Goal: Task Accomplishment & Management: Manage account settings

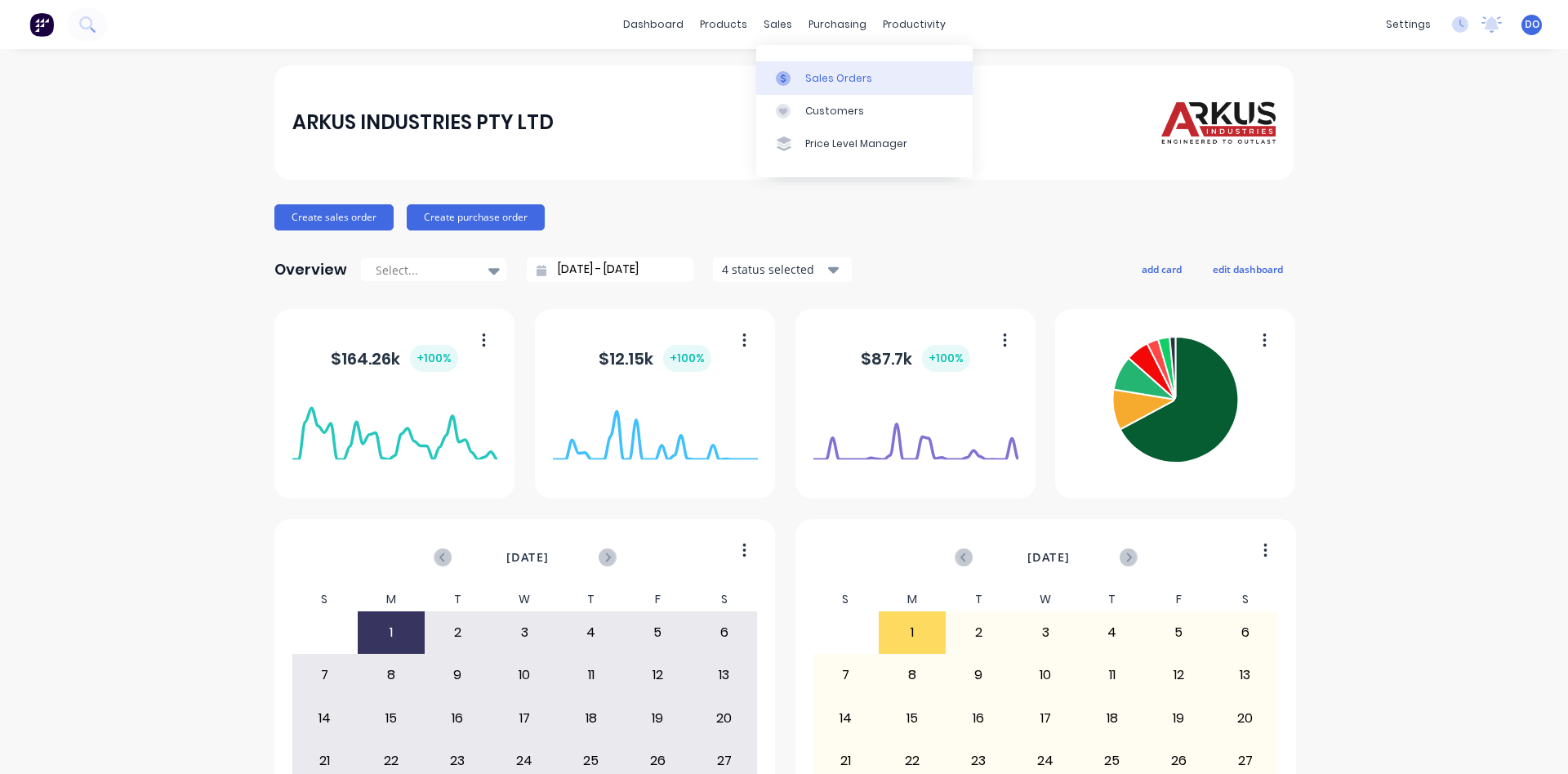
click at [820, 72] on div "Sales Orders" at bounding box center [839, 78] width 67 height 14
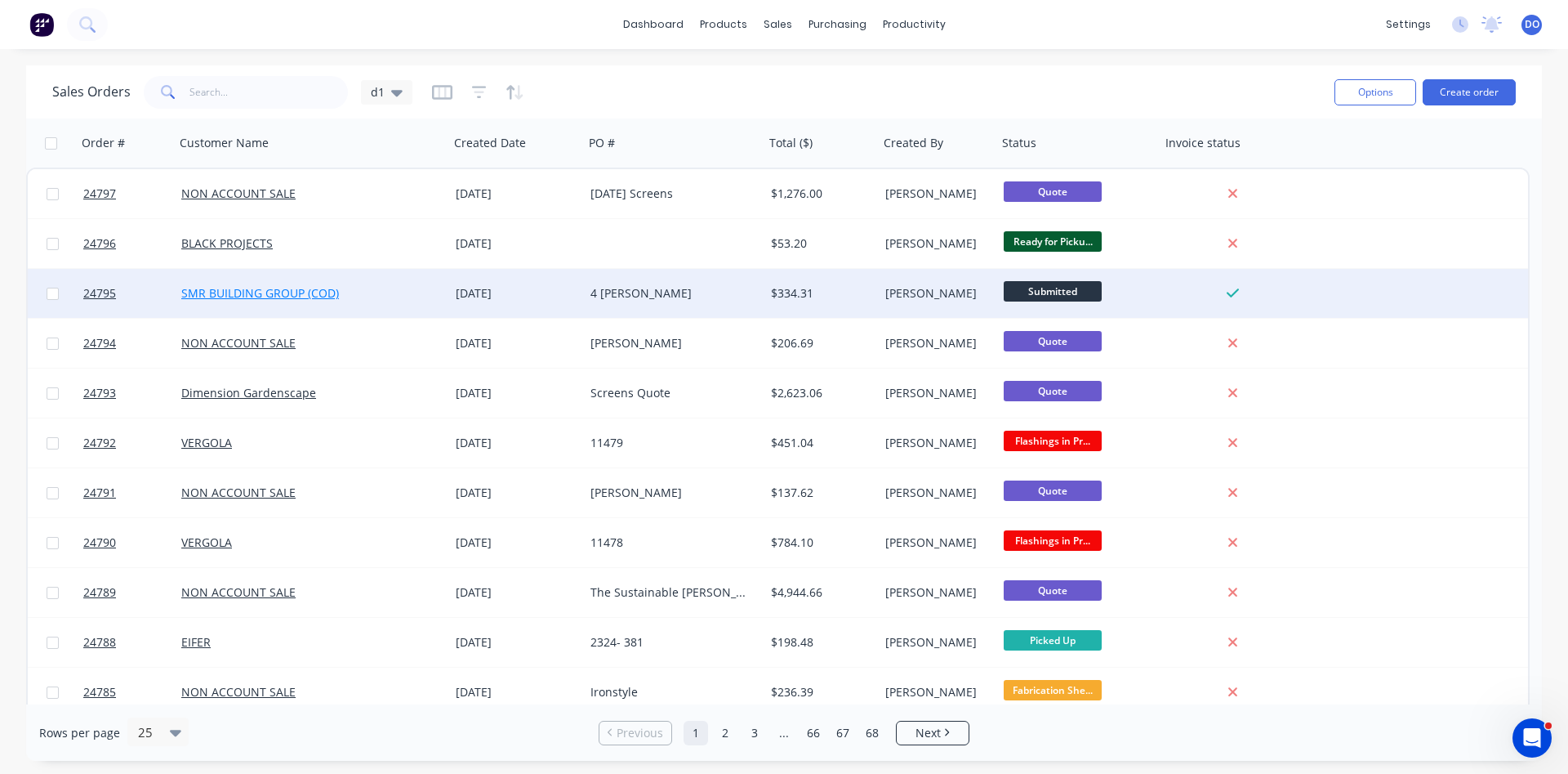
click at [293, 298] on link "SMR BUILDING GROUP (COD)" at bounding box center [261, 293] width 158 height 15
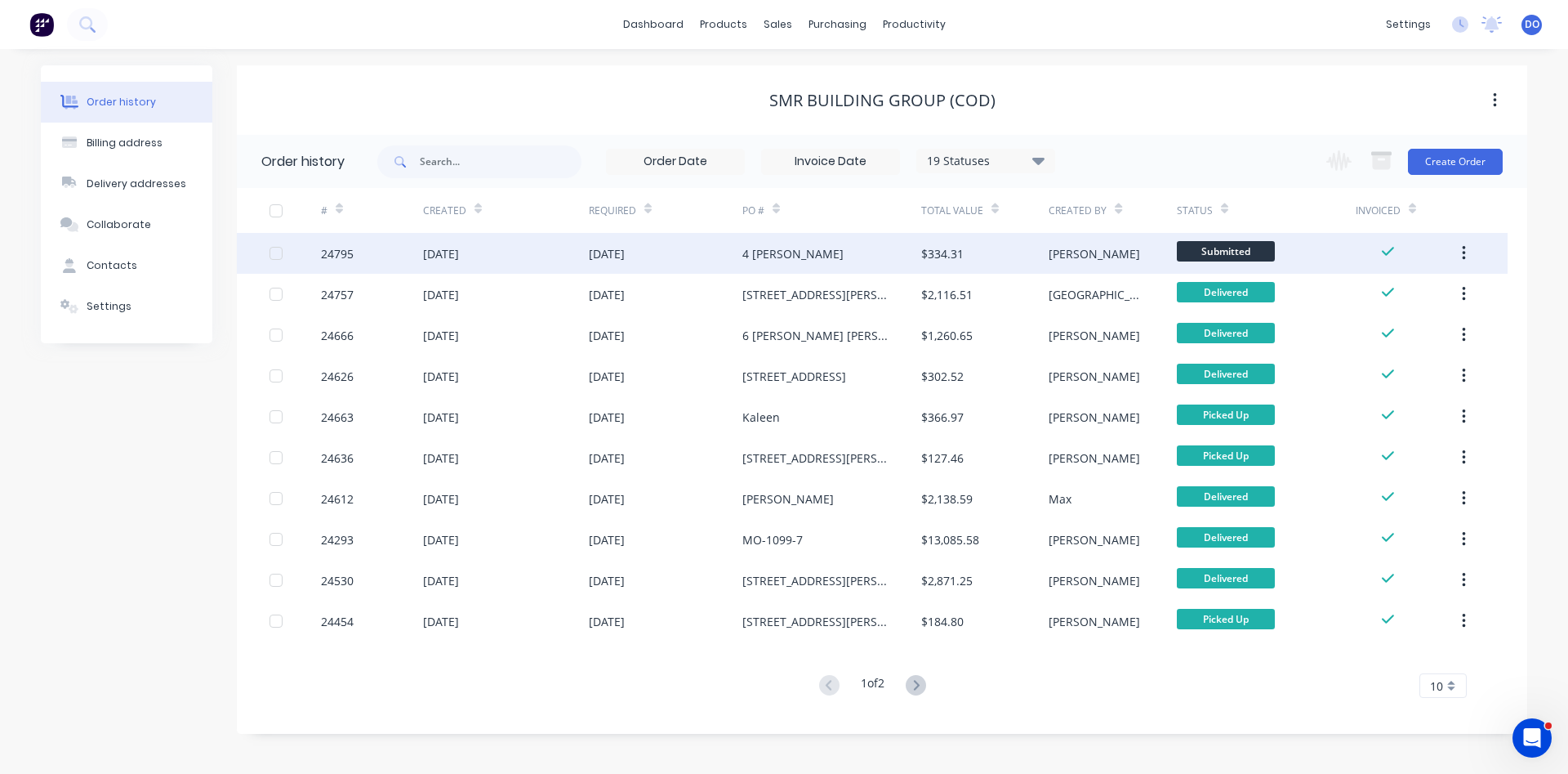
click at [997, 249] on div "$334.31" at bounding box center [984, 253] width 128 height 40
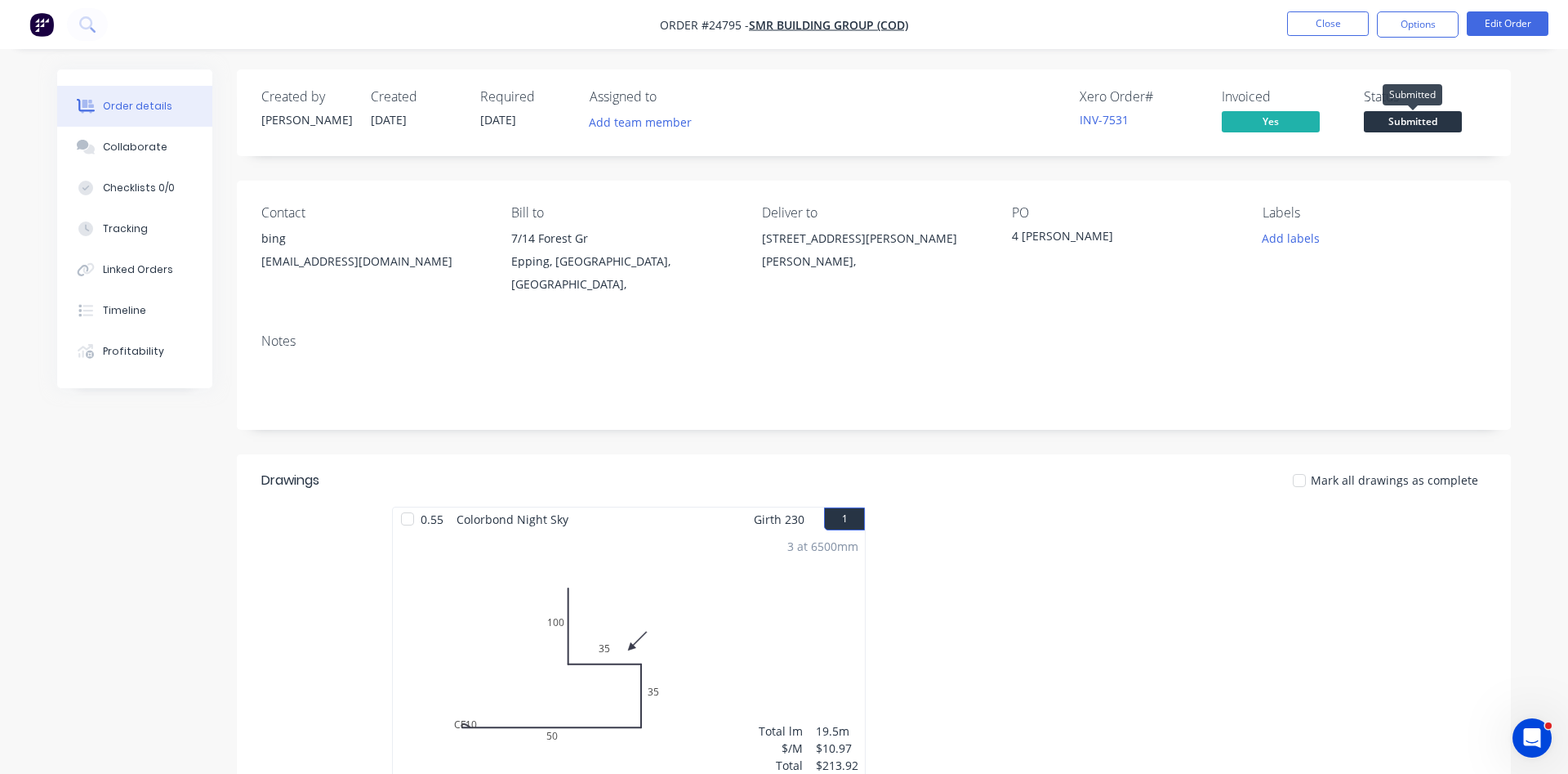
click at [1434, 120] on span "Submitted" at bounding box center [1413, 121] width 98 height 20
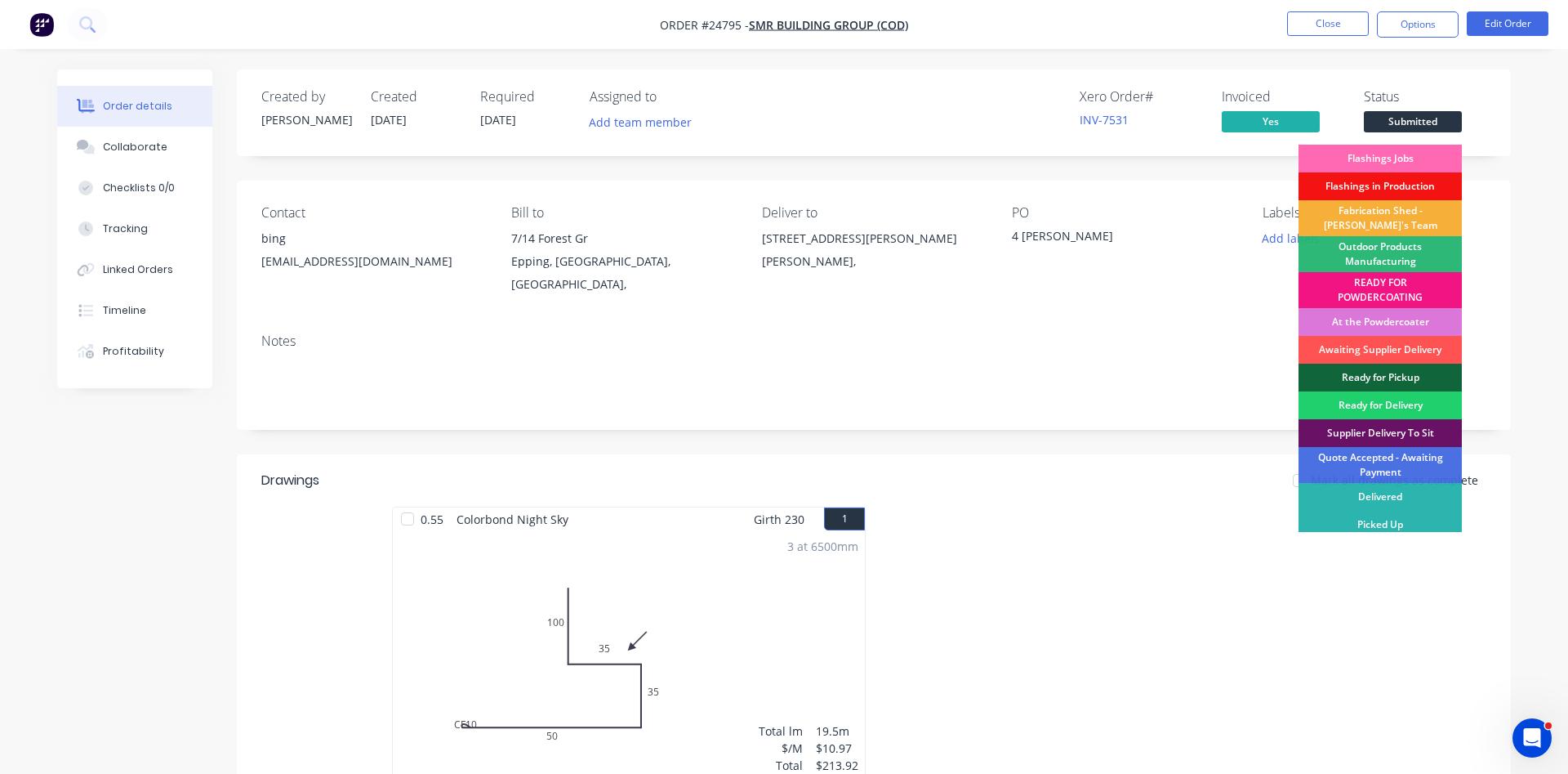
click at [1372, 165] on div "Flashings Jobs" at bounding box center [1381, 158] width 163 height 28
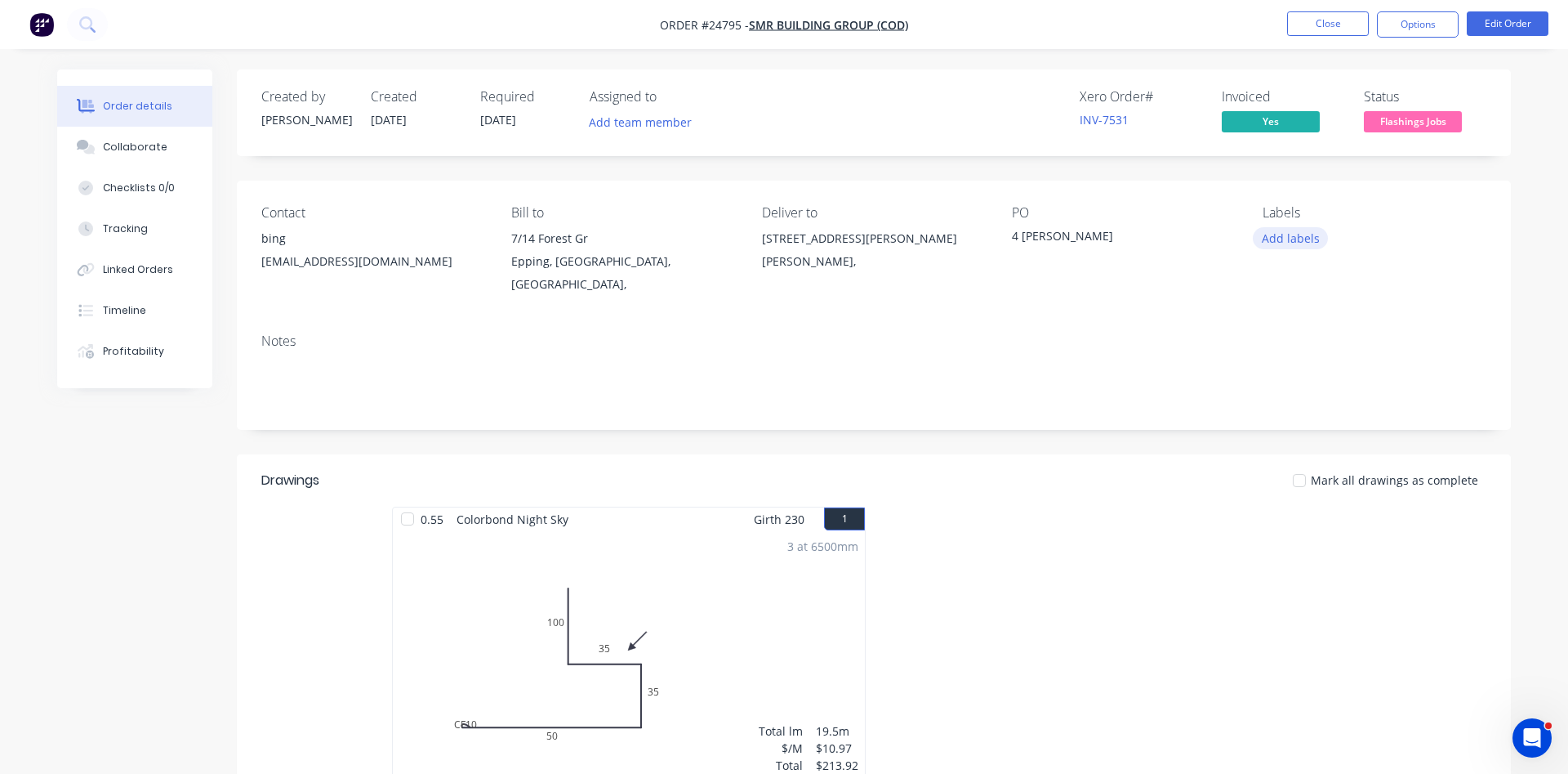
click at [1288, 237] on button "Add labels" at bounding box center [1290, 237] width 75 height 22
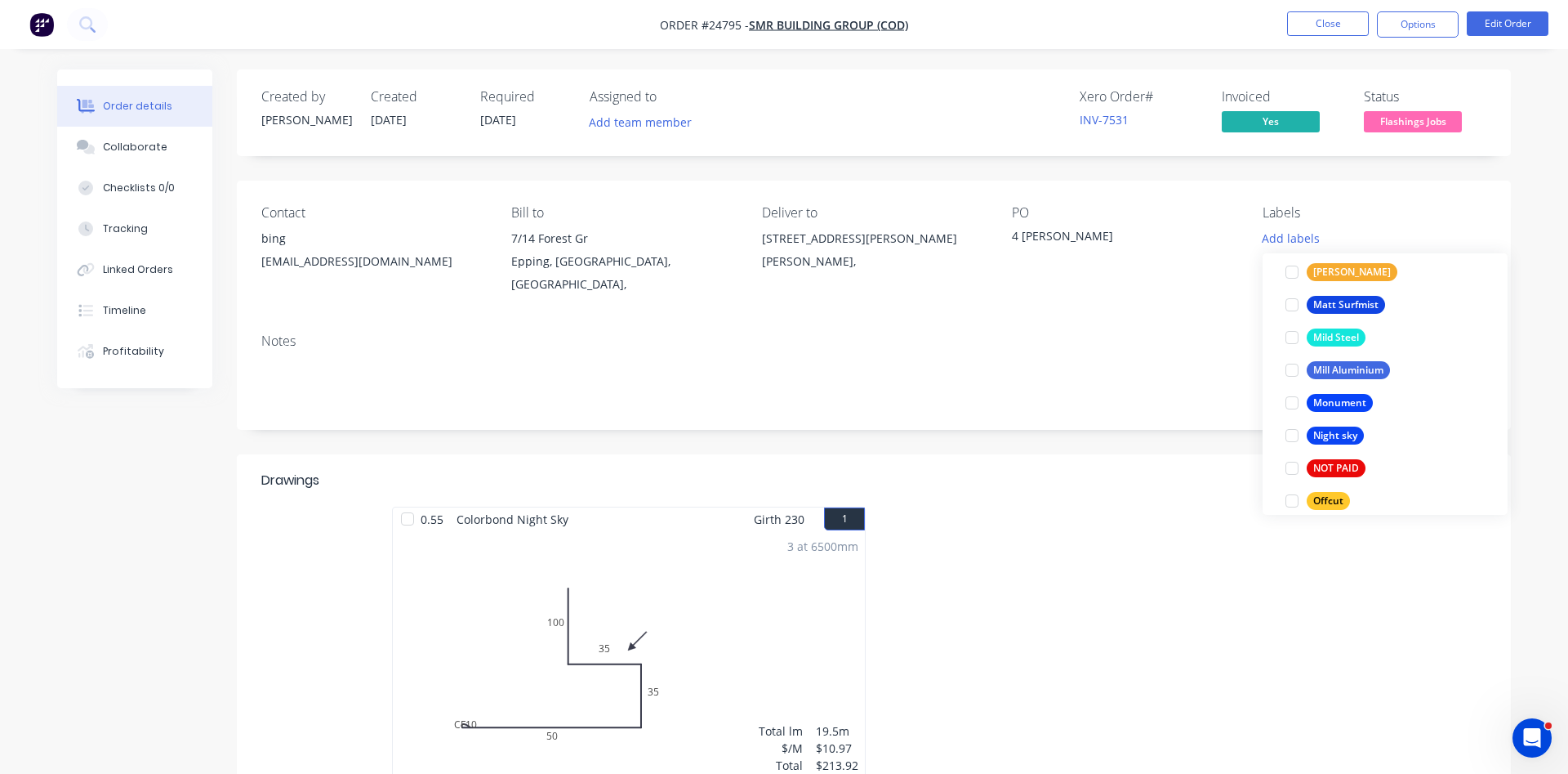
scroll to position [2235, 0]
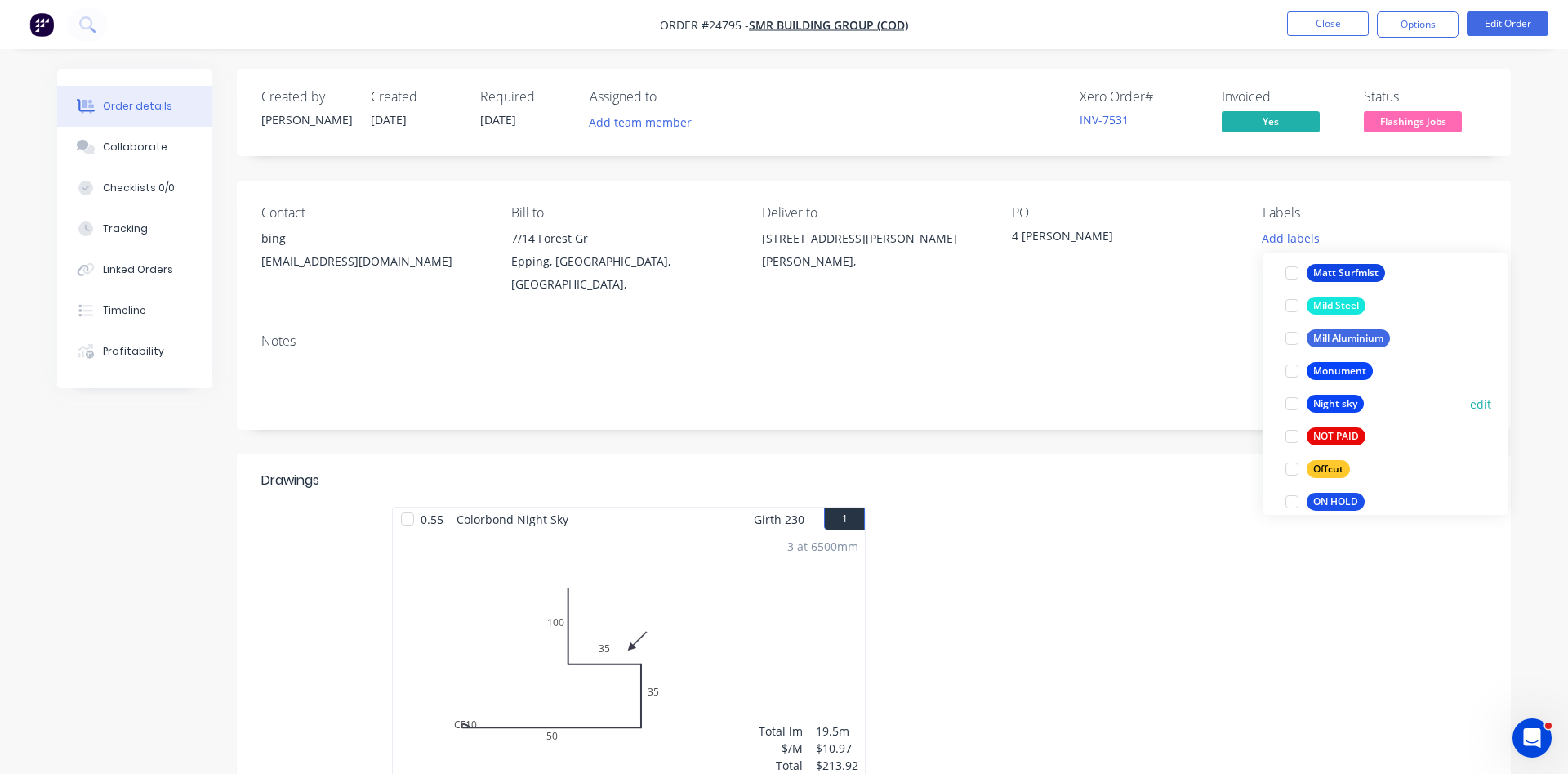
click at [1294, 400] on div at bounding box center [1292, 404] width 33 height 33
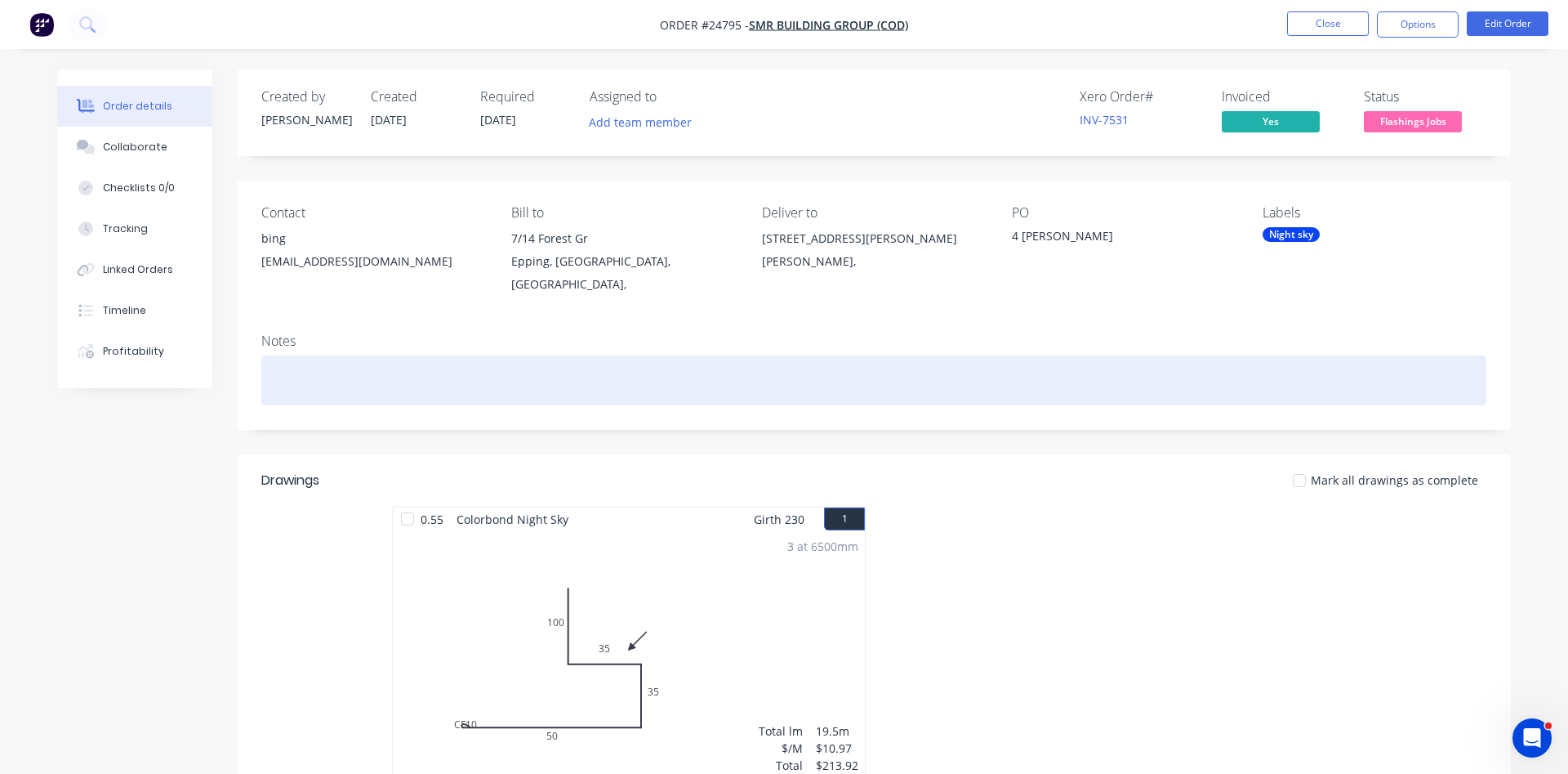
click at [510, 369] on div at bounding box center [874, 381] width 1226 height 50
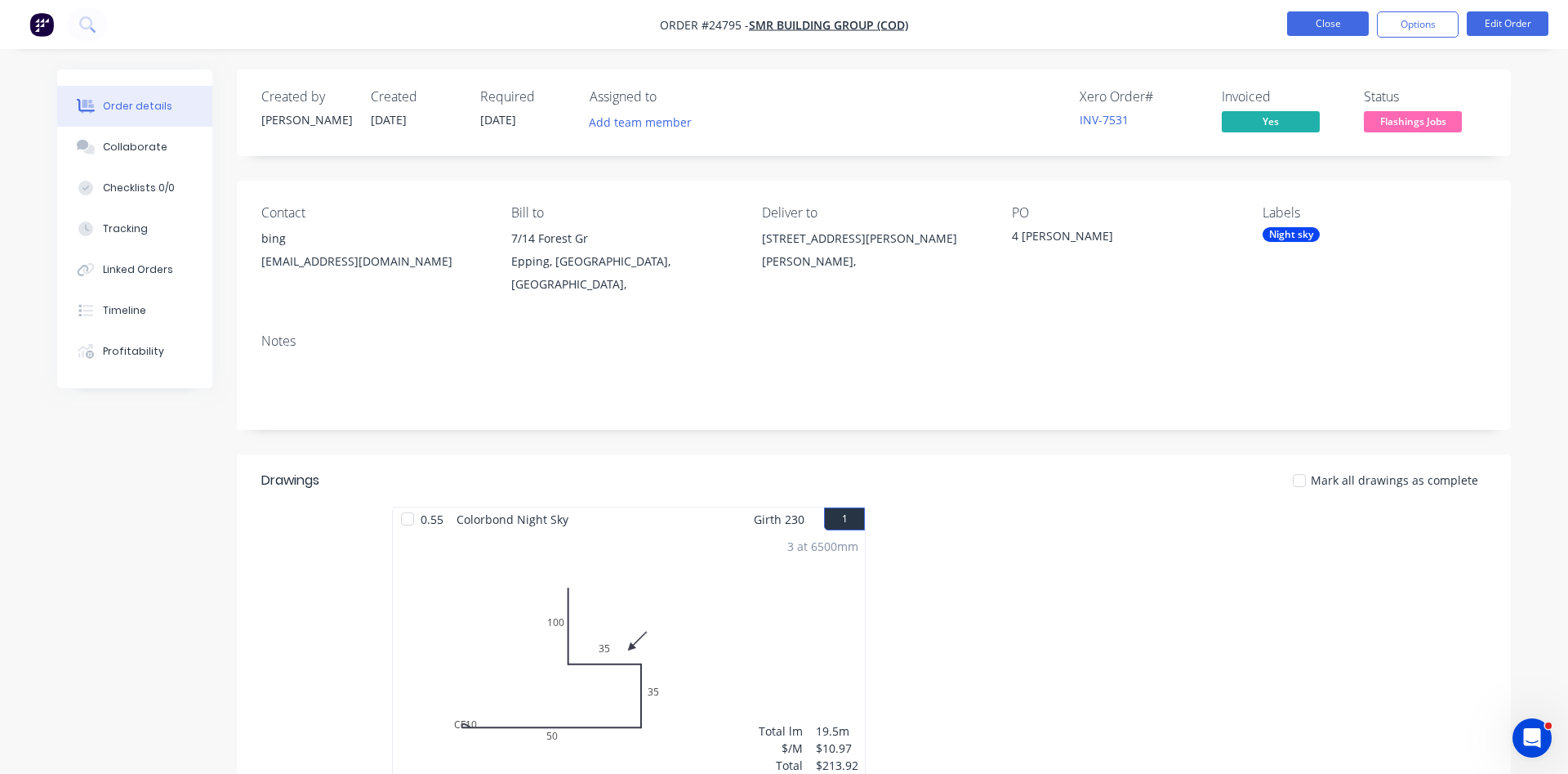
click at [1315, 23] on button "Close" at bounding box center [1328, 23] width 82 height 24
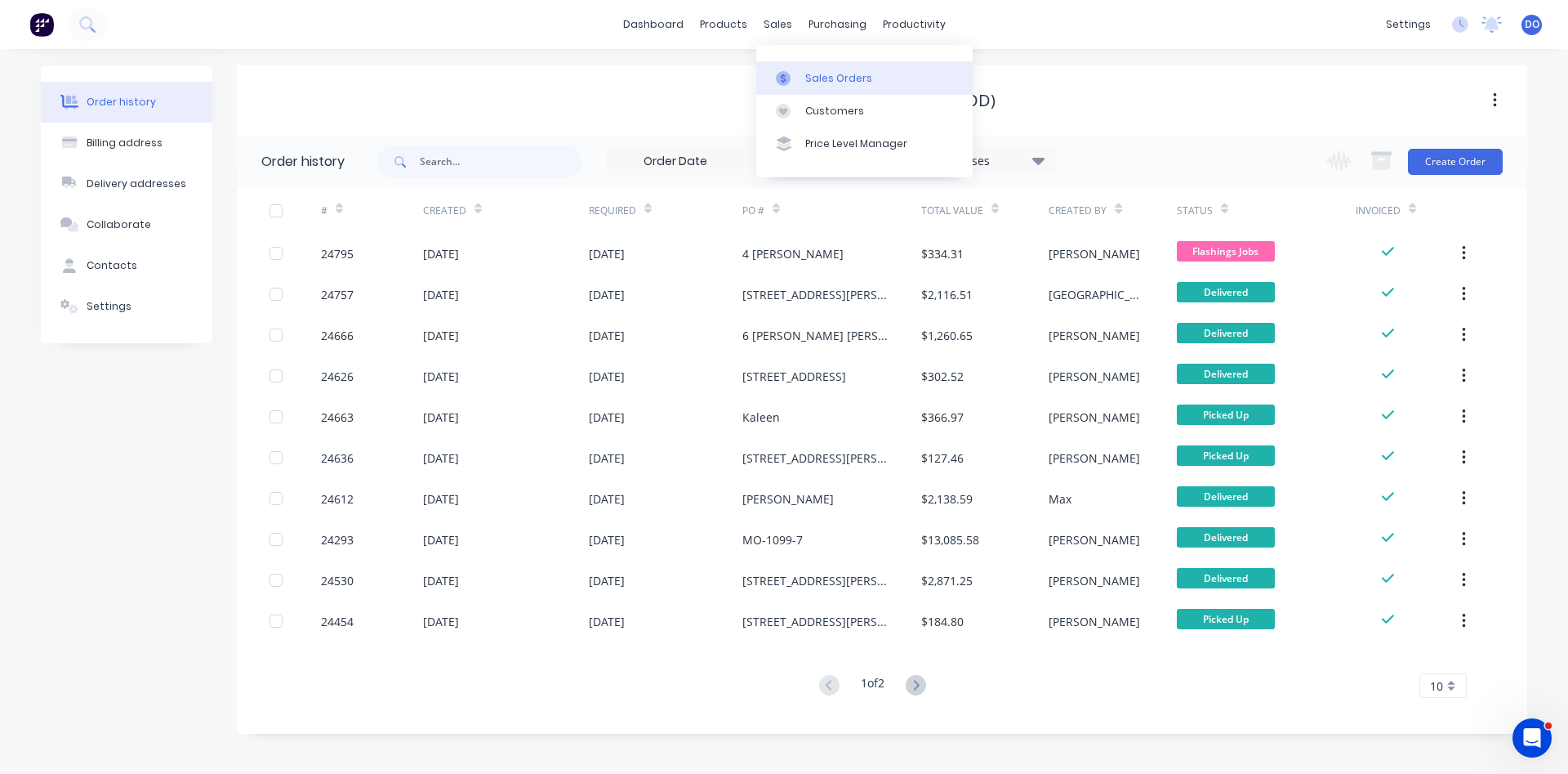
click at [831, 79] on div "Sales Orders" at bounding box center [839, 78] width 67 height 14
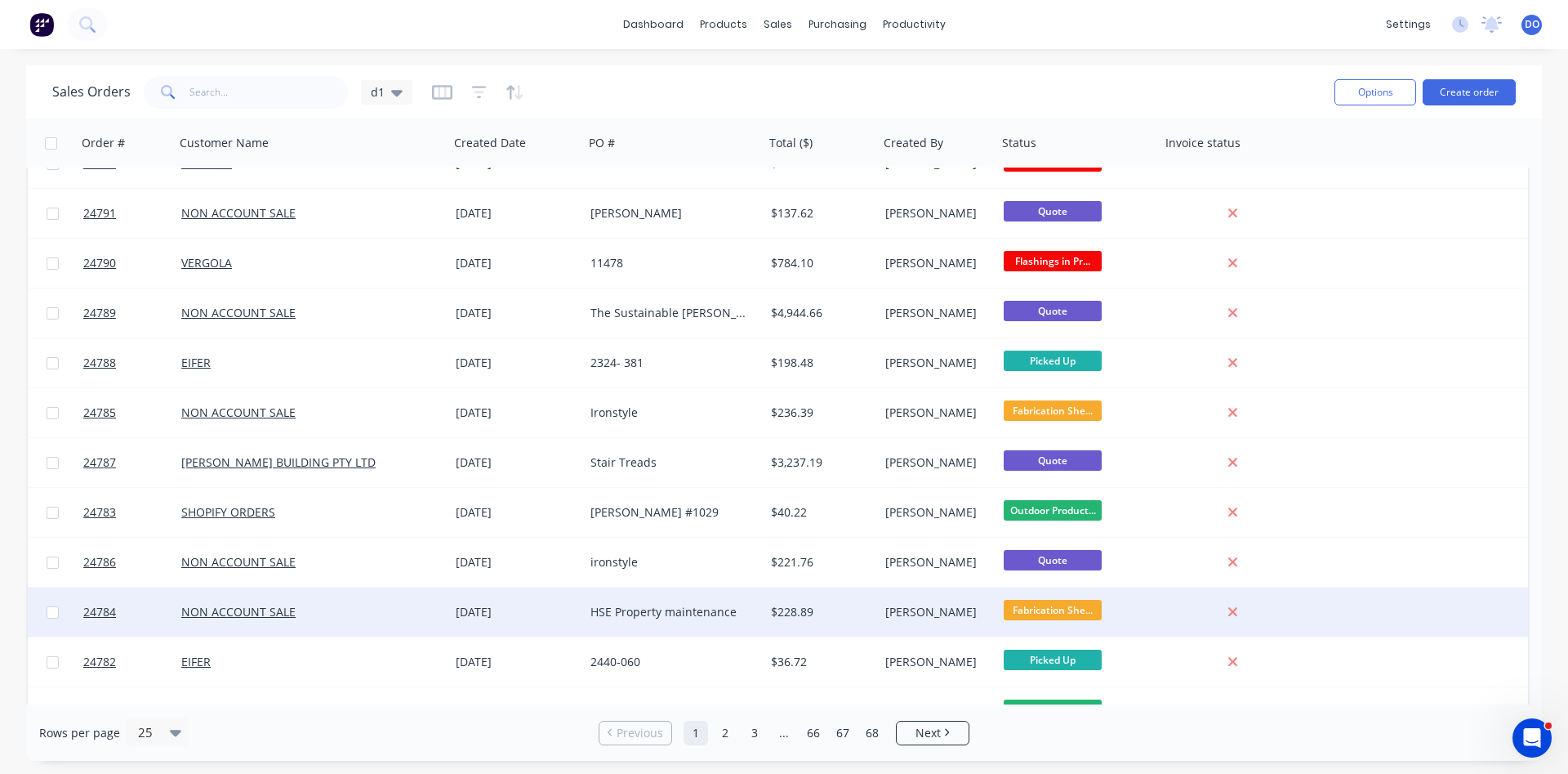
scroll to position [372, 0]
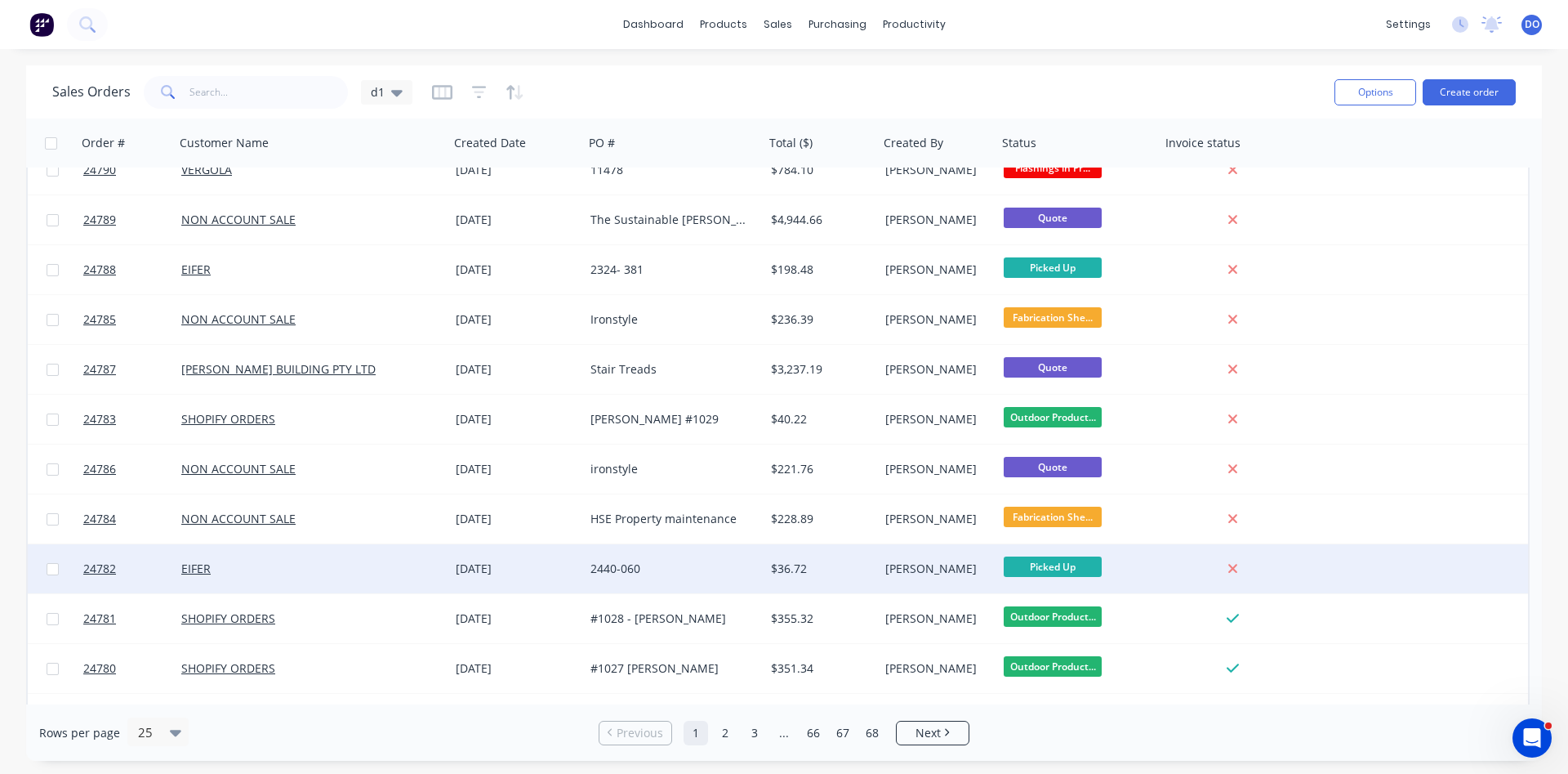
click at [940, 575] on div "[PERSON_NAME]" at bounding box center [935, 568] width 101 height 16
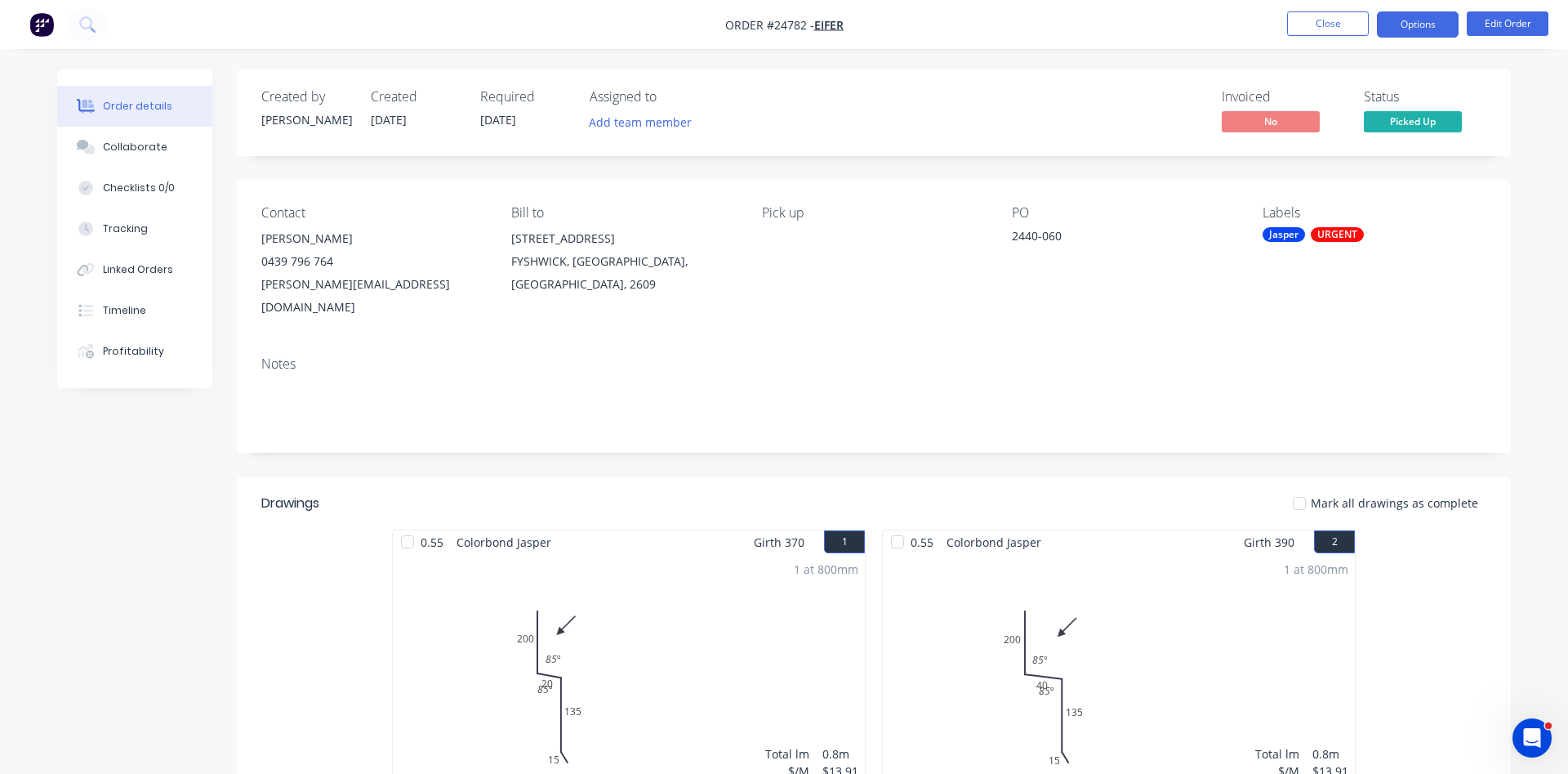
click at [1410, 25] on button "Options" at bounding box center [1418, 24] width 82 height 26
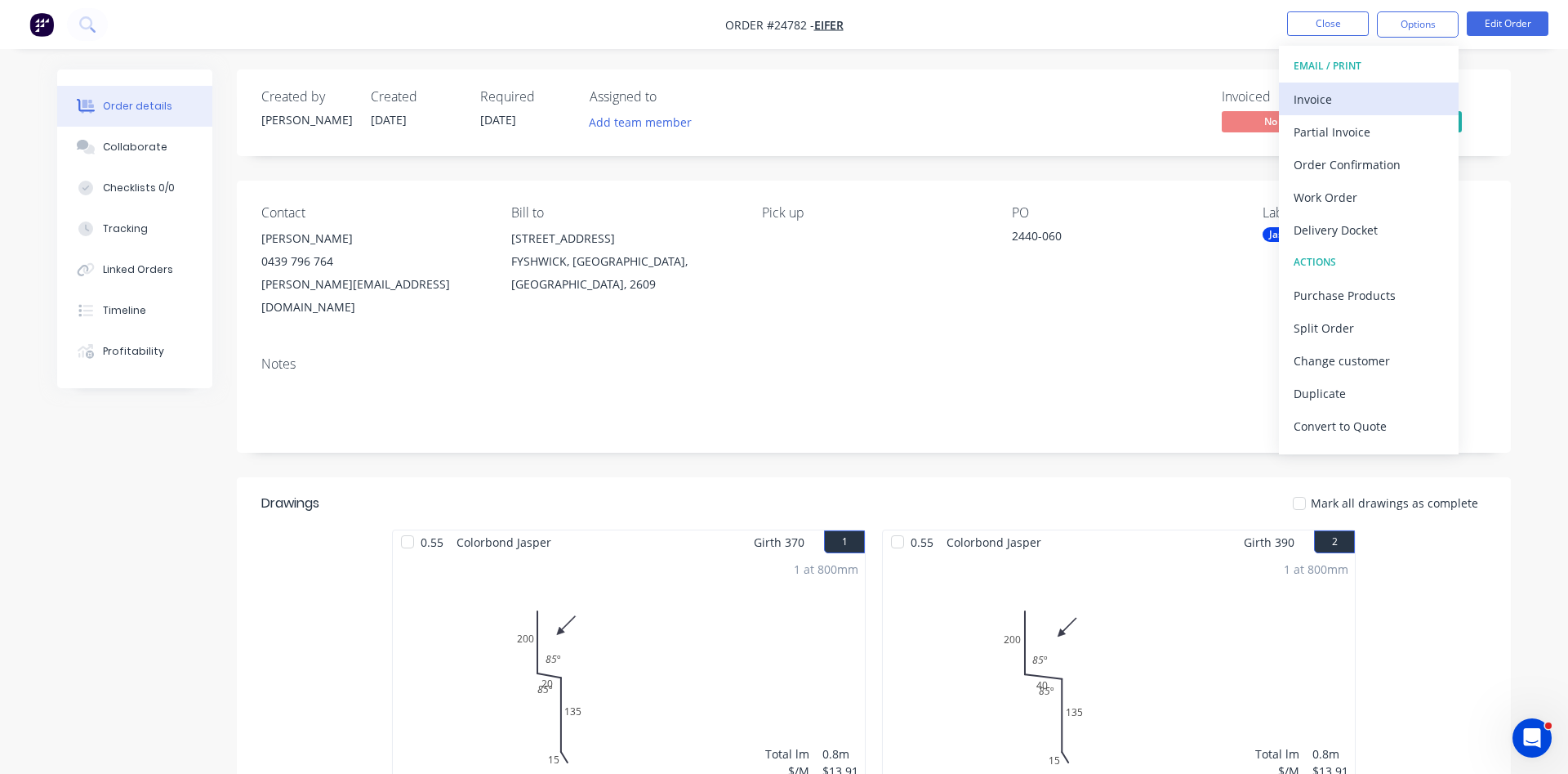
click at [1315, 97] on div "Invoice" at bounding box center [1369, 99] width 150 height 24
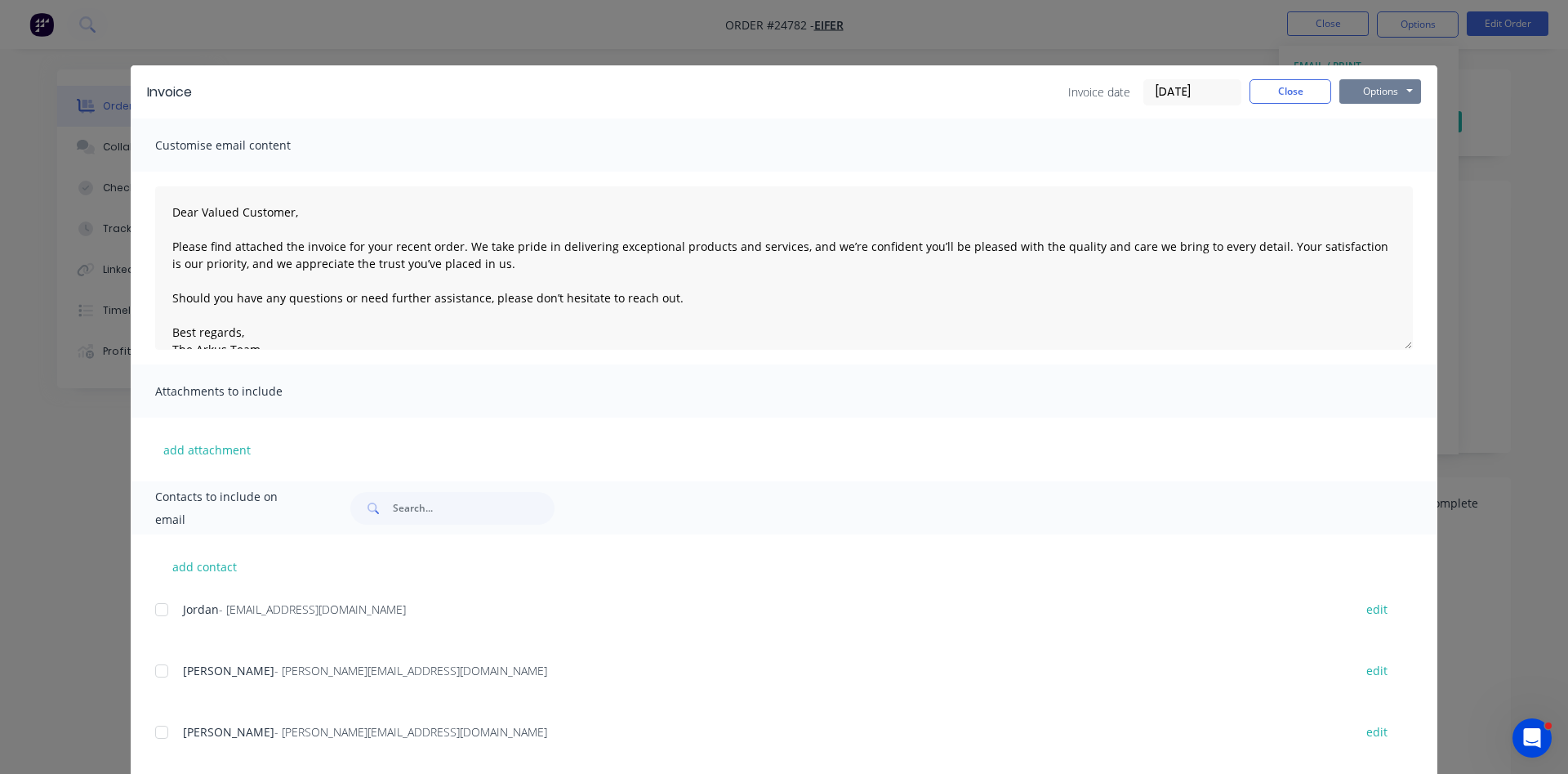
click at [1367, 84] on button "Options" at bounding box center [1380, 90] width 82 height 24
click at [1387, 154] on button "Print" at bounding box center [1391, 147] width 105 height 27
click at [1265, 89] on button "Close" at bounding box center [1290, 90] width 82 height 24
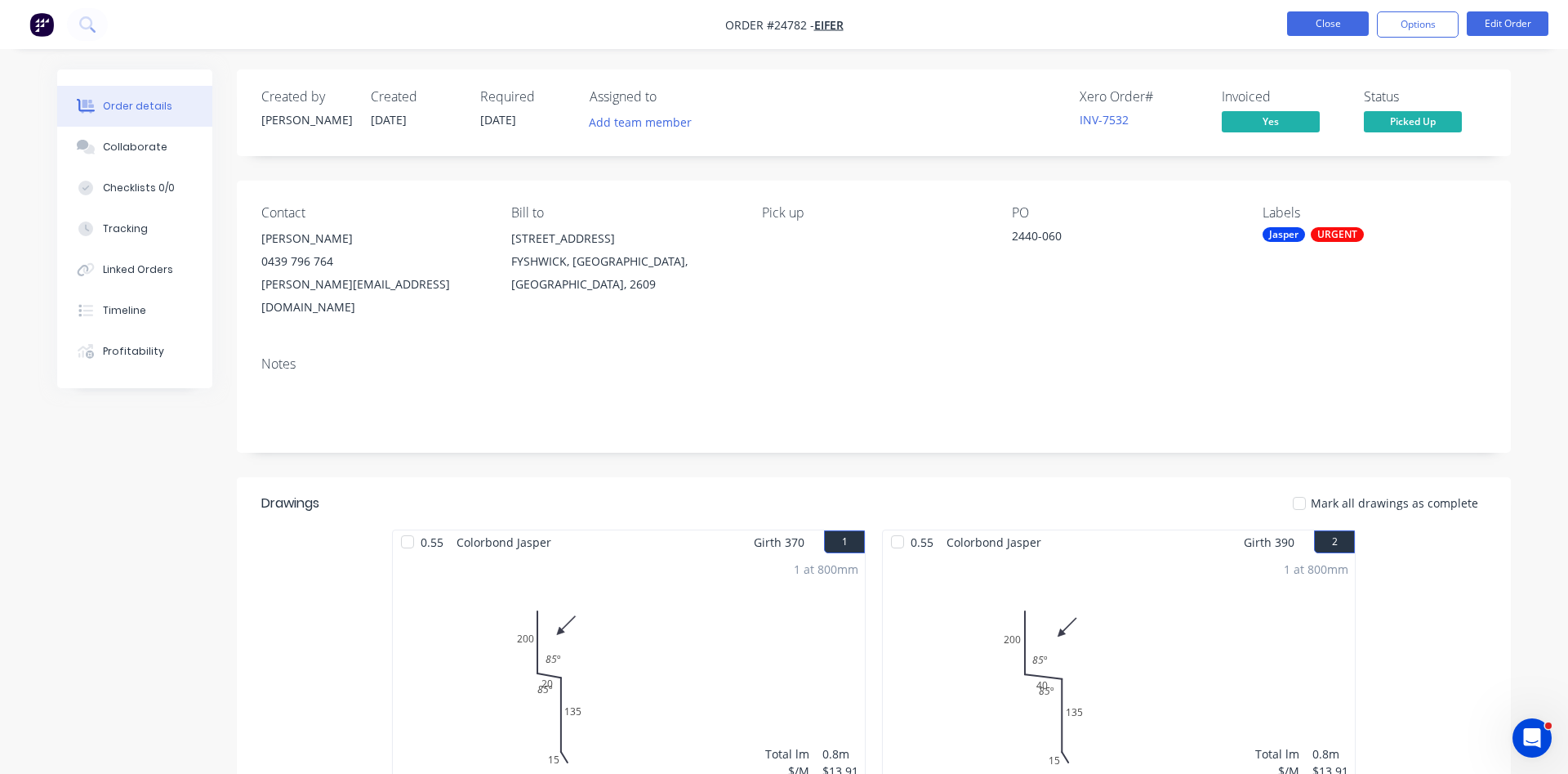
click at [1318, 30] on button "Close" at bounding box center [1328, 23] width 82 height 24
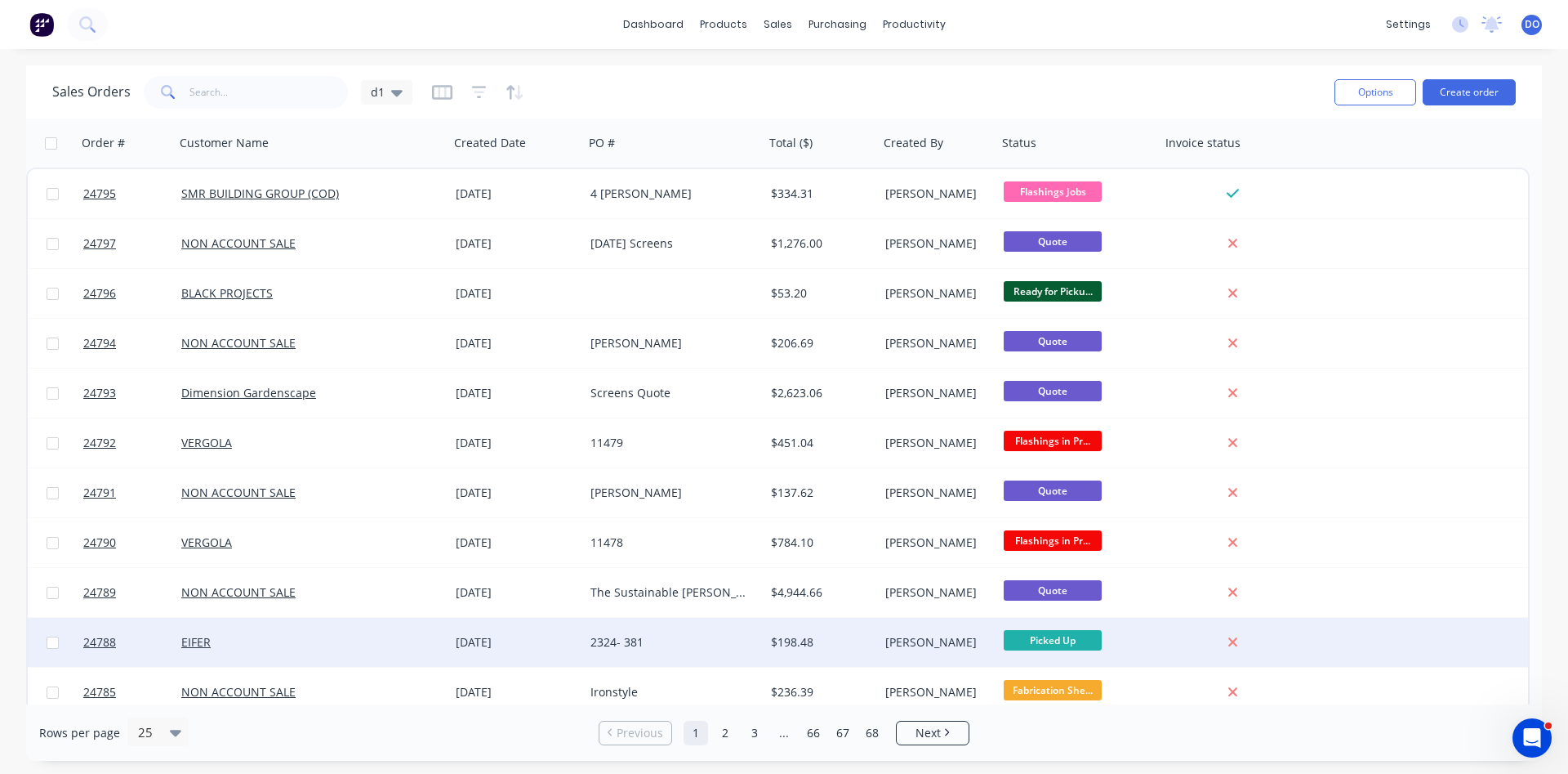
click at [1125, 642] on div "Picked Up" at bounding box center [1075, 641] width 143 height 24
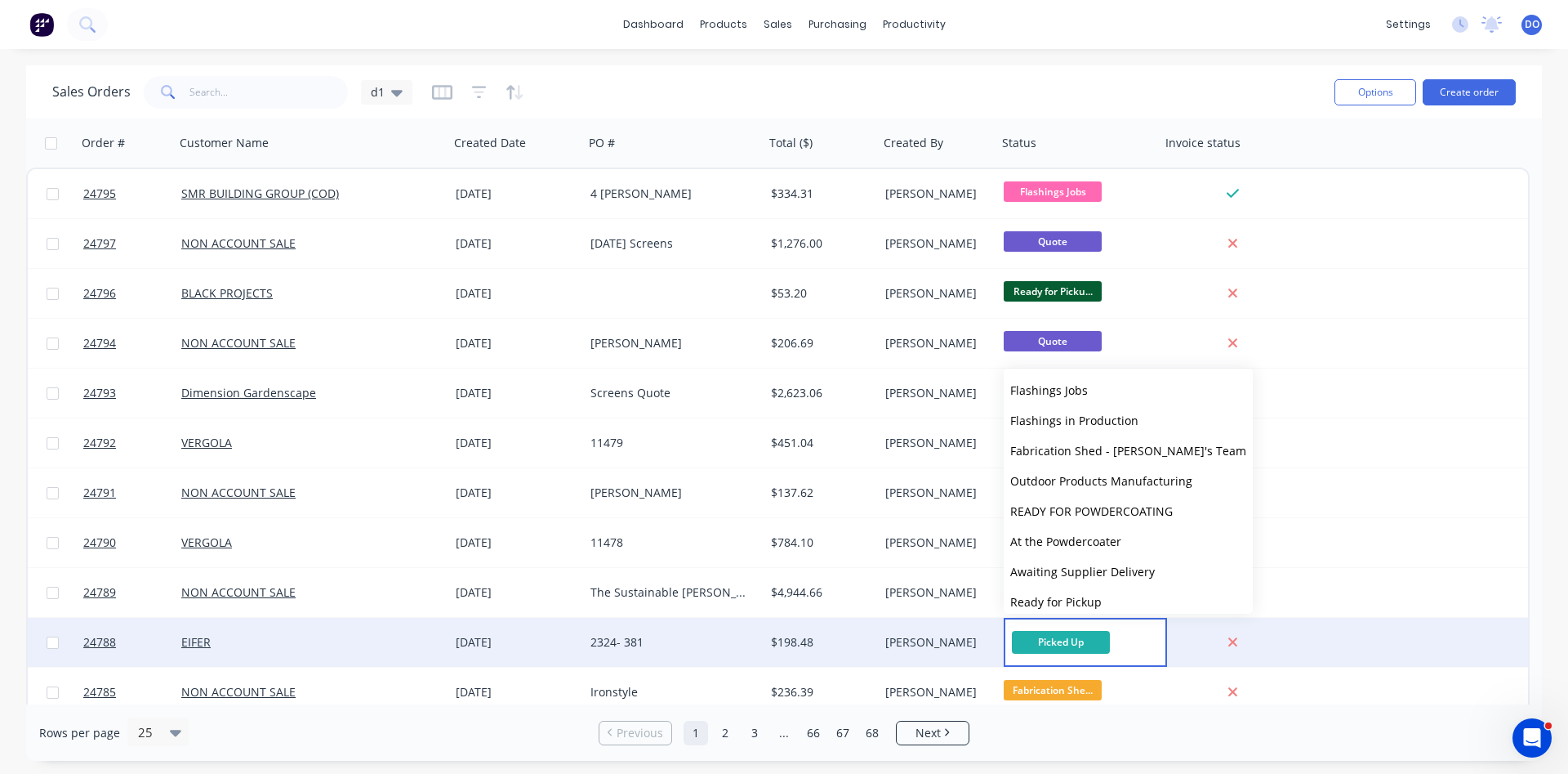
click at [930, 641] on div "[PERSON_NAME]" at bounding box center [935, 641] width 101 height 16
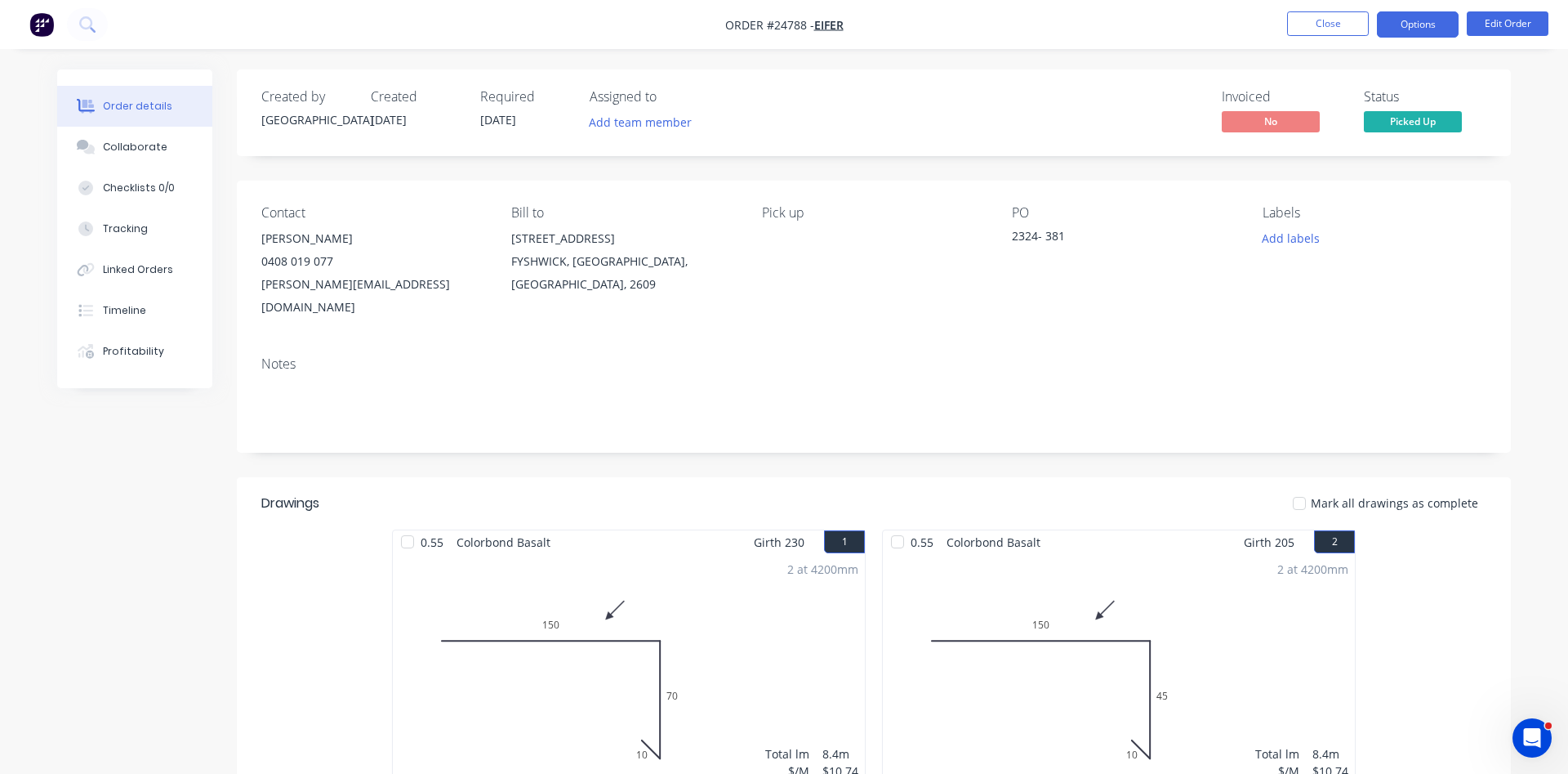
click at [1443, 22] on button "Options" at bounding box center [1418, 24] width 82 height 26
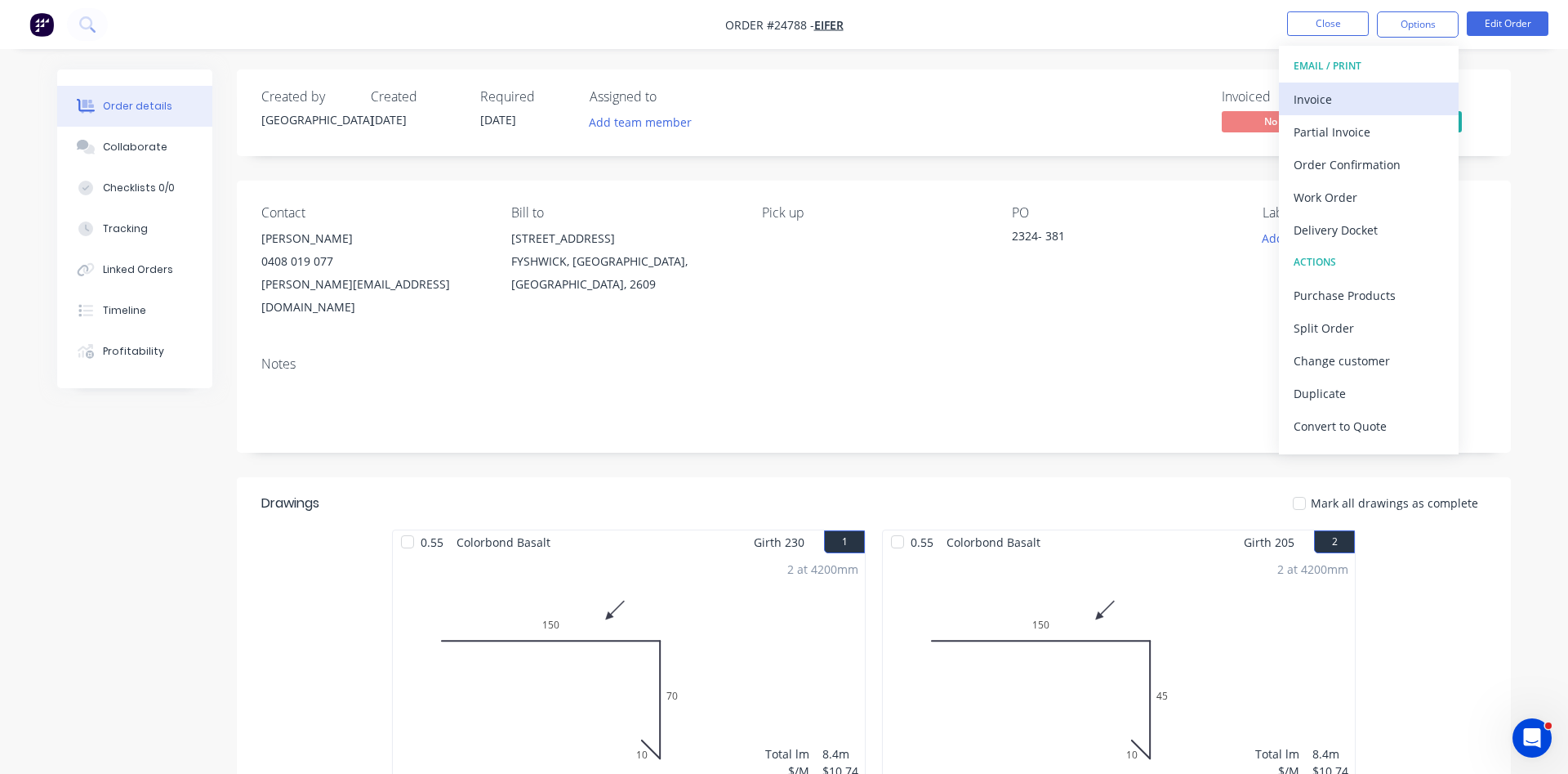
click at [1367, 91] on div "Invoice" at bounding box center [1369, 99] width 150 height 24
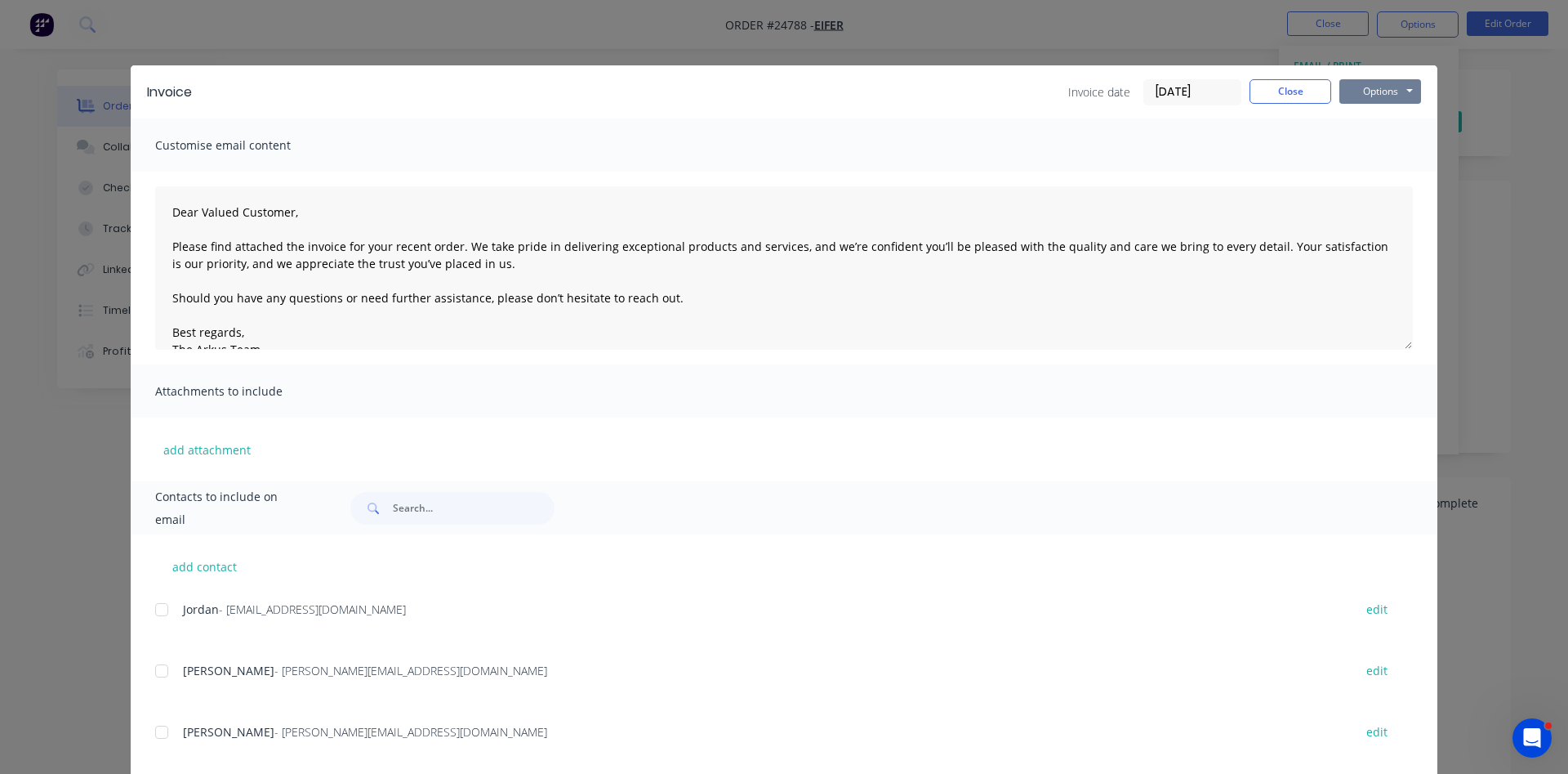
click at [1376, 95] on button "Options" at bounding box center [1380, 90] width 82 height 24
click at [1373, 149] on button "Print" at bounding box center [1391, 147] width 105 height 27
click at [1303, 89] on button "Close" at bounding box center [1290, 90] width 82 height 24
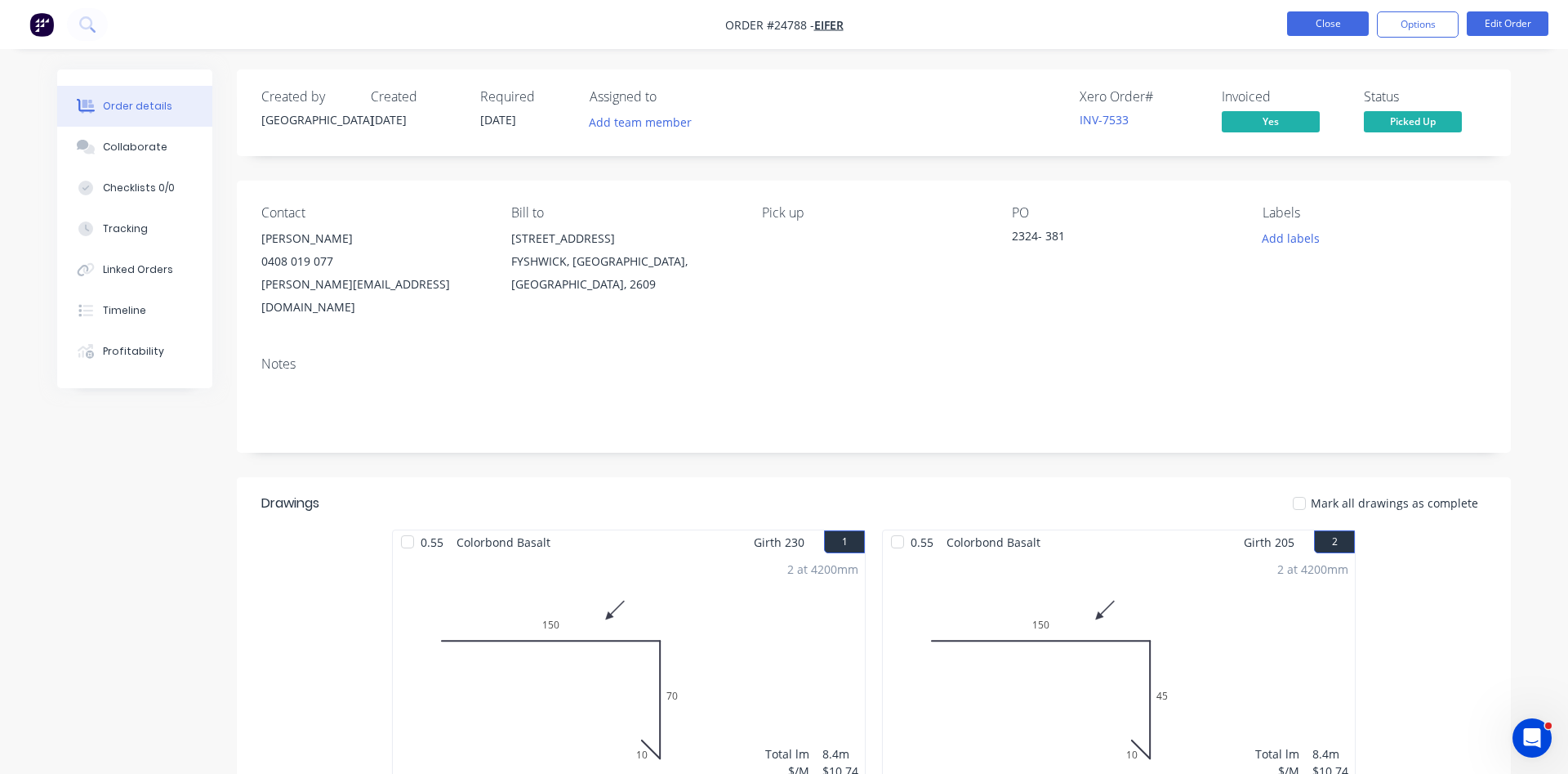
click at [1334, 20] on button "Close" at bounding box center [1328, 23] width 82 height 24
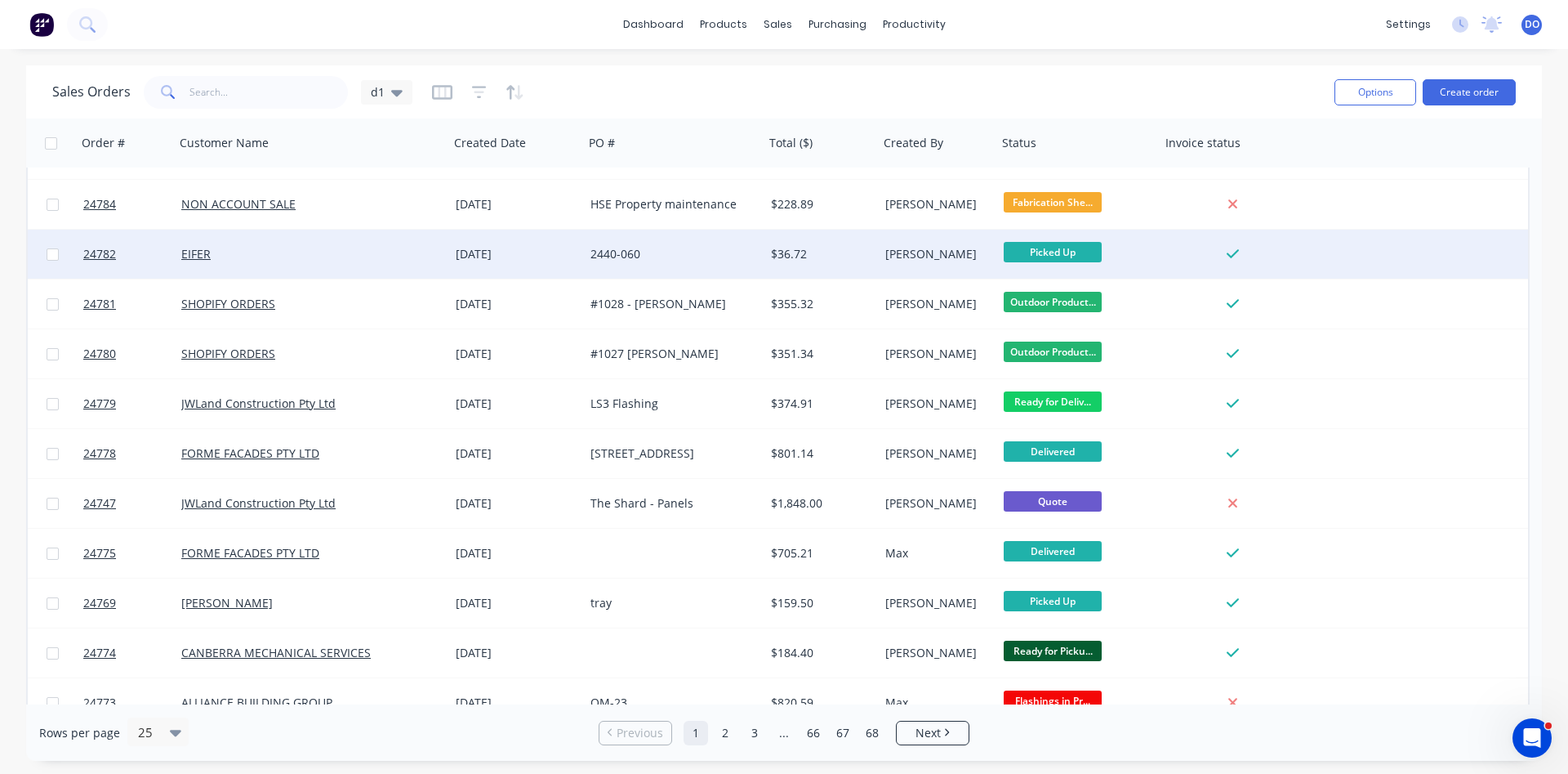
scroll to position [710, 0]
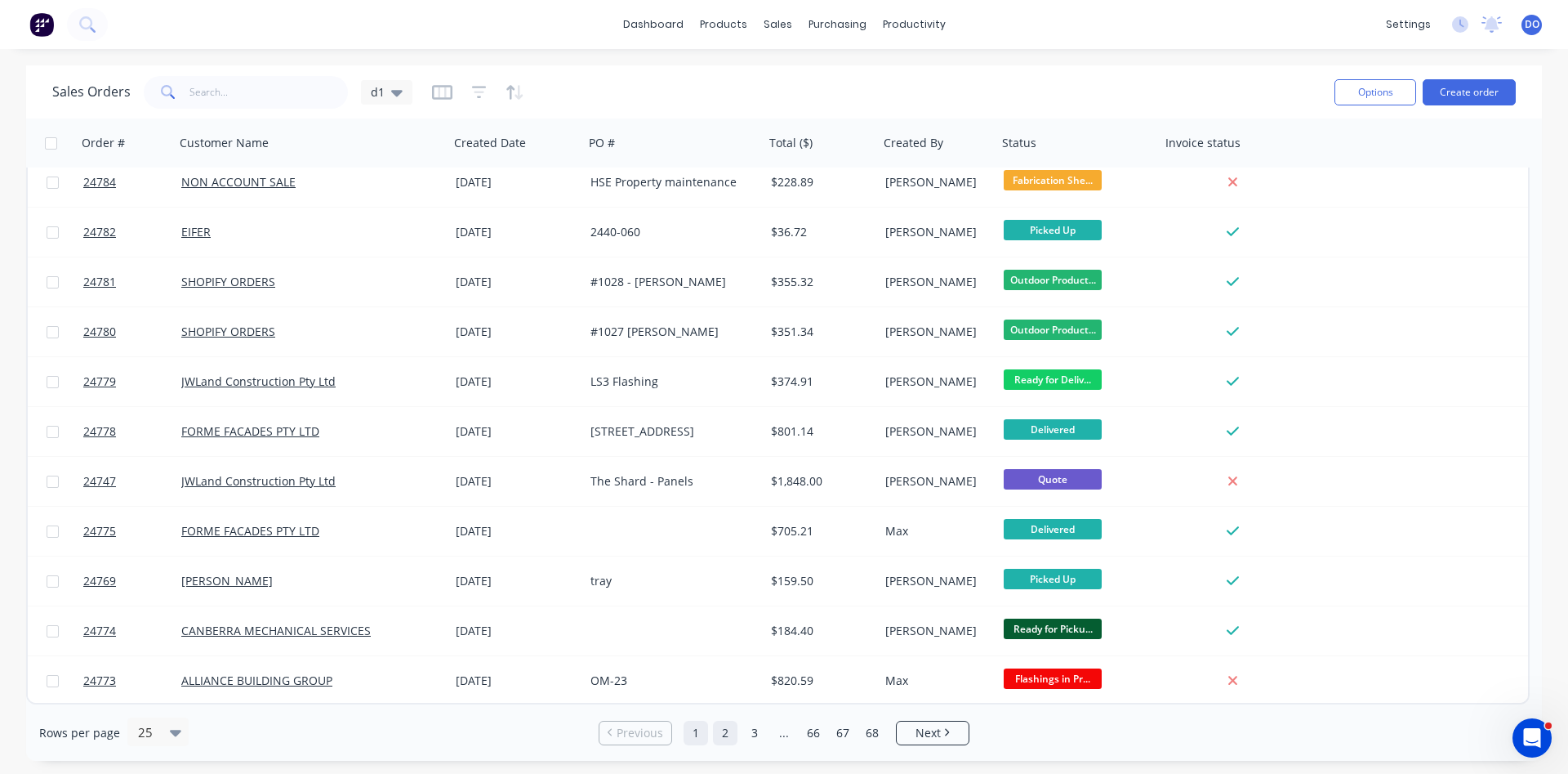
click at [729, 736] on link "2" at bounding box center [725, 732] width 24 height 24
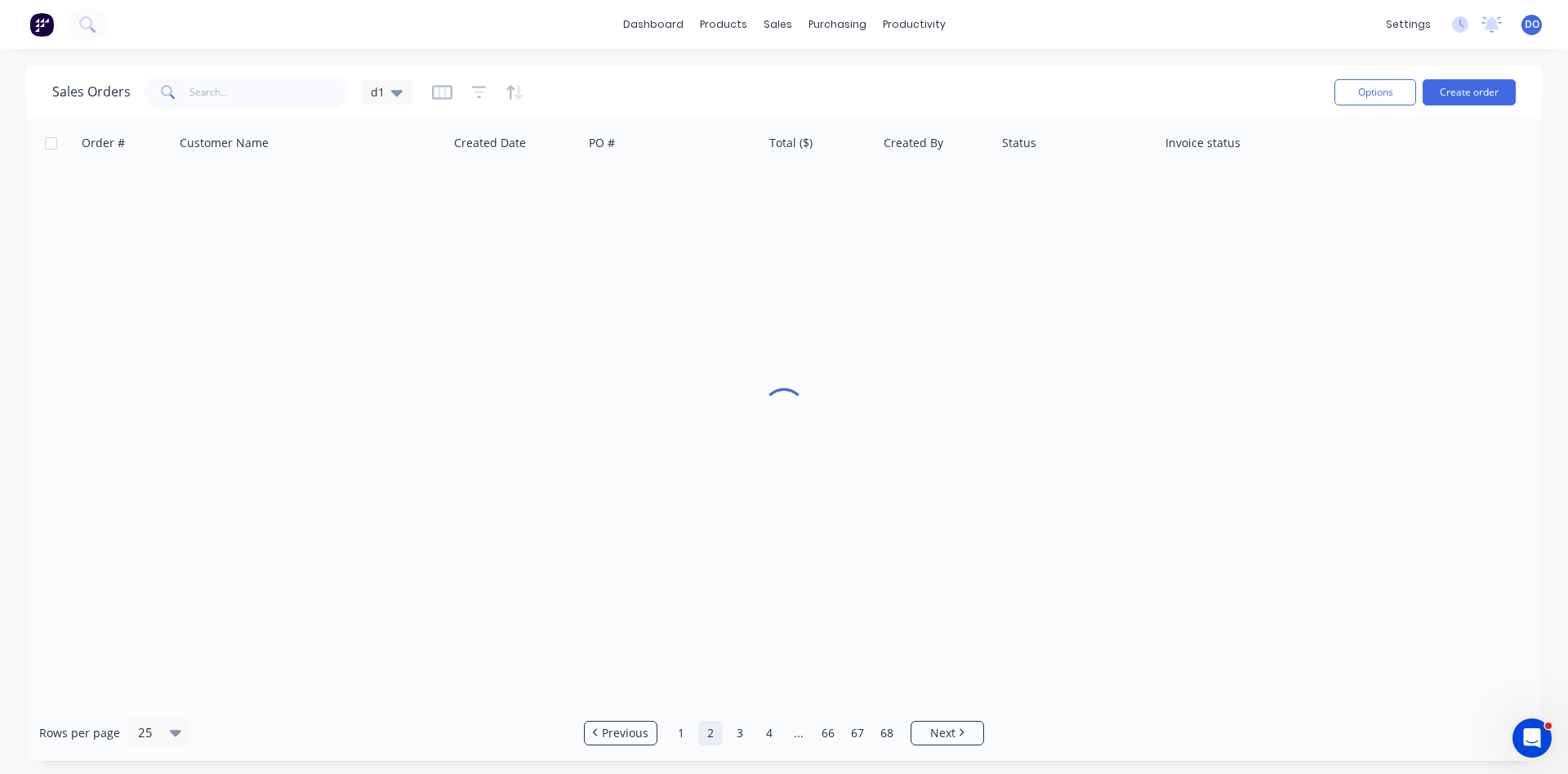
scroll to position [0, 0]
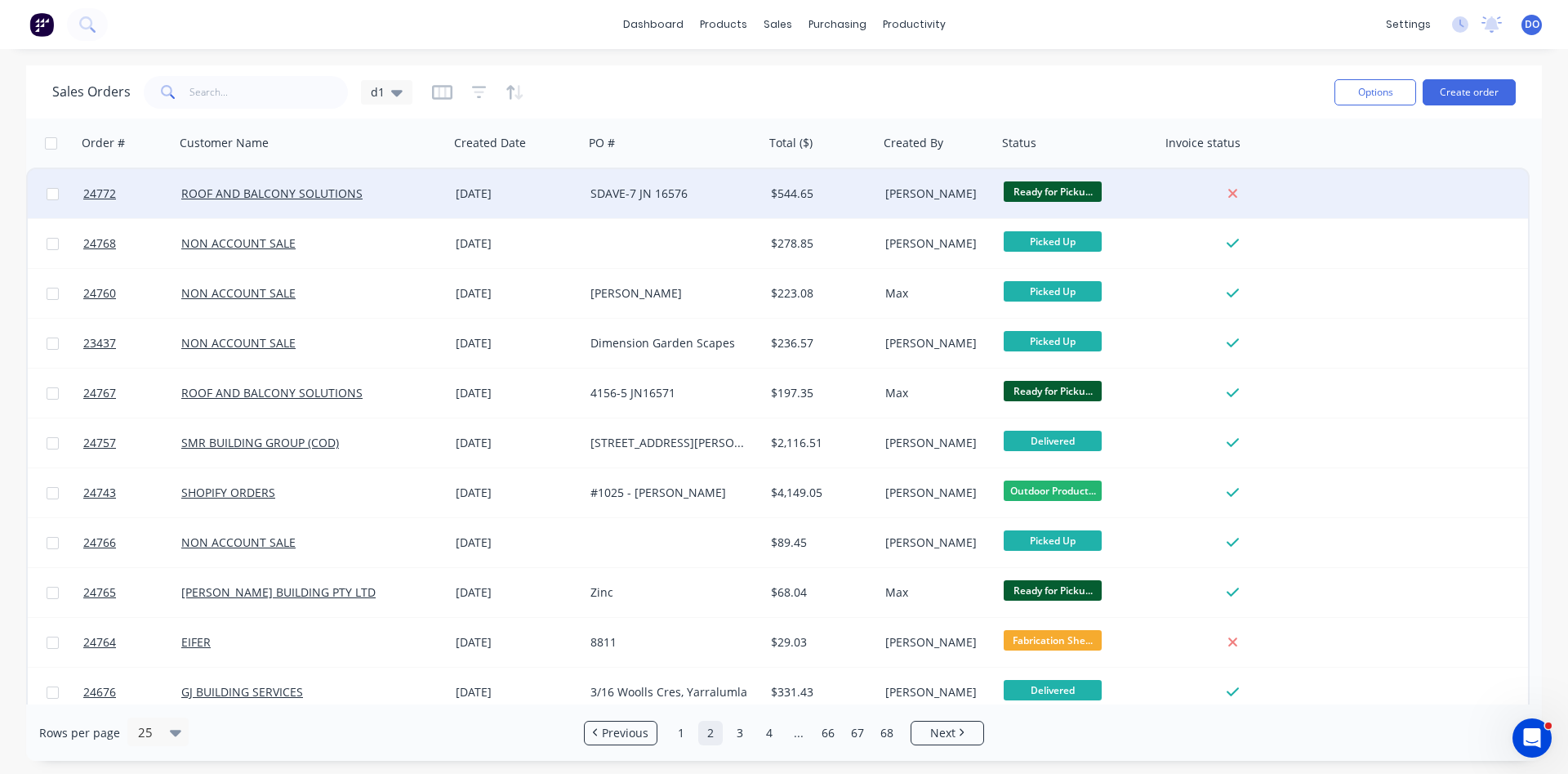
click at [923, 192] on div "[PERSON_NAME]" at bounding box center [935, 193] width 101 height 16
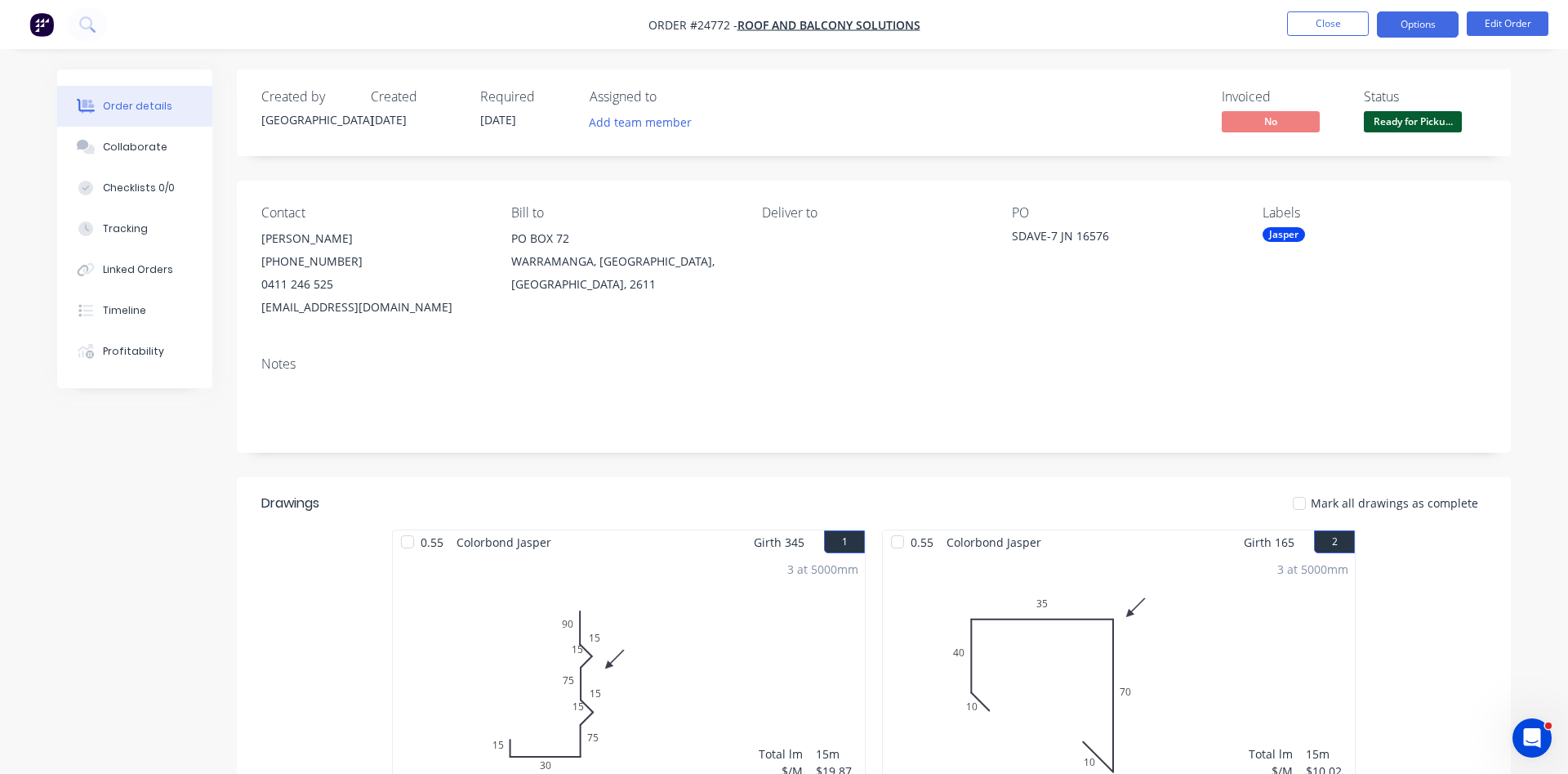
click at [1413, 30] on button "Options" at bounding box center [1418, 24] width 82 height 26
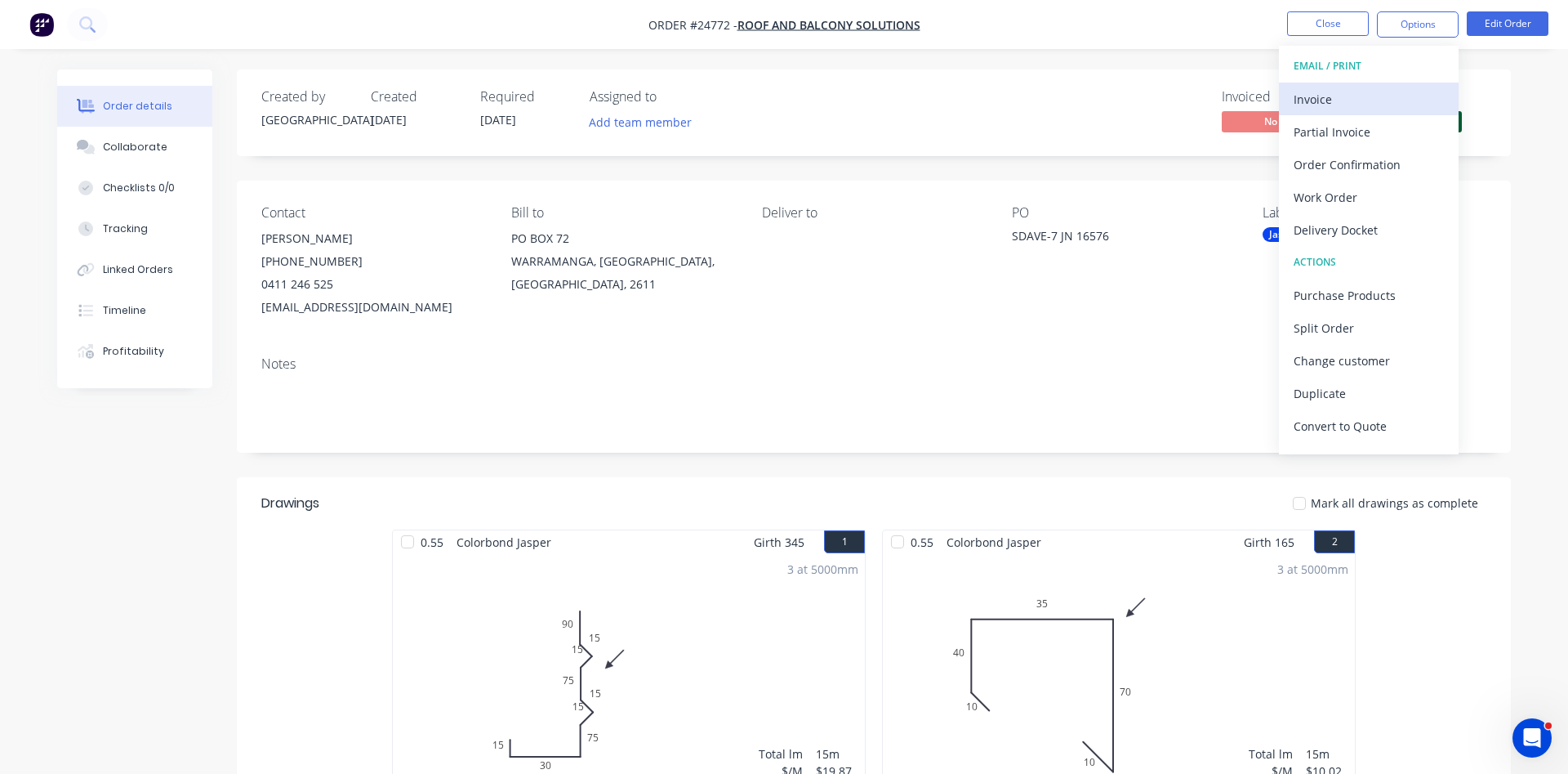
click at [1312, 106] on div "Invoice" at bounding box center [1369, 99] width 150 height 24
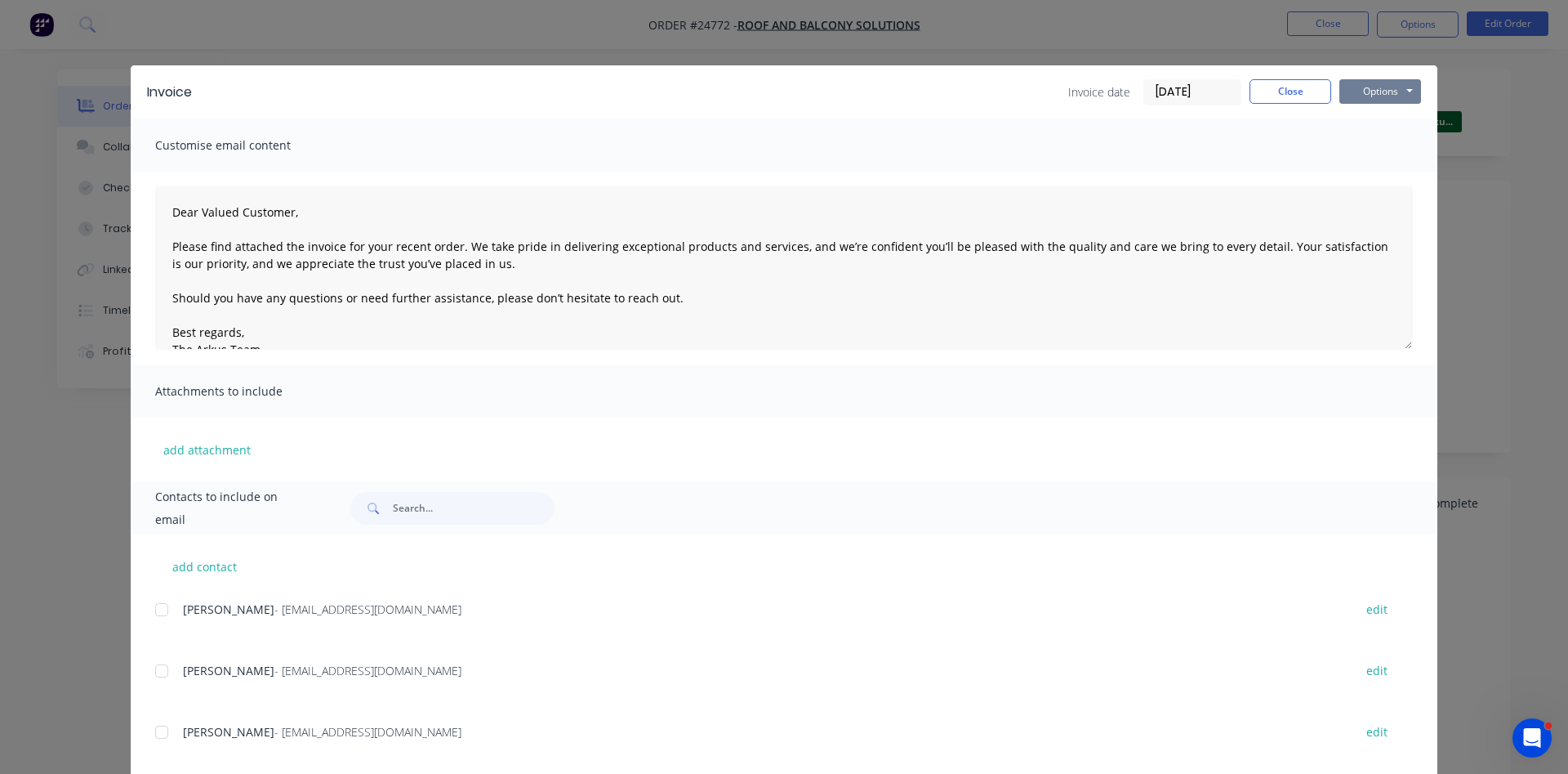
click at [1378, 91] on button "Options" at bounding box center [1380, 90] width 82 height 24
click at [1378, 148] on button "Print" at bounding box center [1391, 147] width 105 height 27
click at [1315, 76] on div "Invoice Invoice date 02/09/25 Close Options Preview Print Email" at bounding box center [784, 91] width 1307 height 53
click at [1295, 96] on button "Close" at bounding box center [1290, 90] width 82 height 24
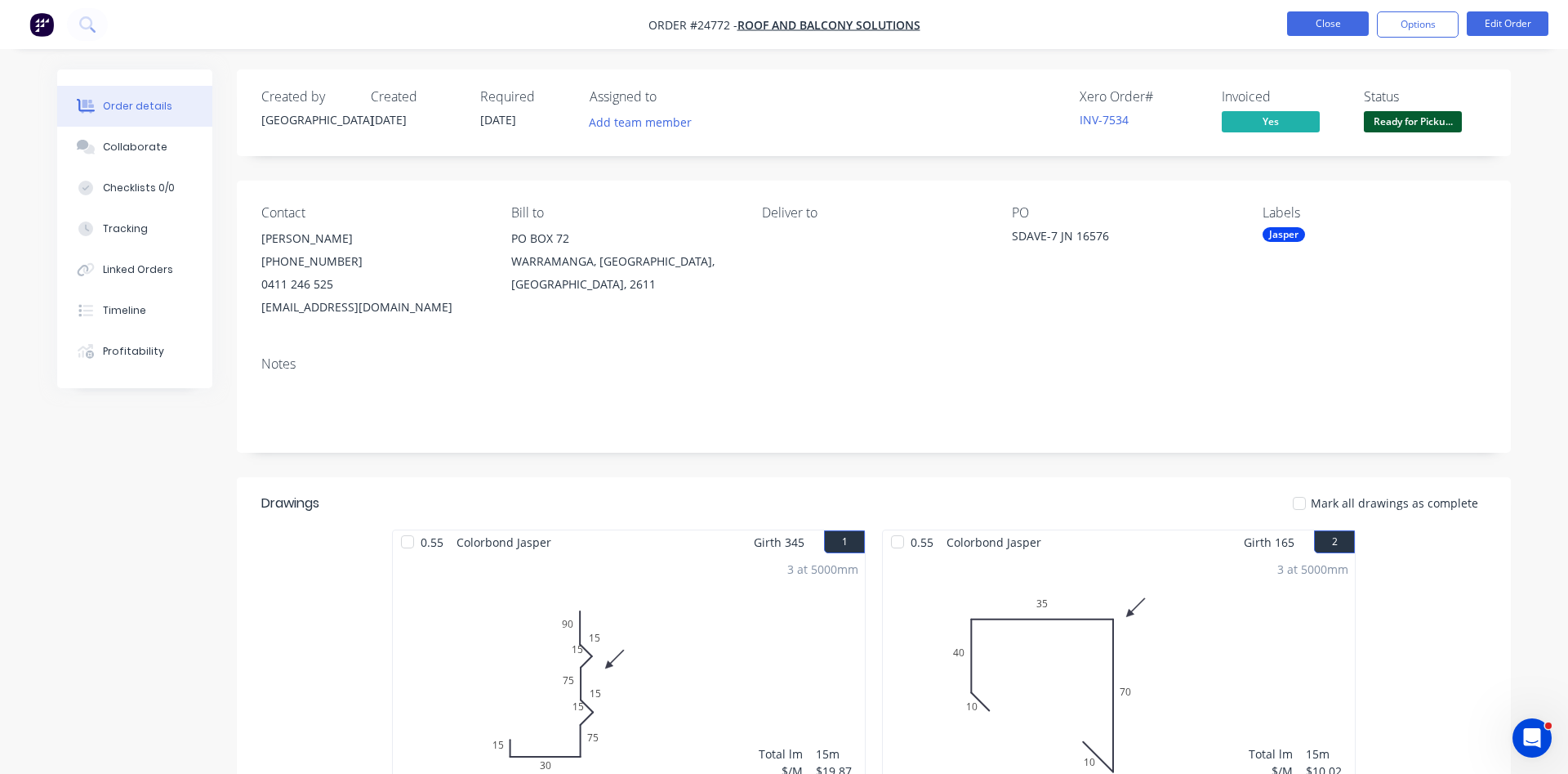
click at [1317, 24] on button "Close" at bounding box center [1328, 23] width 82 height 24
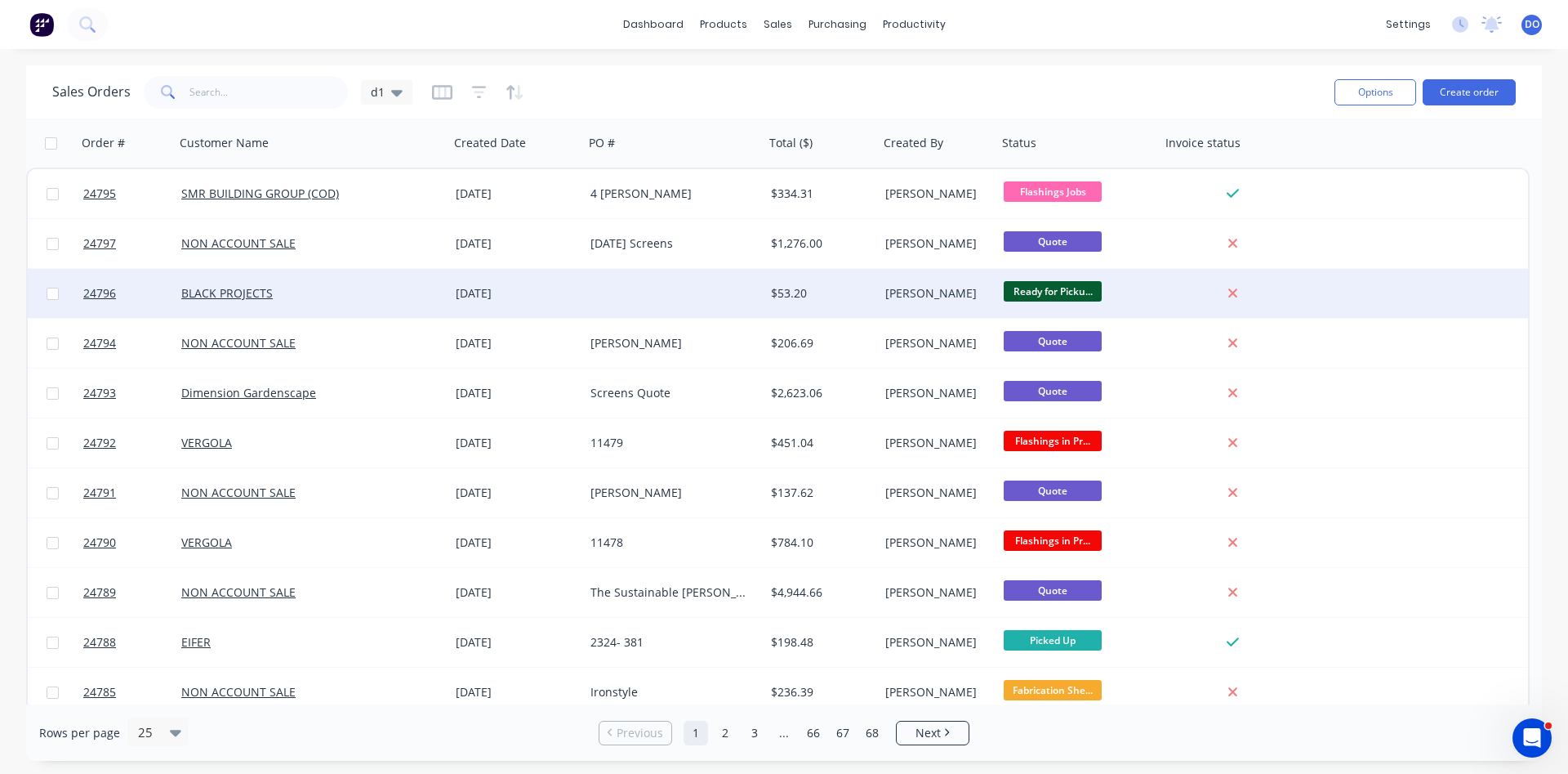
click at [951, 291] on div "[PERSON_NAME]" at bounding box center [935, 293] width 101 height 16
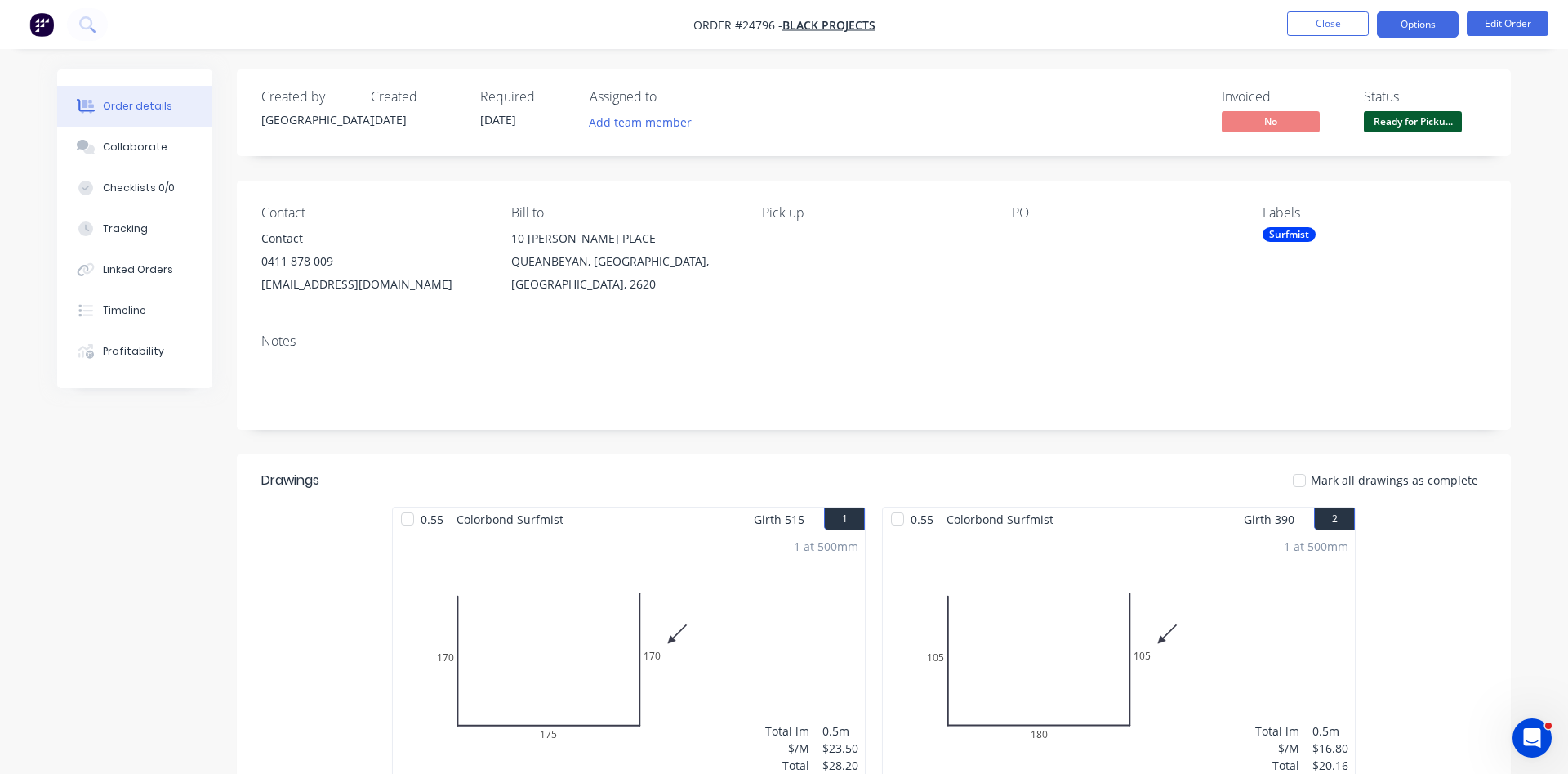
click at [1406, 24] on button "Options" at bounding box center [1418, 24] width 82 height 26
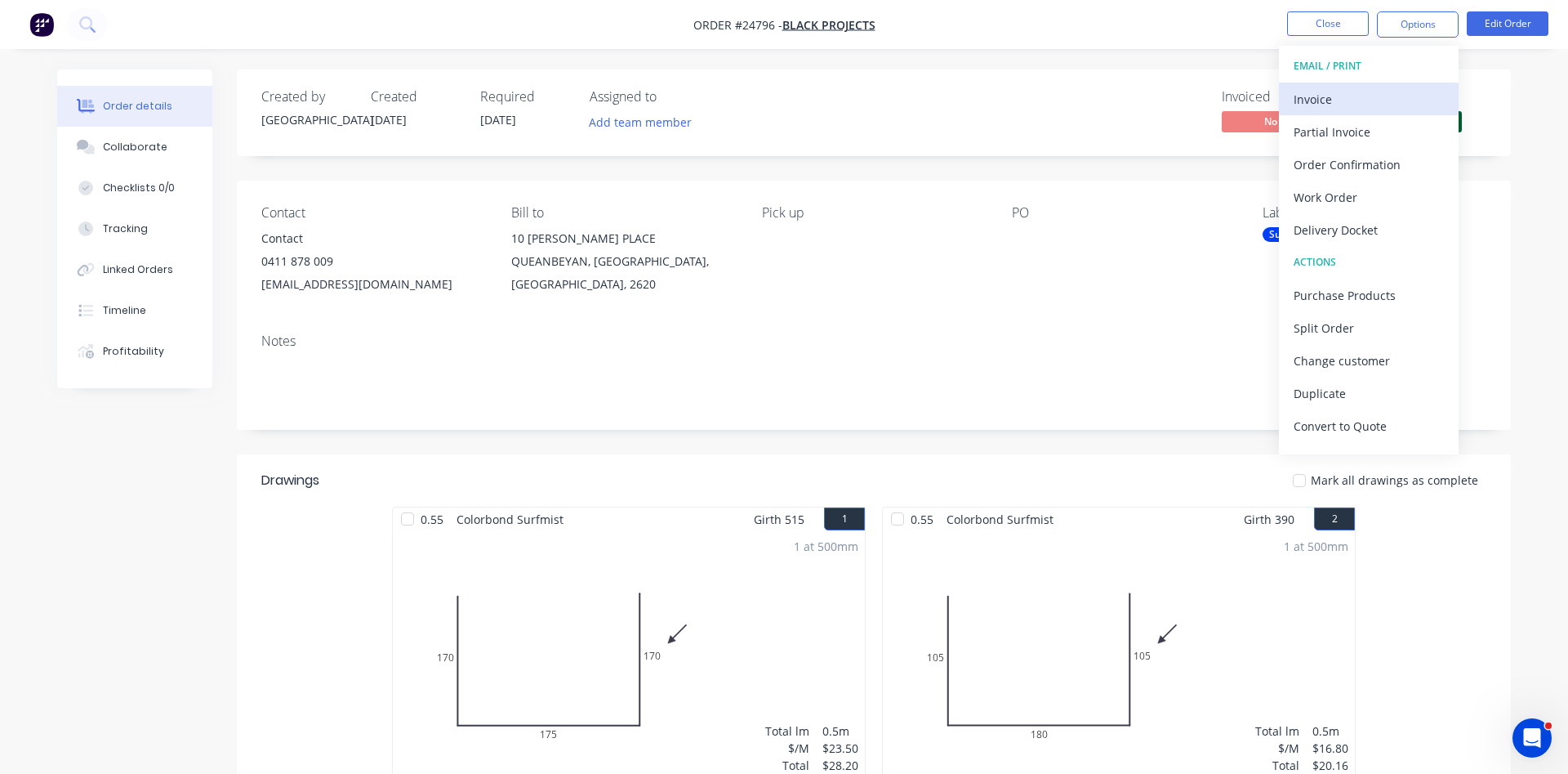
click at [1324, 93] on div "Invoice" at bounding box center [1369, 99] width 150 height 24
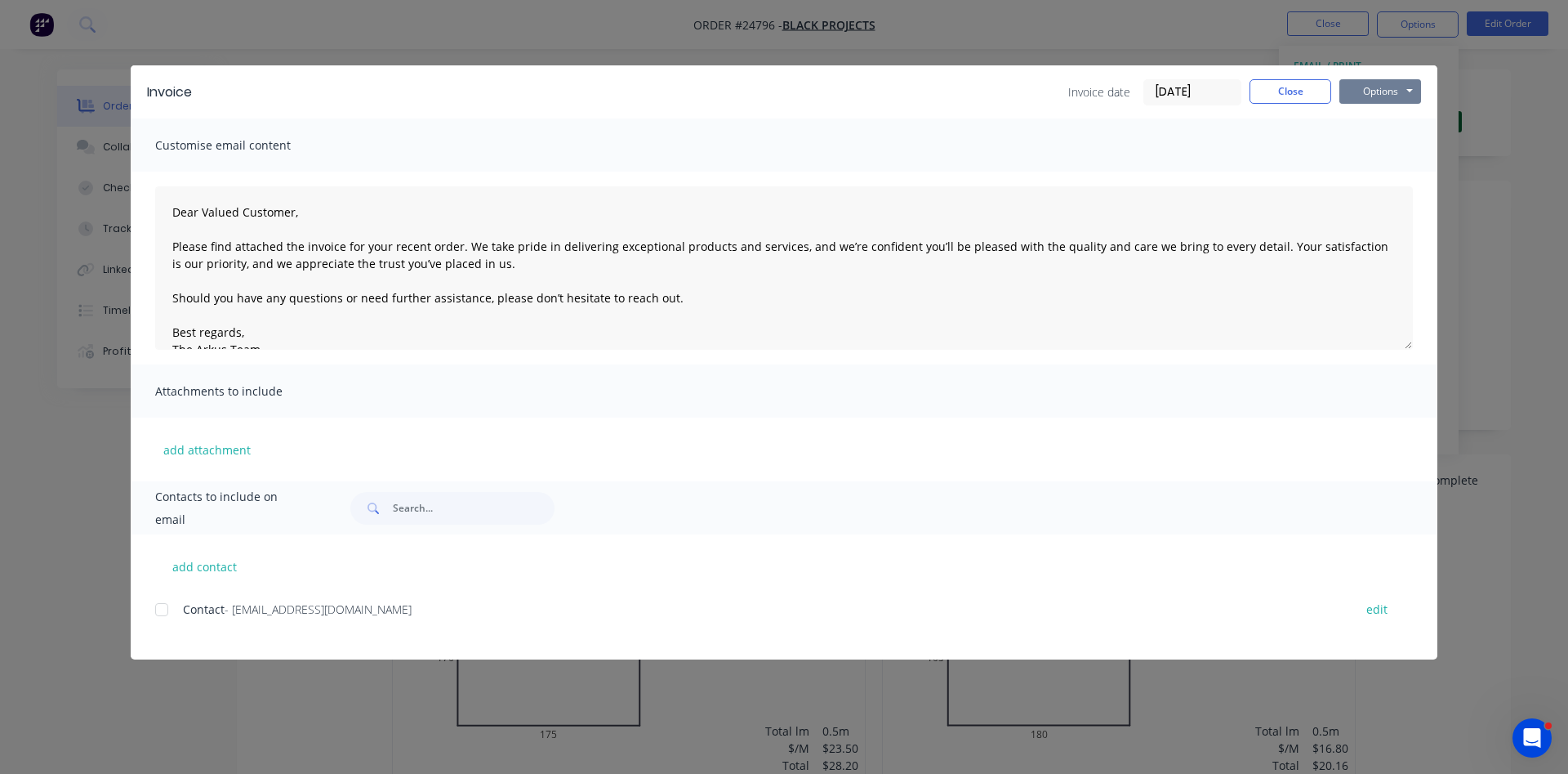
click at [1366, 95] on button "Options" at bounding box center [1380, 90] width 82 height 24
click at [1377, 147] on button "Print" at bounding box center [1391, 147] width 105 height 27
click at [1305, 95] on button "Close" at bounding box center [1290, 90] width 82 height 24
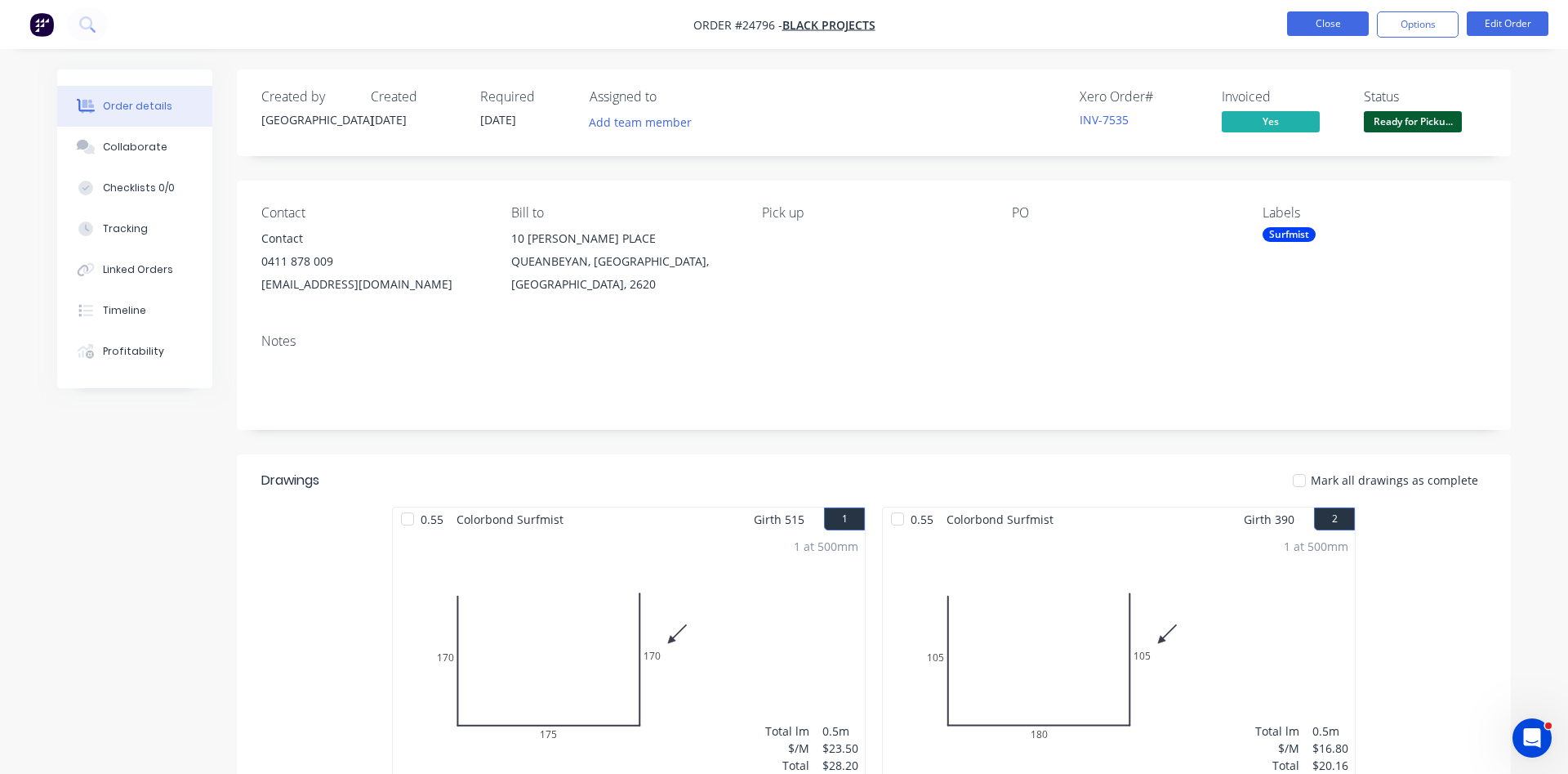
click at [1334, 29] on button "Close" at bounding box center [1328, 23] width 82 height 24
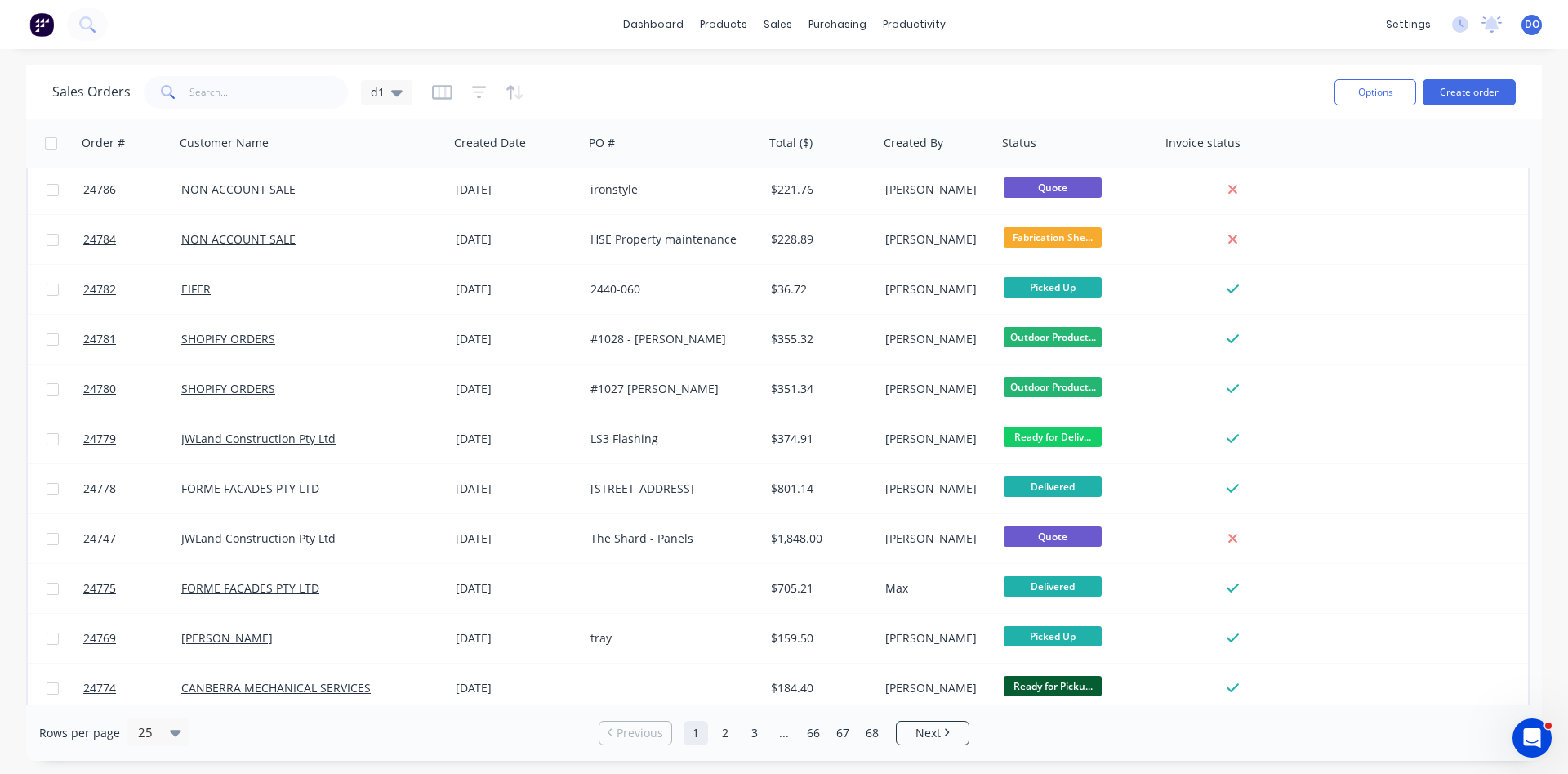
scroll to position [710, 0]
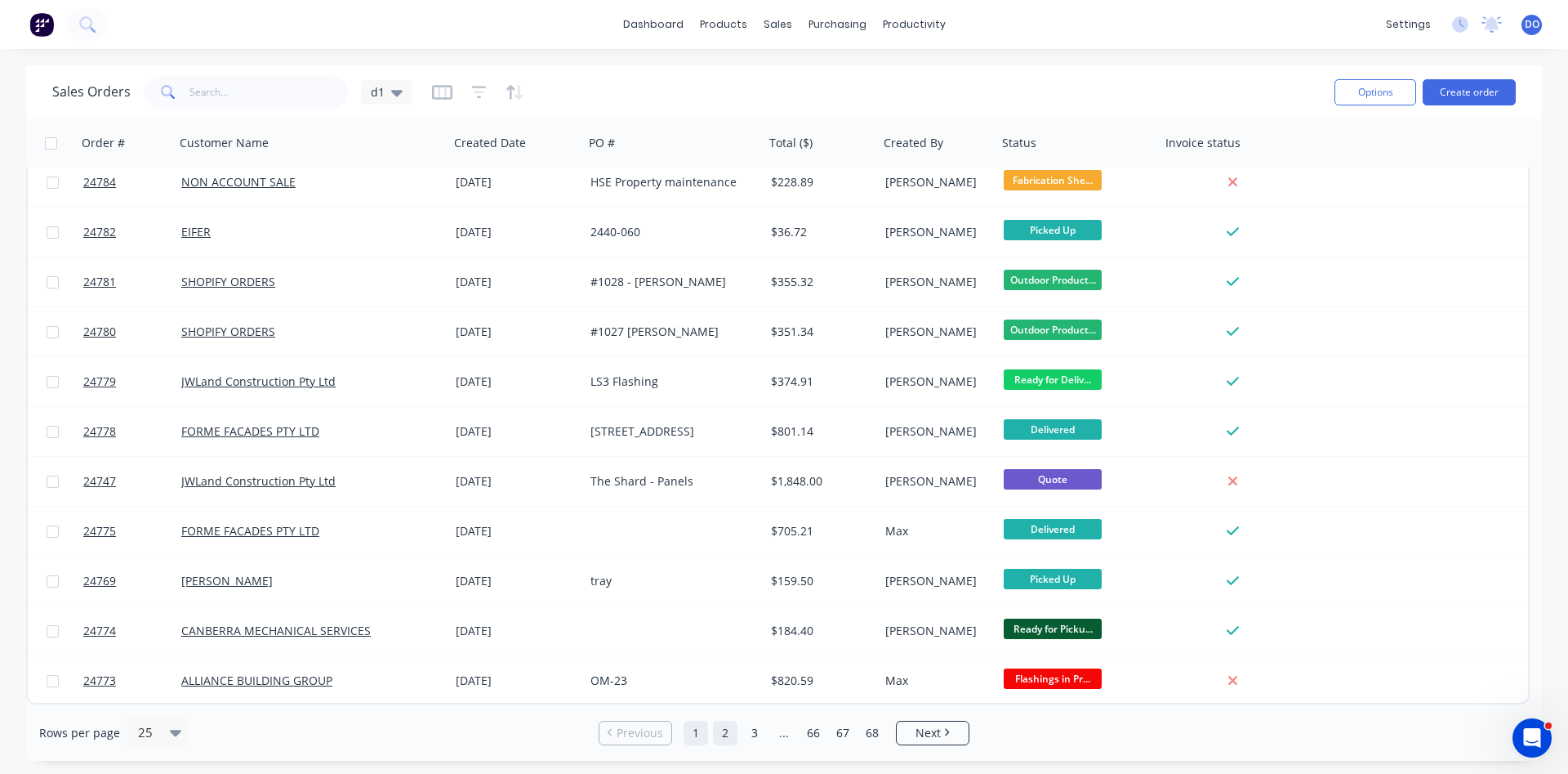
click at [725, 741] on link "2" at bounding box center [725, 732] width 24 height 24
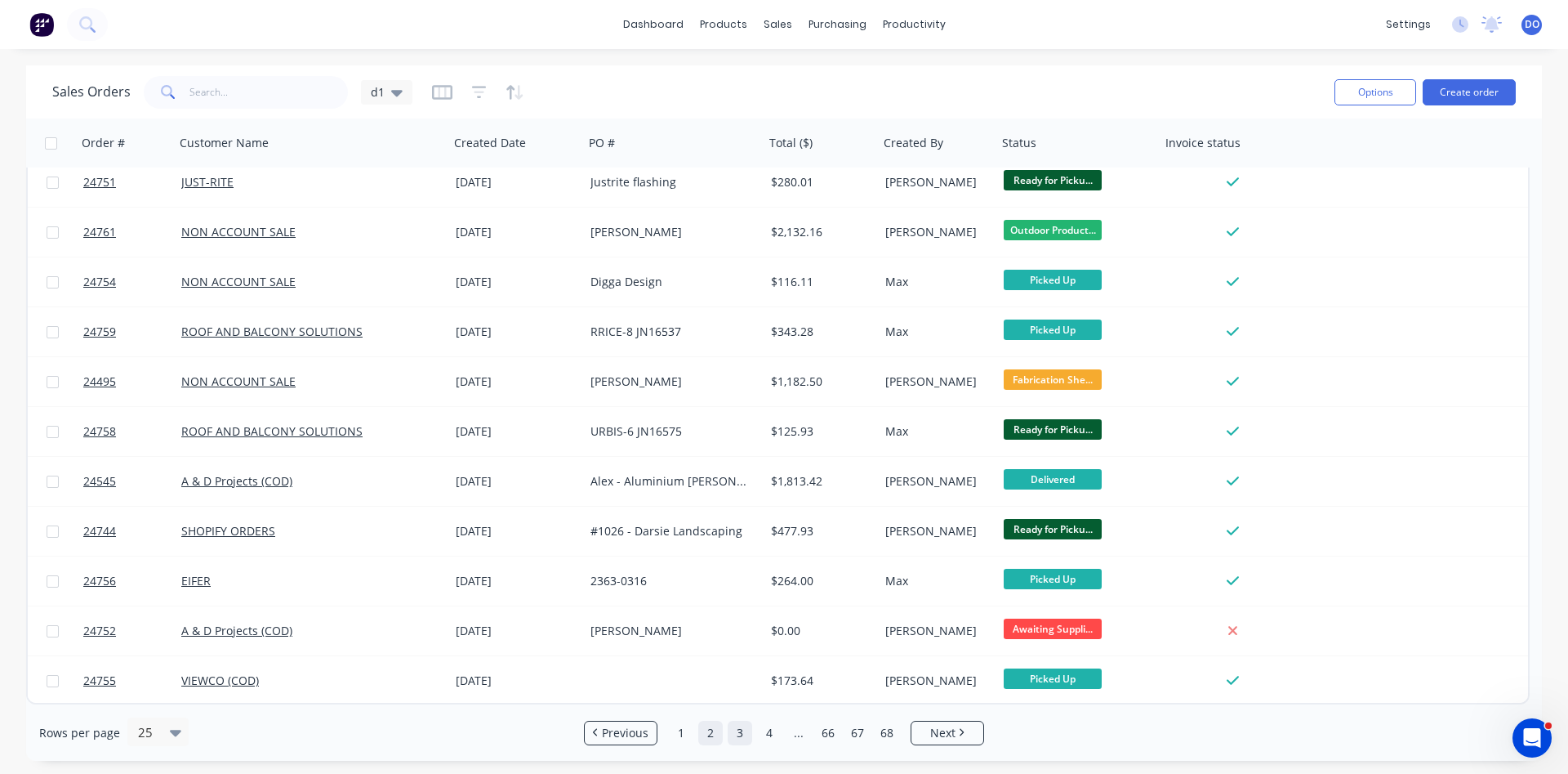
click at [737, 733] on link "3" at bounding box center [739, 732] width 24 height 24
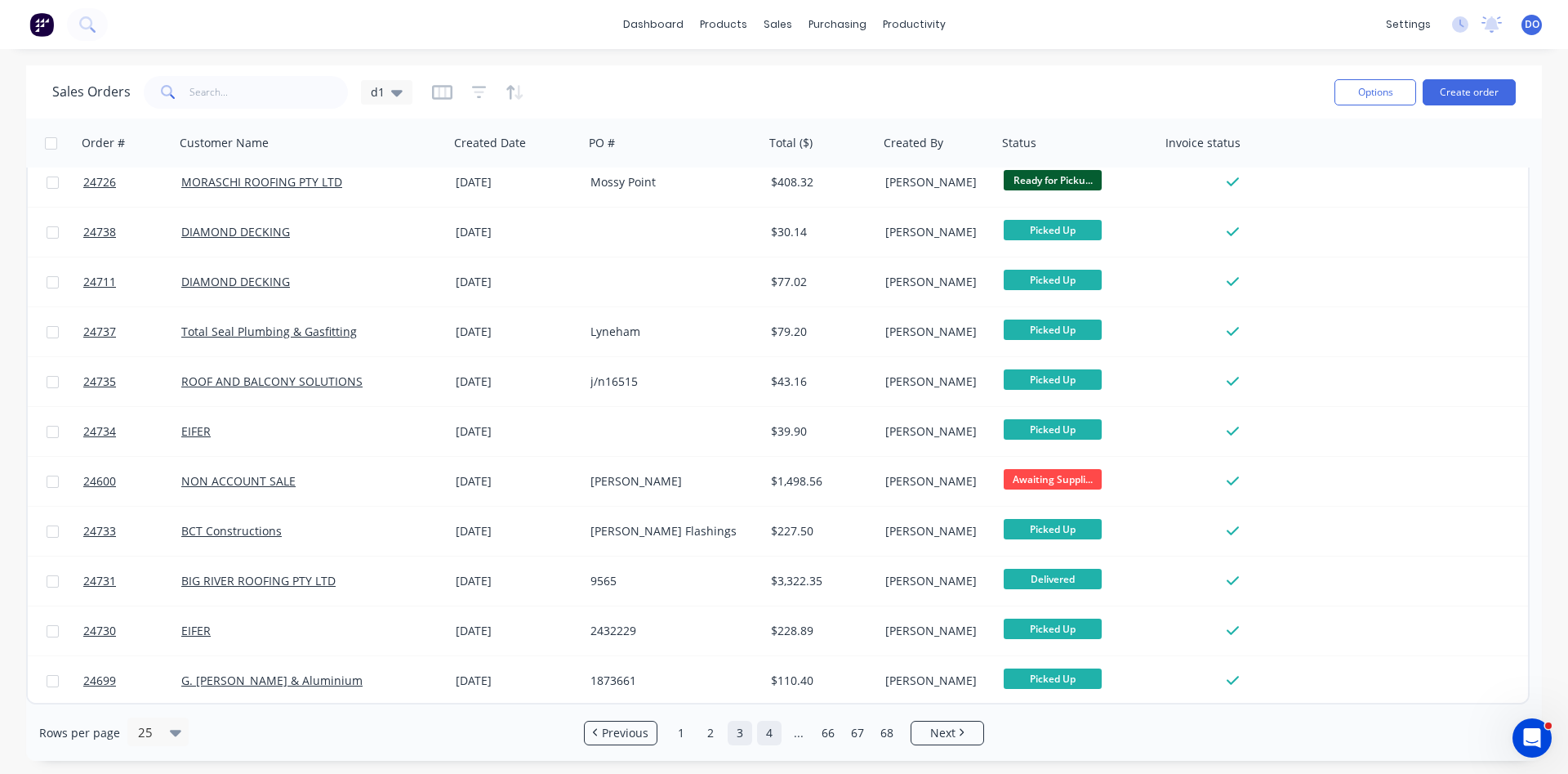
click at [768, 737] on link "4" at bounding box center [769, 732] width 24 height 24
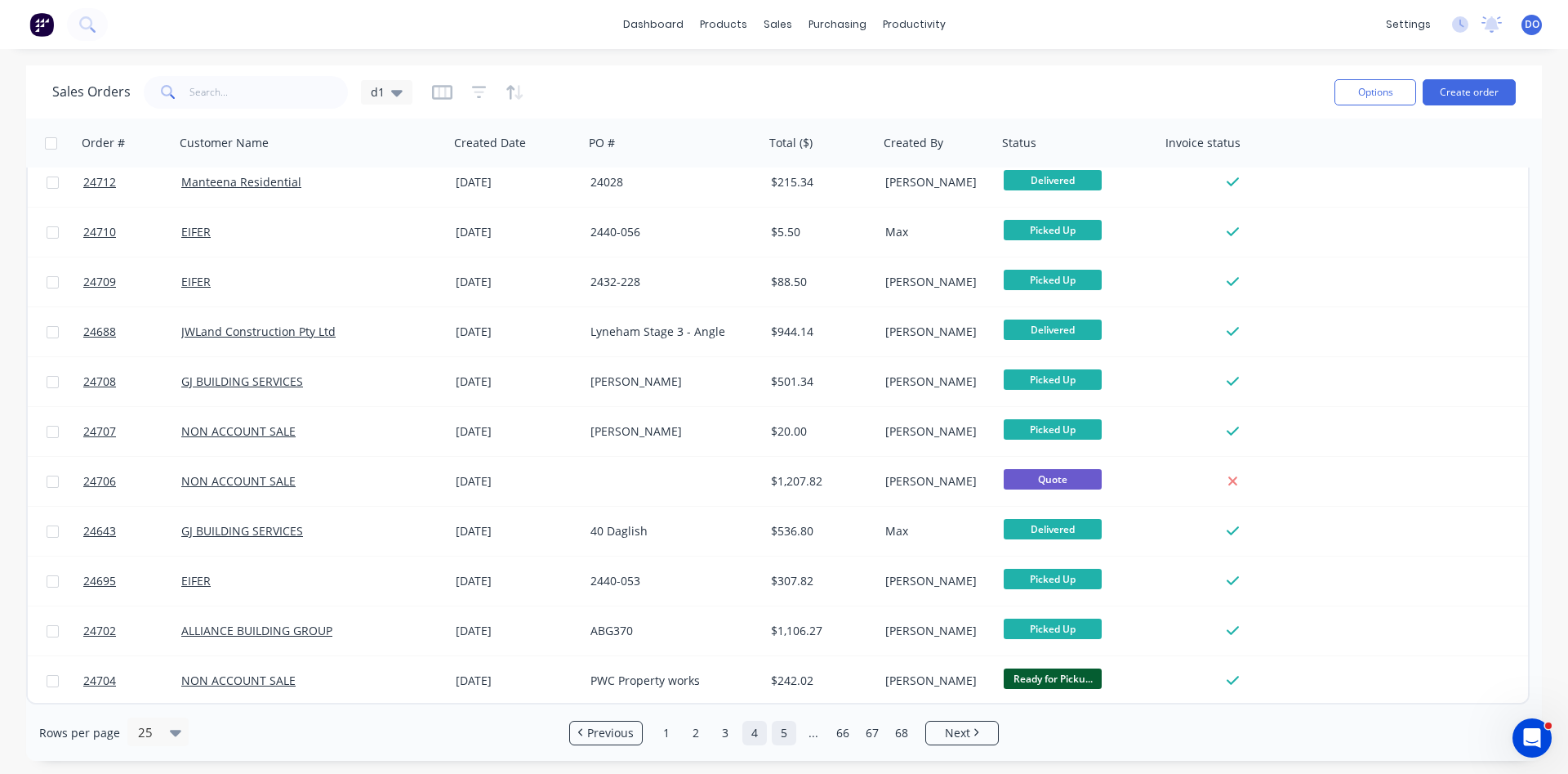
click at [779, 738] on link "5" at bounding box center [784, 732] width 24 height 24
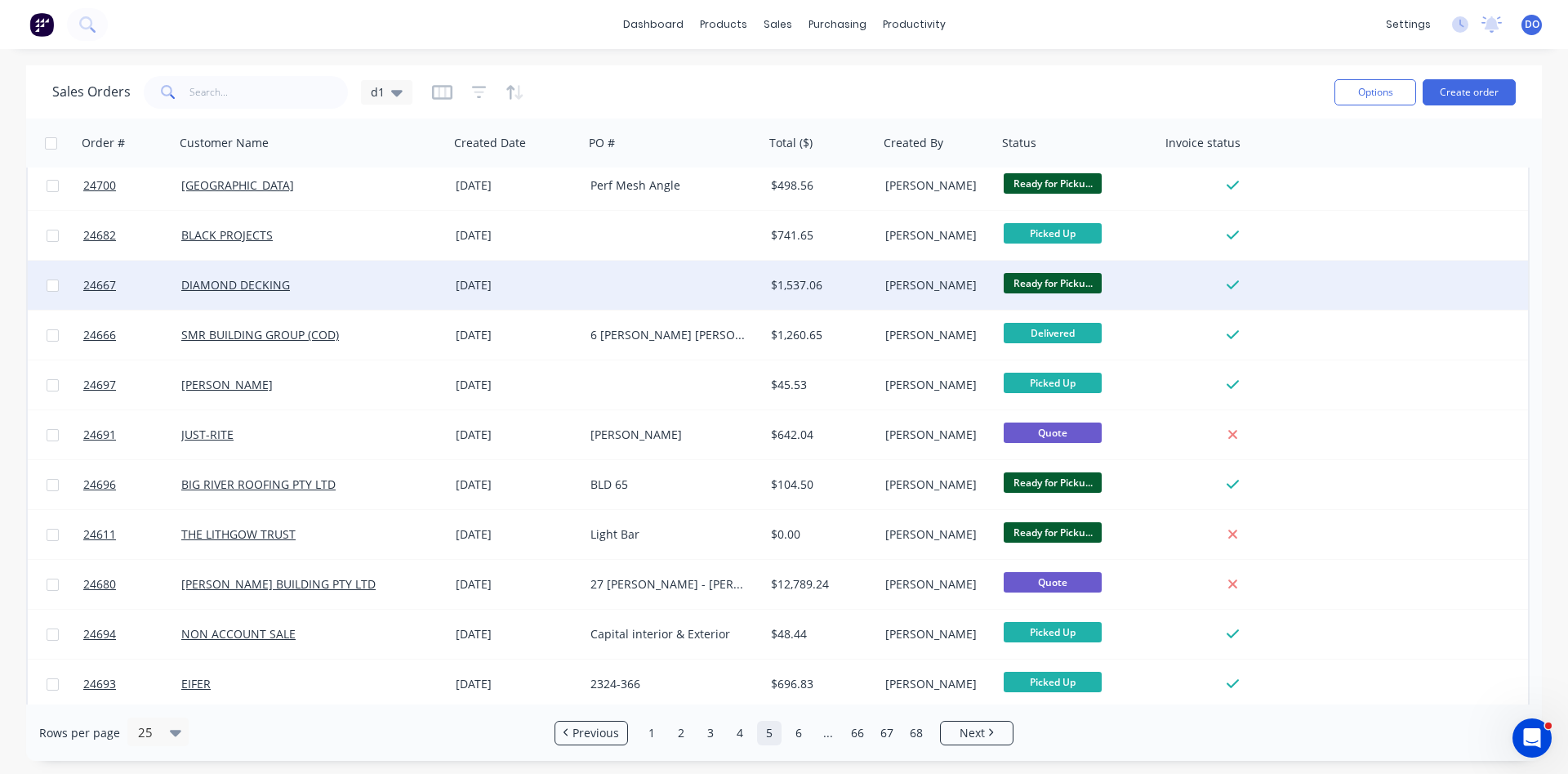
scroll to position [280, 0]
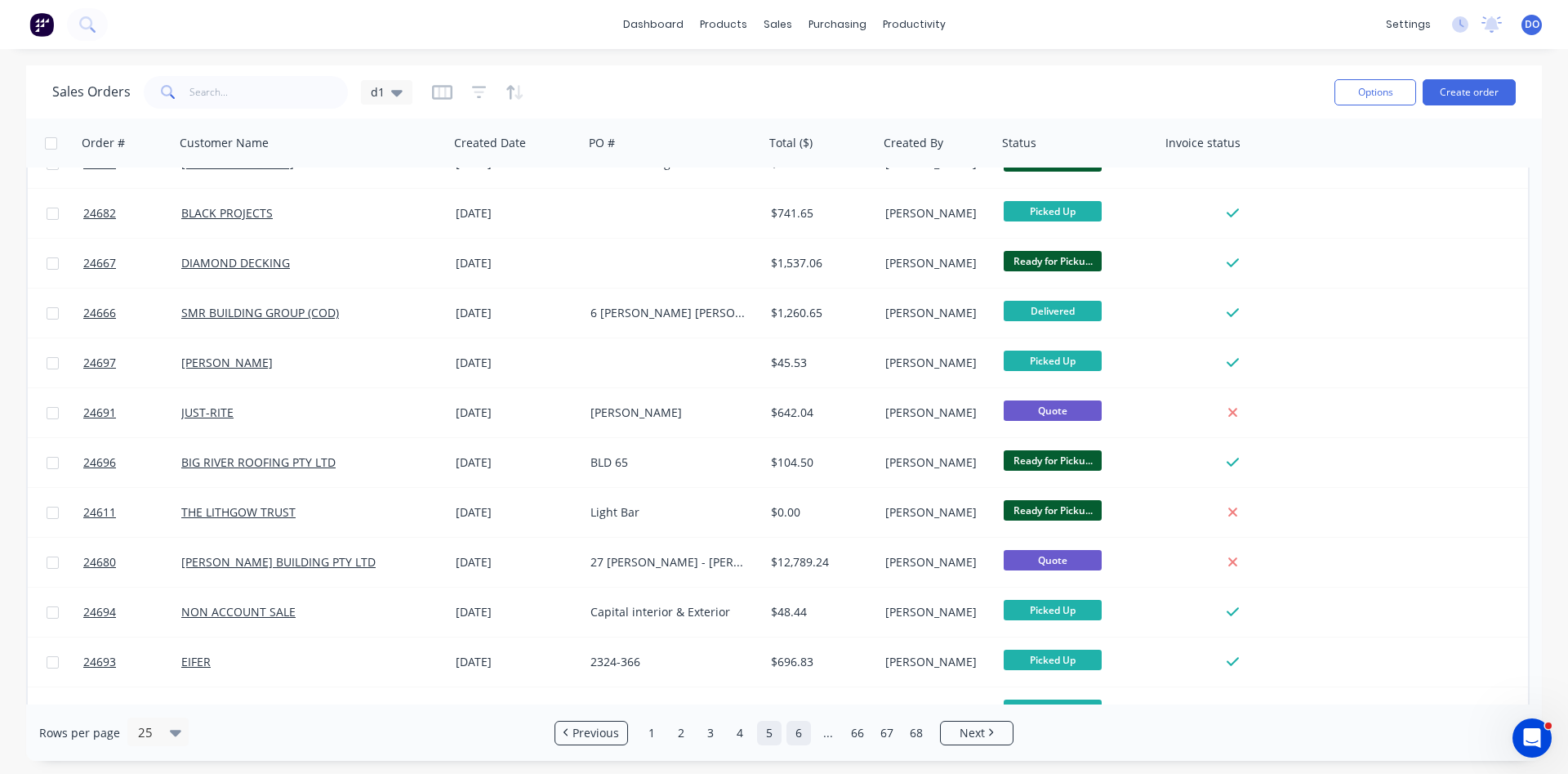
click at [796, 731] on link "6" at bounding box center [798, 732] width 24 height 24
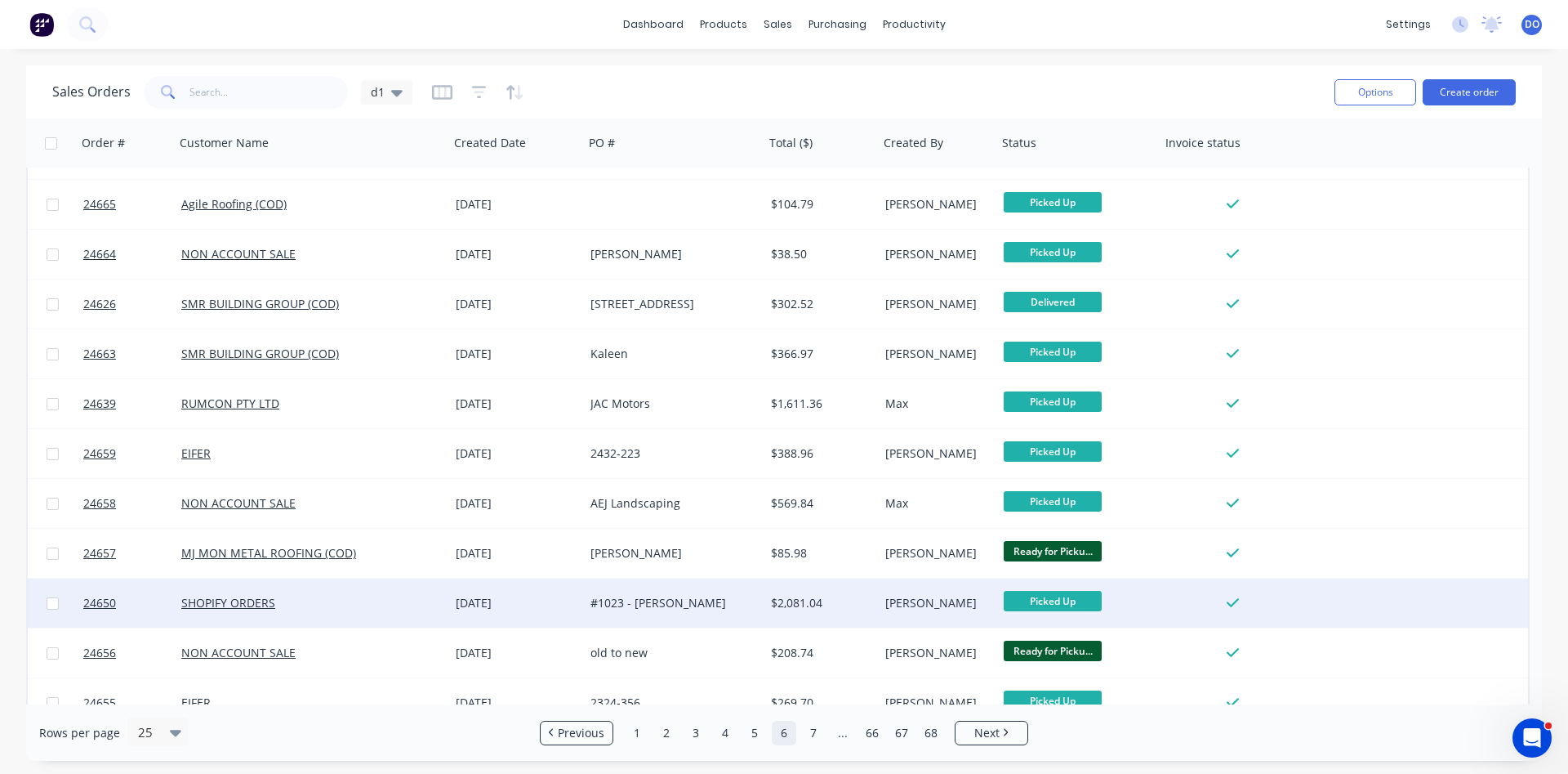
scroll to position [710, 0]
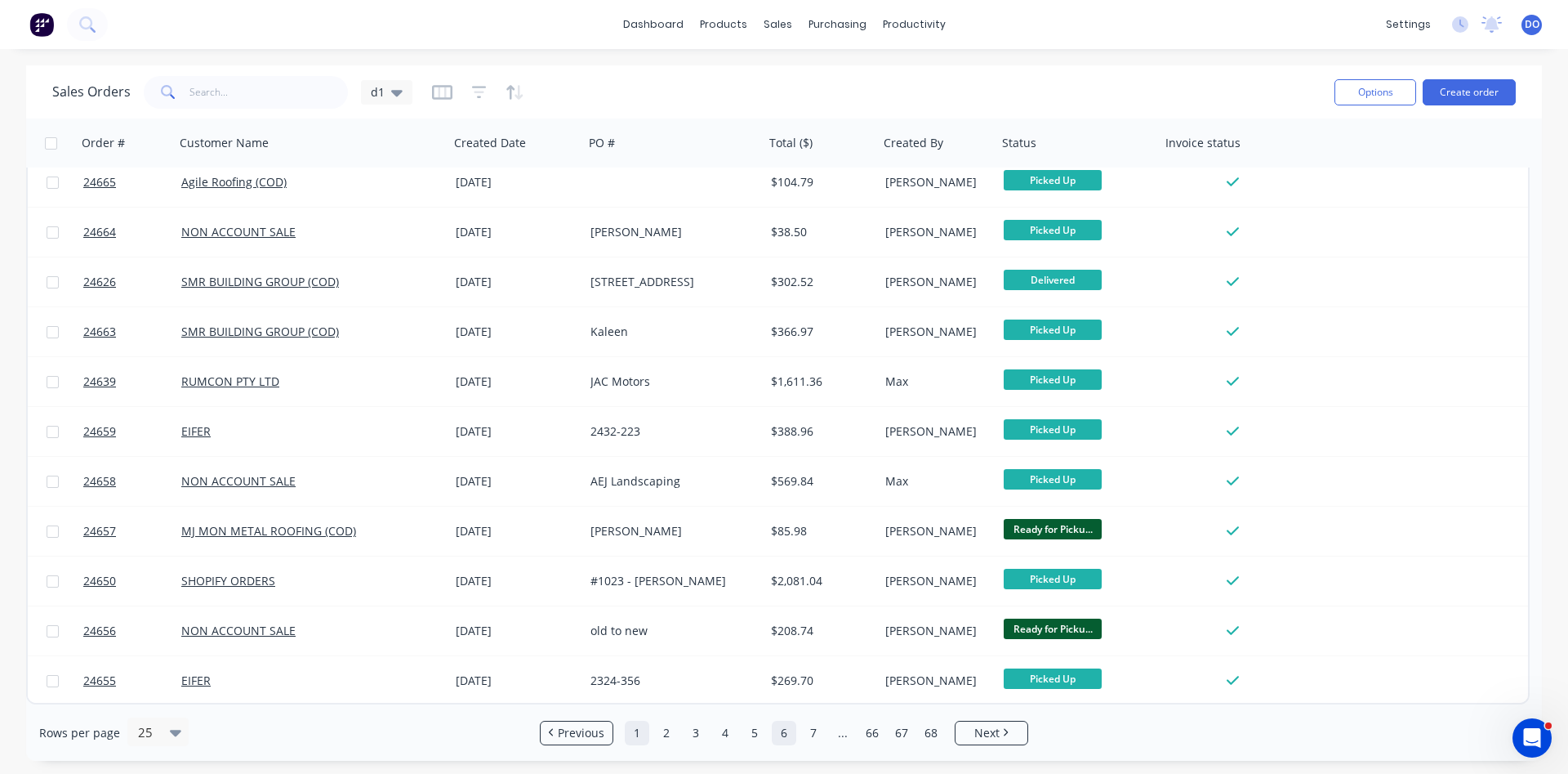
click at [635, 736] on link "1" at bounding box center [636, 732] width 24 height 24
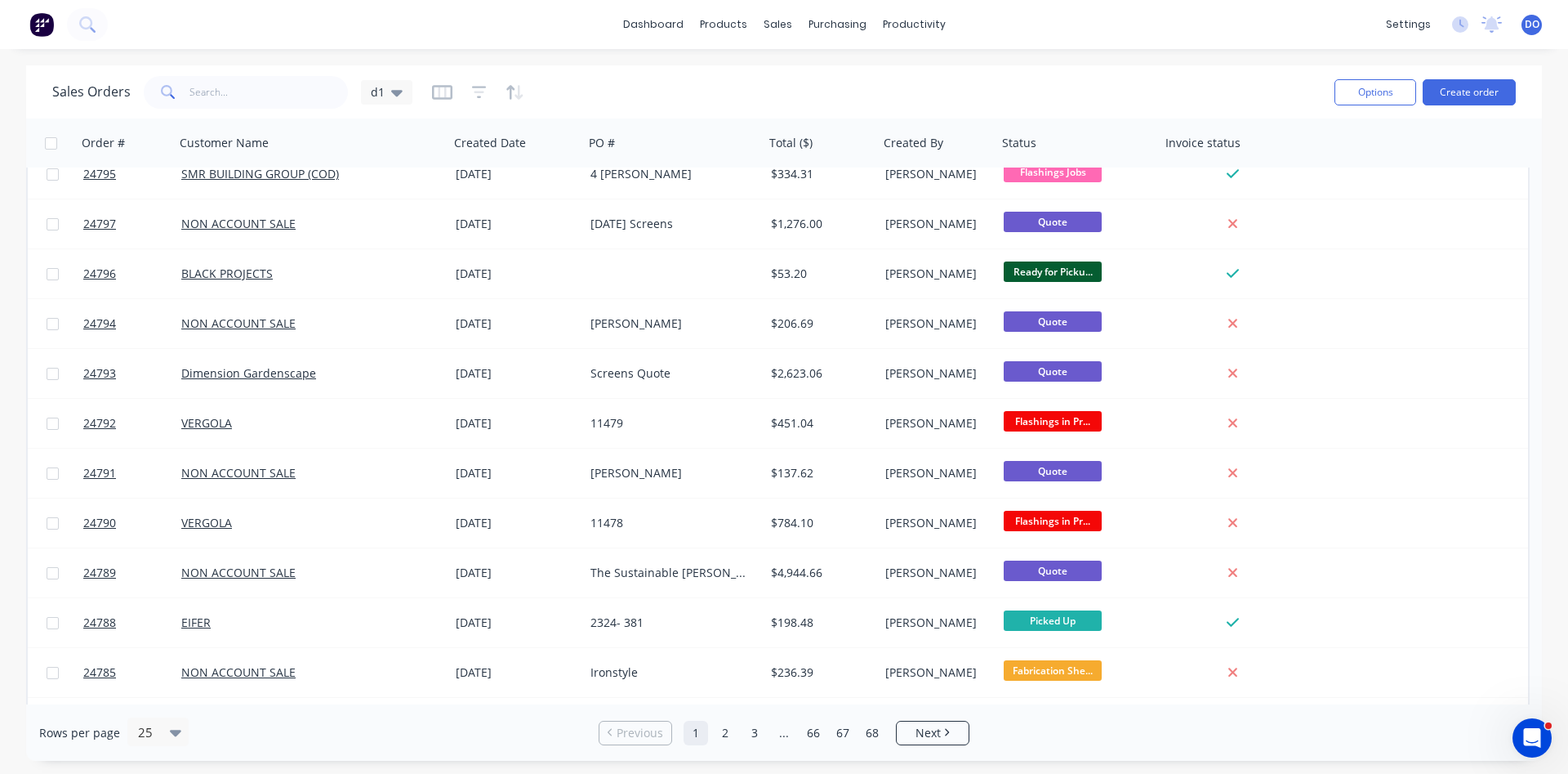
scroll to position [0, 0]
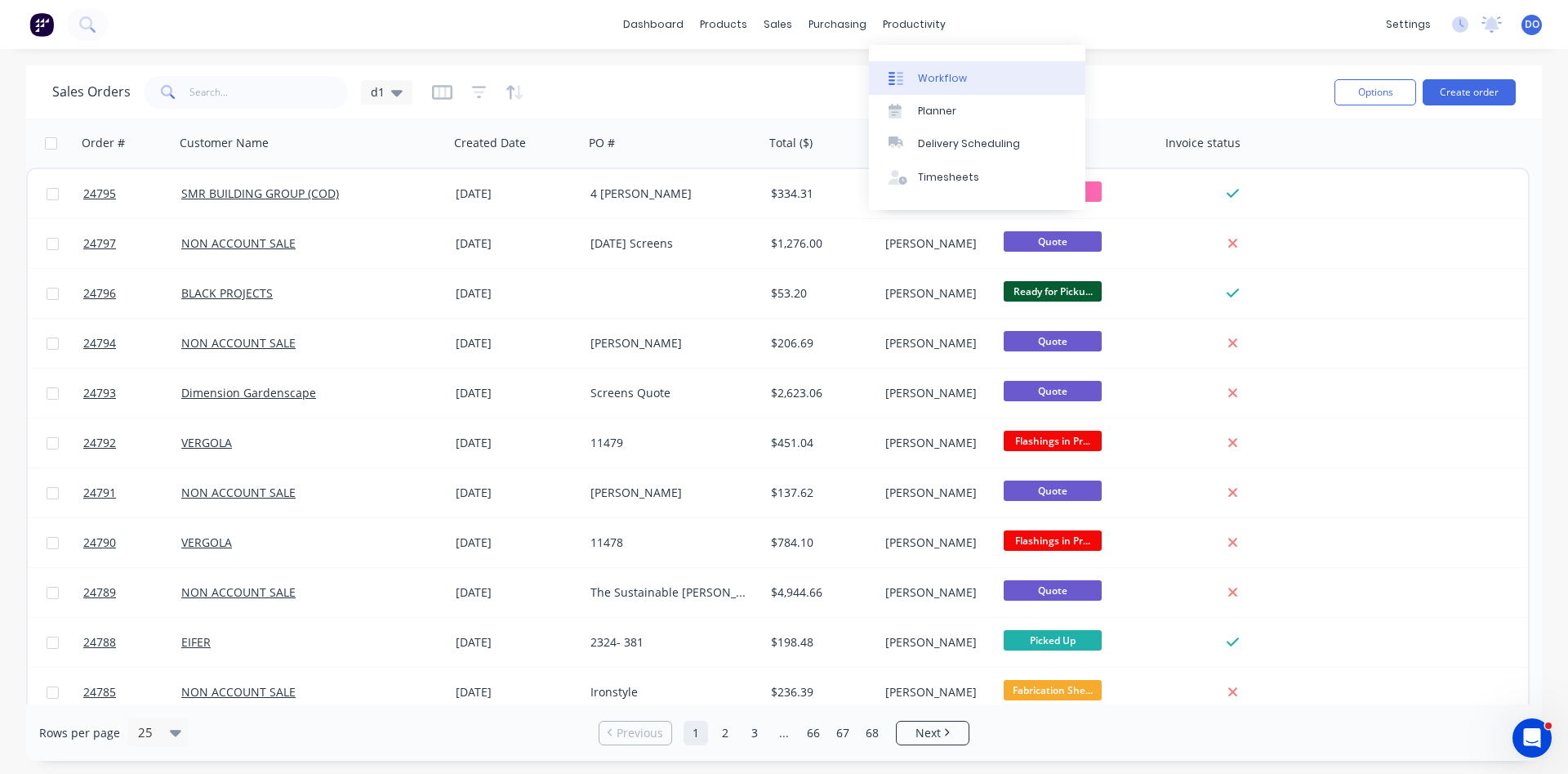
drag, startPoint x: 956, startPoint y: 79, endPoint x: 947, endPoint y: 79, distance: 9.0
click at [954, 79] on div "Workflow" at bounding box center [942, 78] width 49 height 14
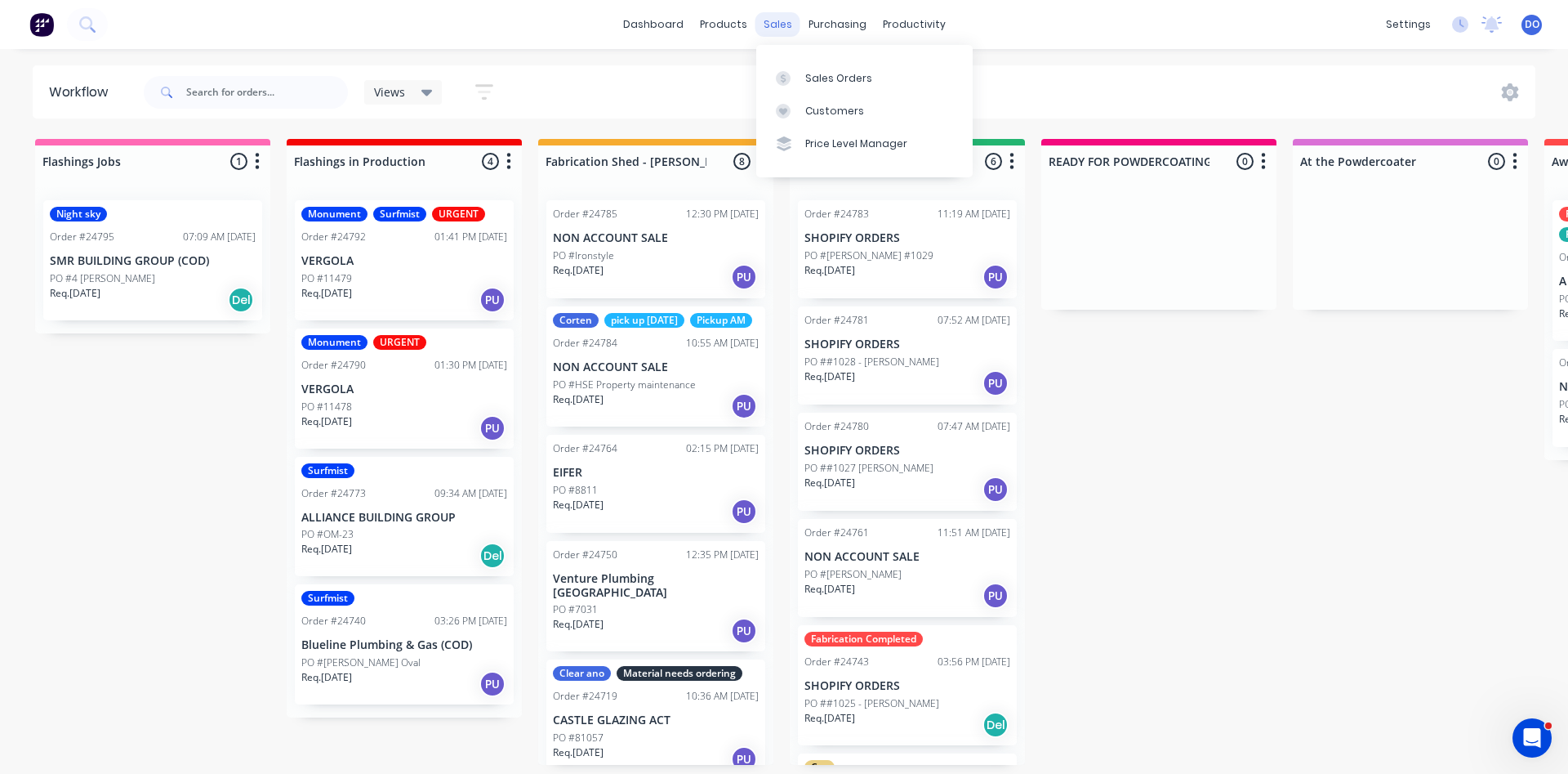
click at [774, 36] on div "sales" at bounding box center [778, 24] width 45 height 24
click at [836, 76] on div "Sales Orders" at bounding box center [839, 78] width 67 height 14
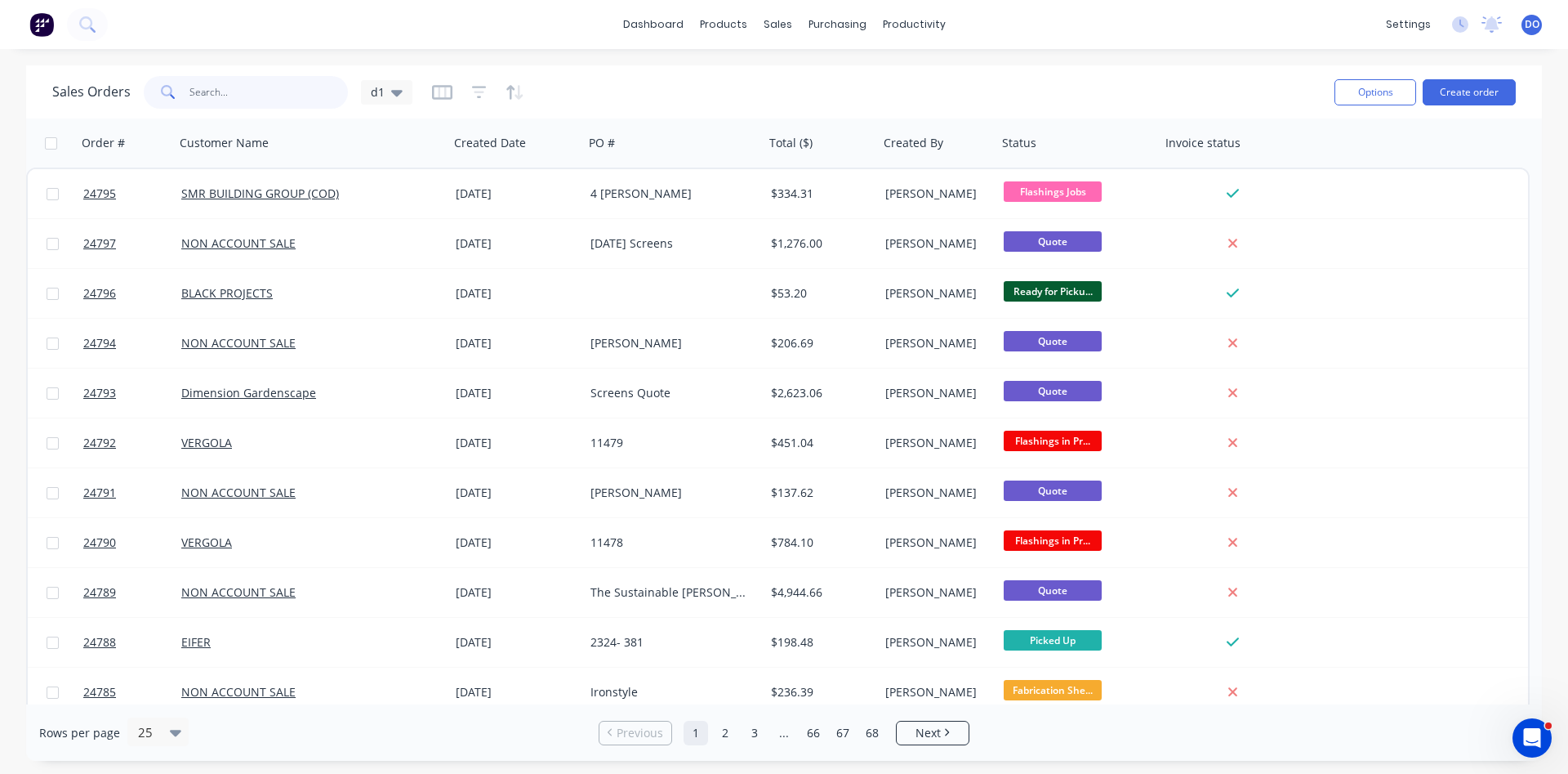
click at [224, 89] on input "text" at bounding box center [269, 92] width 160 height 33
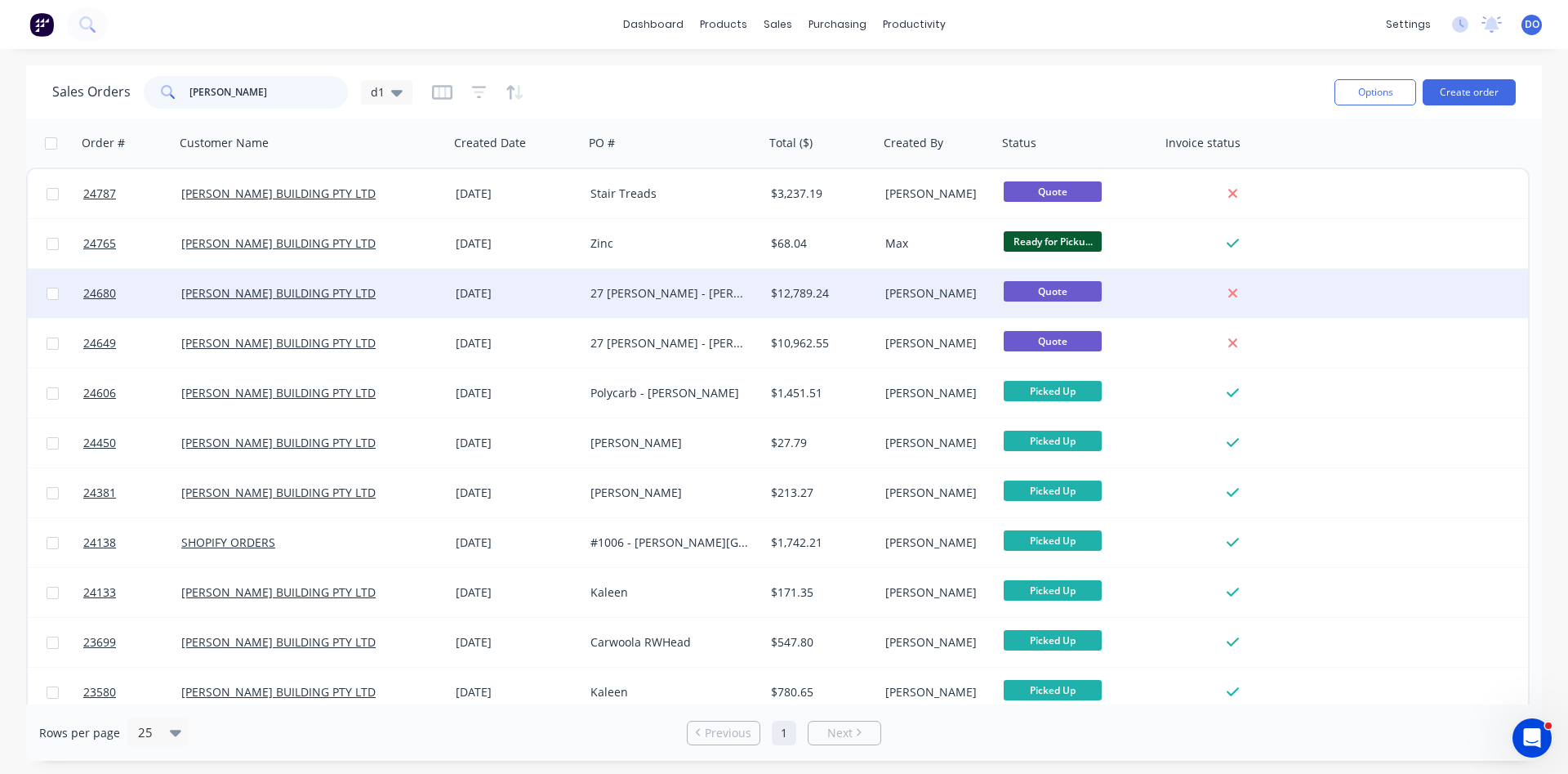
type input "burley"
click at [676, 293] on div "27 Ryan St - Curtin Flyover Quote" at bounding box center [670, 293] width 160 height 16
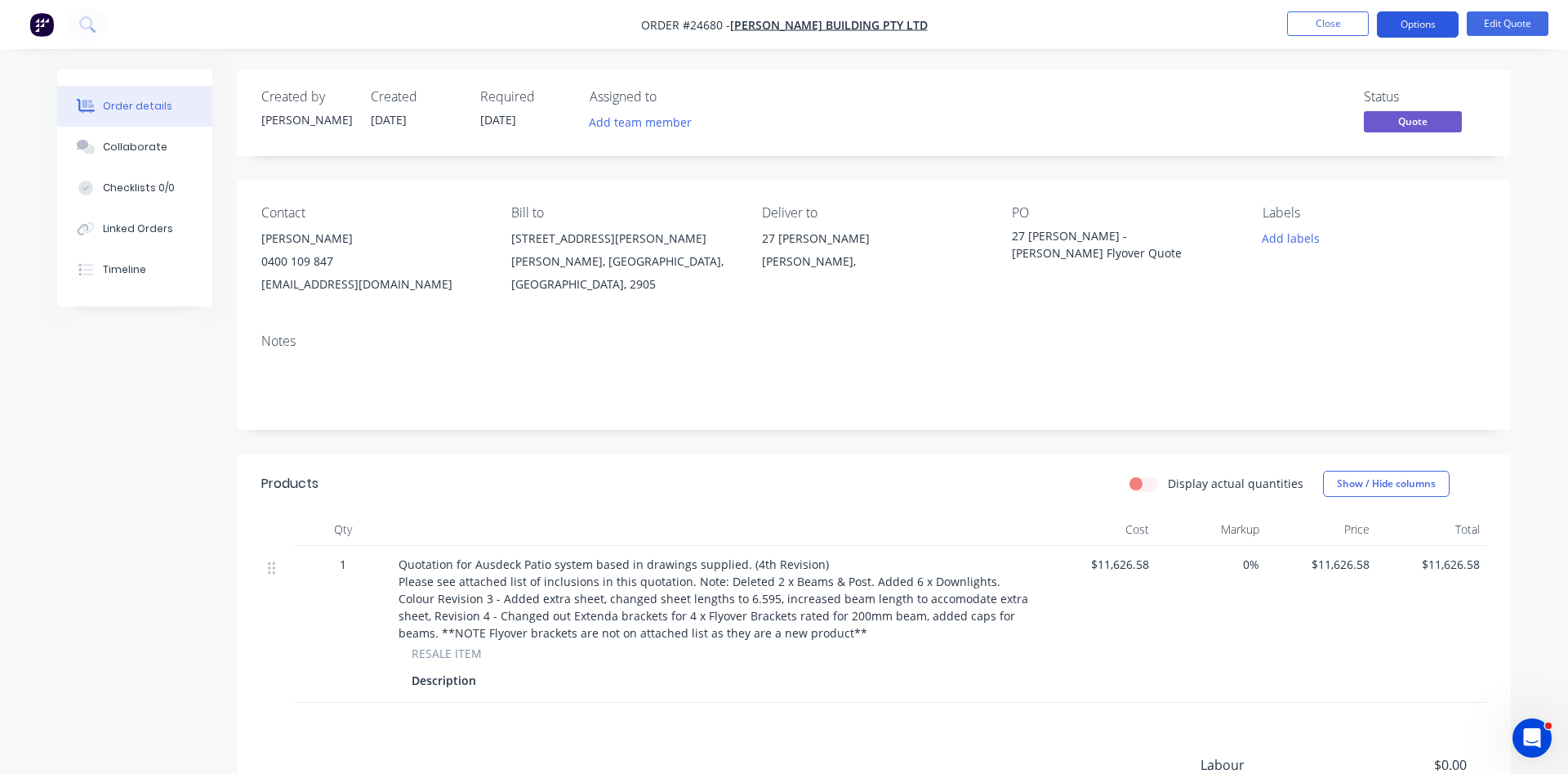
click at [1424, 26] on button "Options" at bounding box center [1418, 24] width 82 height 26
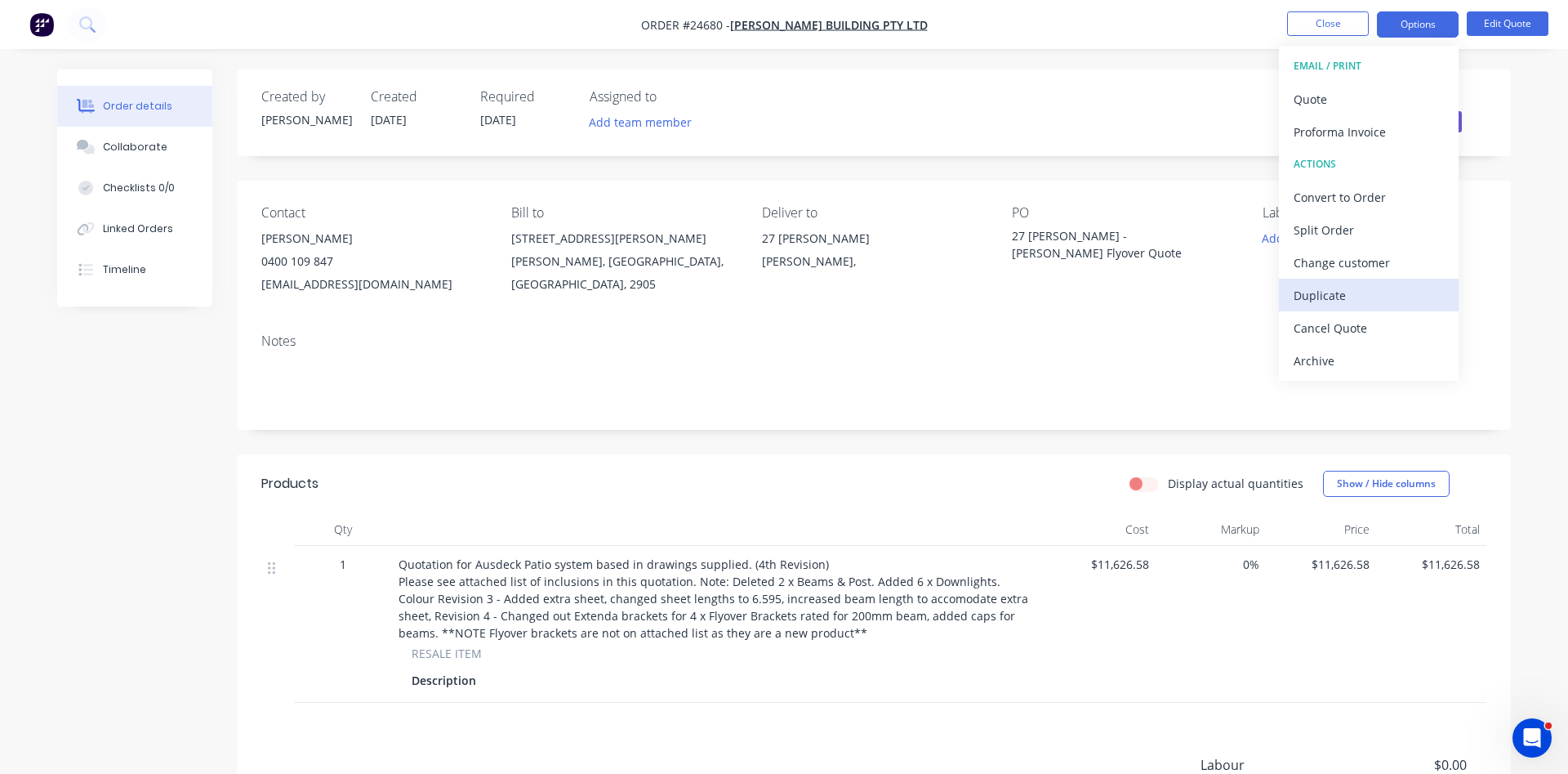
click at [1338, 292] on div "Duplicate" at bounding box center [1369, 295] width 150 height 24
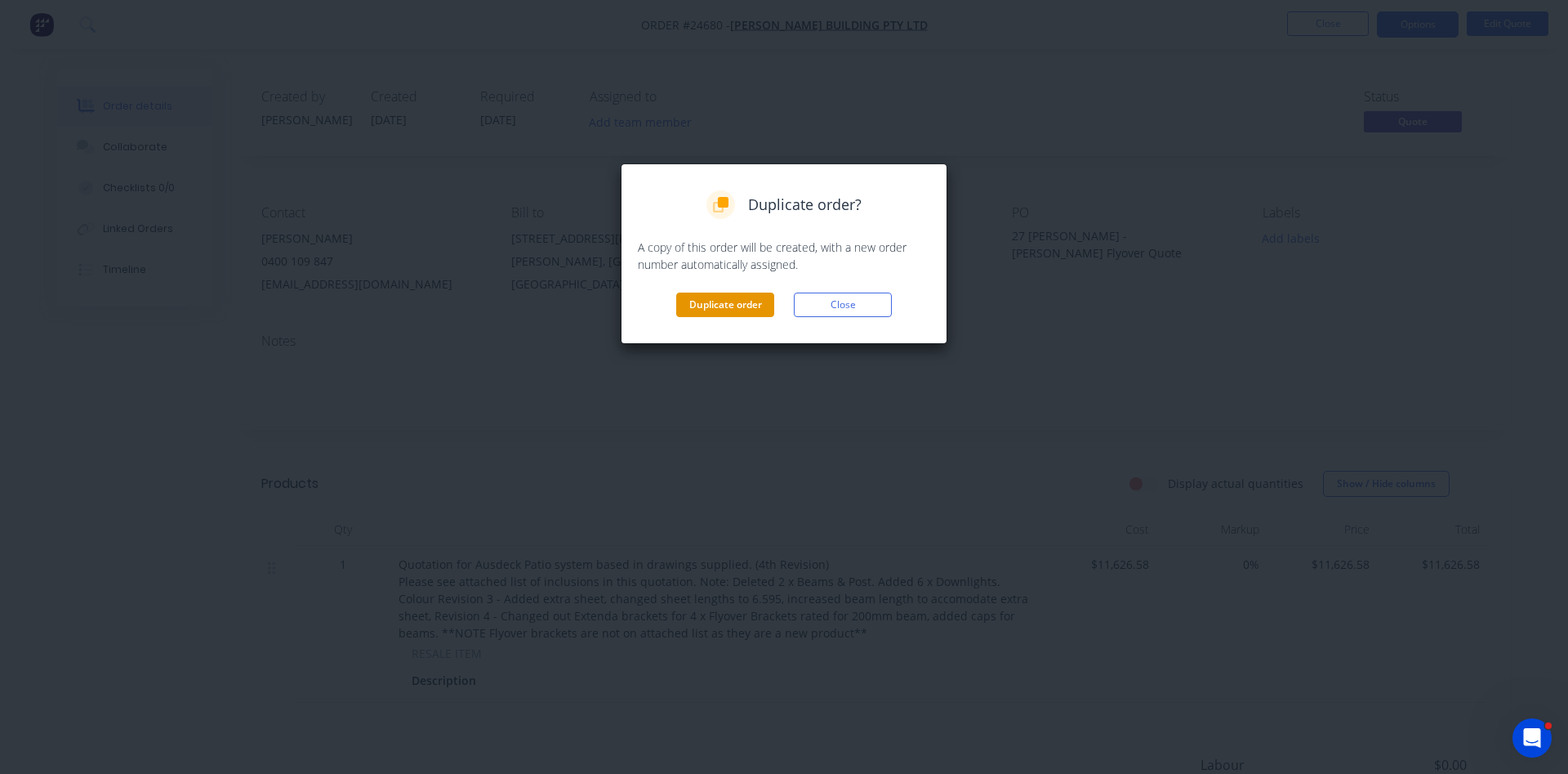
click at [751, 300] on button "Duplicate order" at bounding box center [726, 304] width 98 height 24
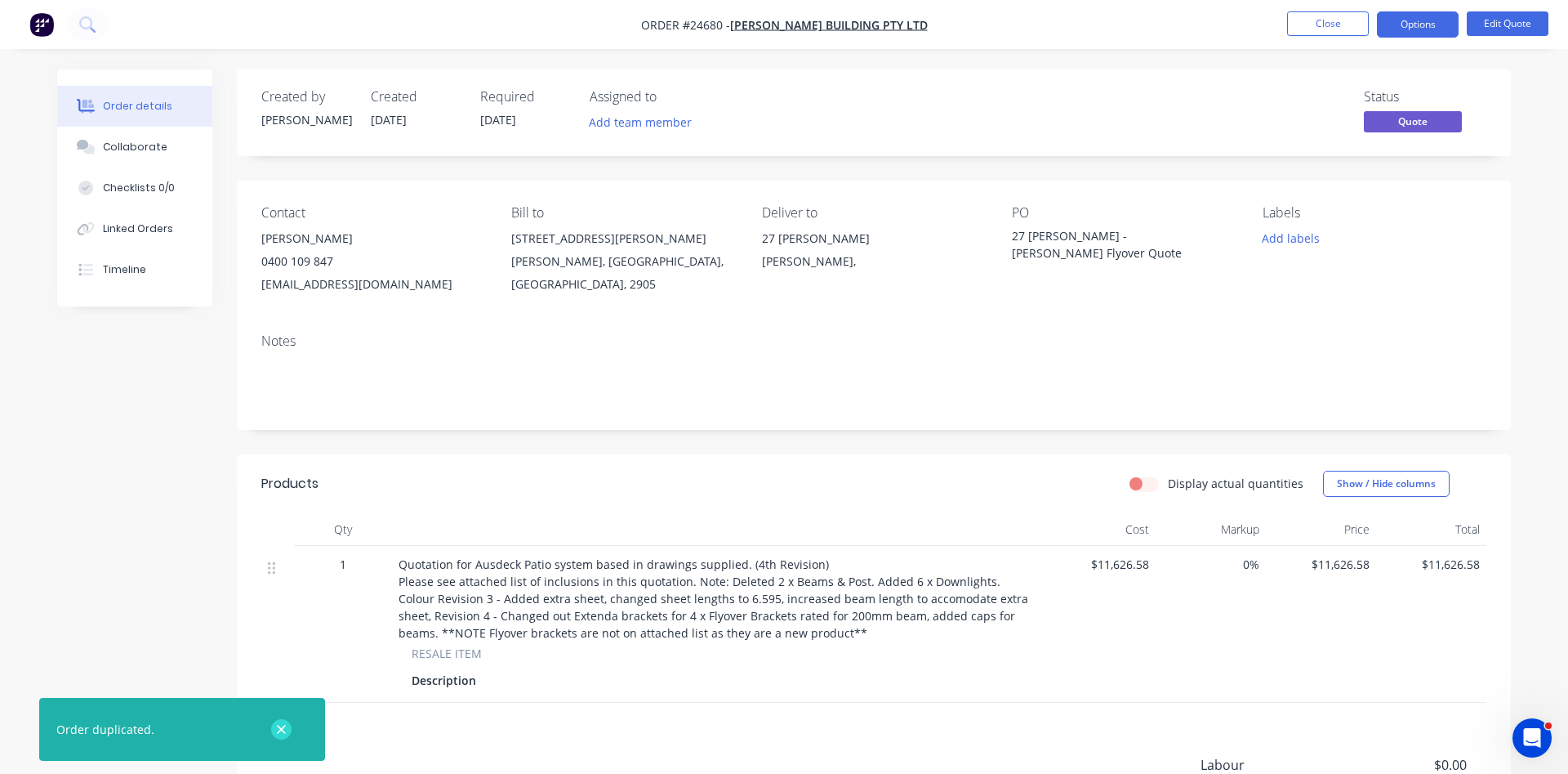
click at [279, 726] on icon "button" at bounding box center [281, 729] width 9 height 9
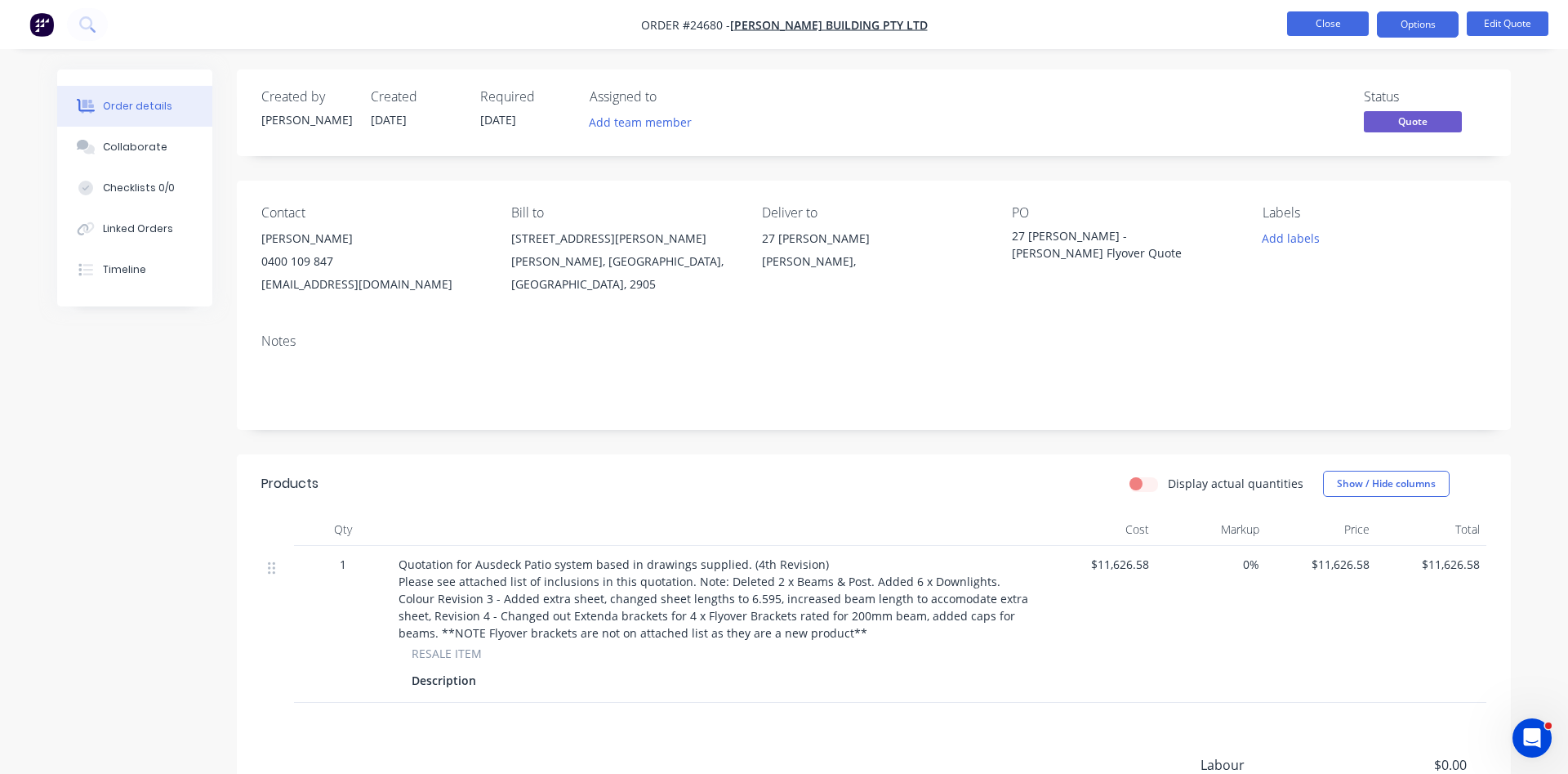
click at [1321, 29] on button "Close" at bounding box center [1328, 23] width 82 height 24
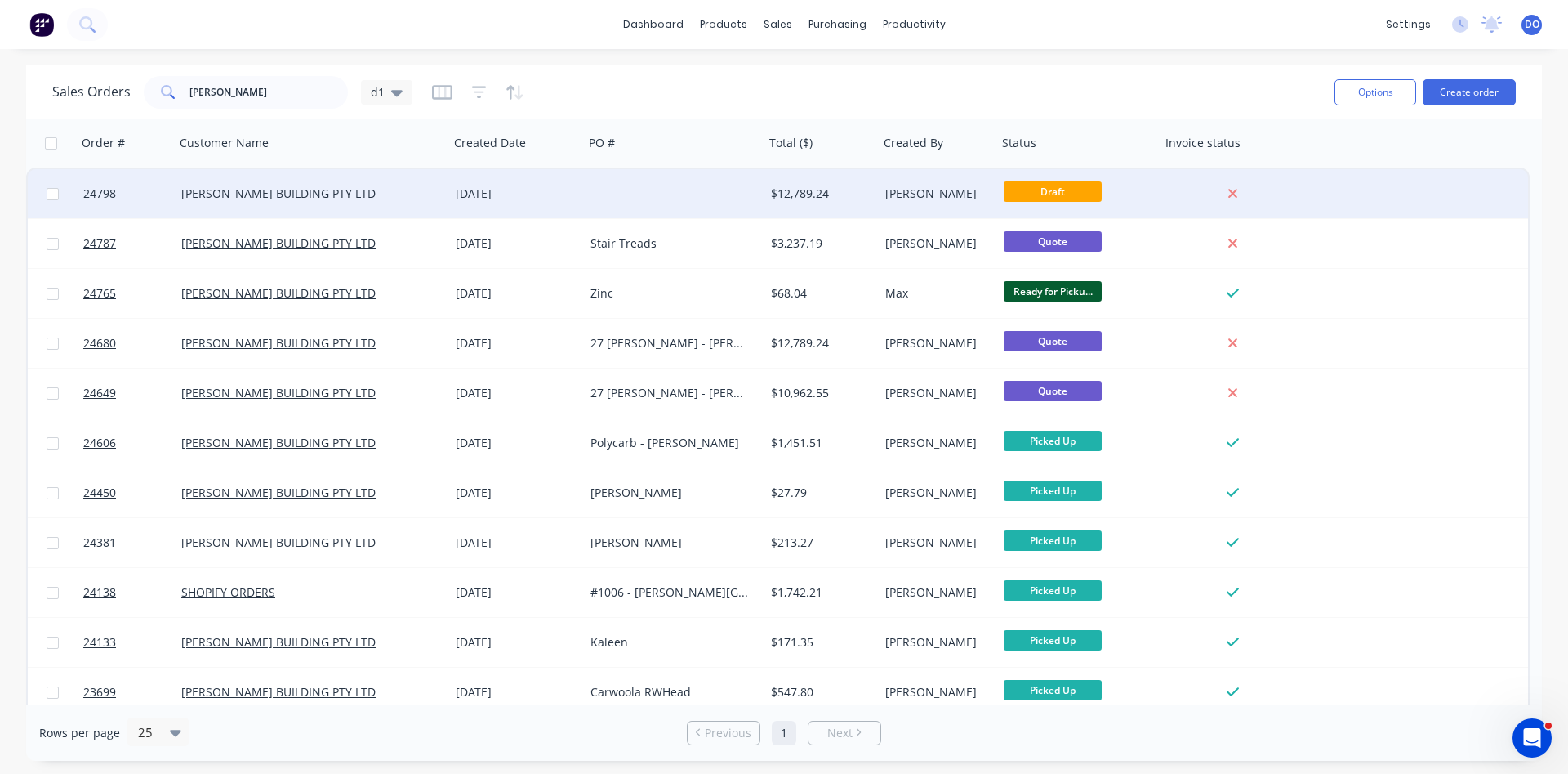
click at [651, 188] on div at bounding box center [675, 193] width 181 height 49
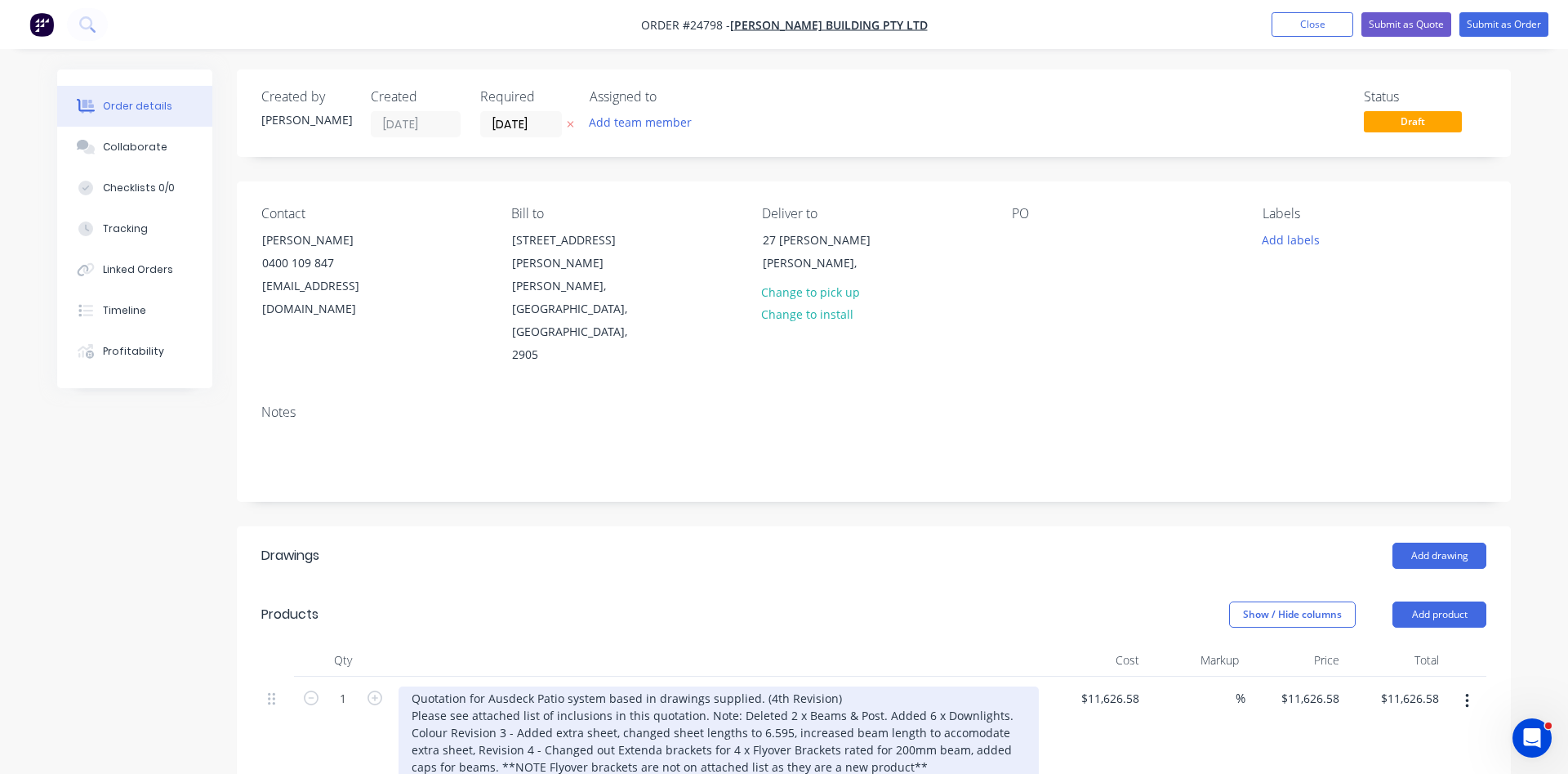
click at [845, 687] on div "Quotation for Ausdeck Patio system based in drawings supplied. (4th Revision) P…" at bounding box center [719, 733] width 640 height 92
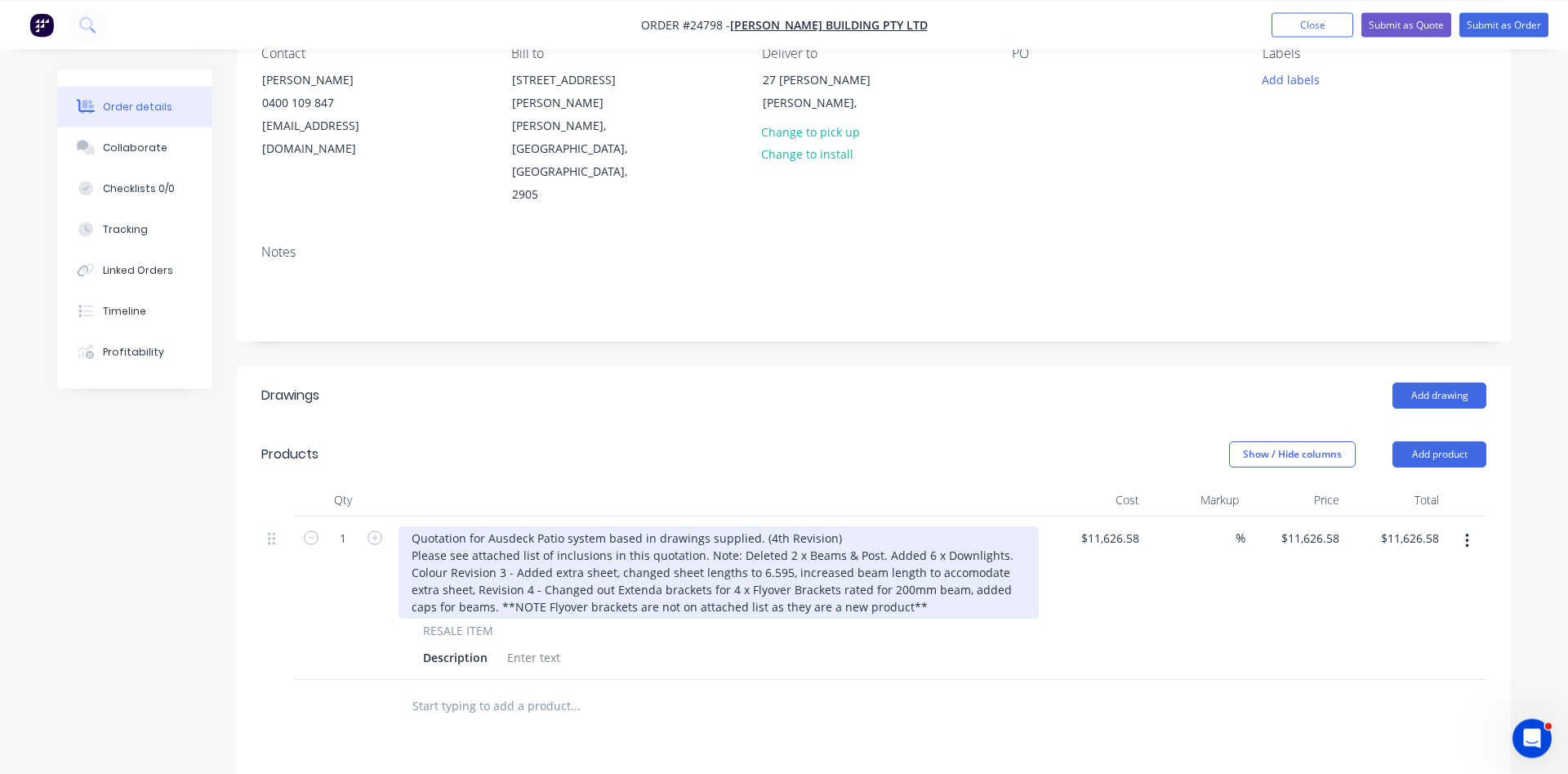
scroll to position [166, 0]
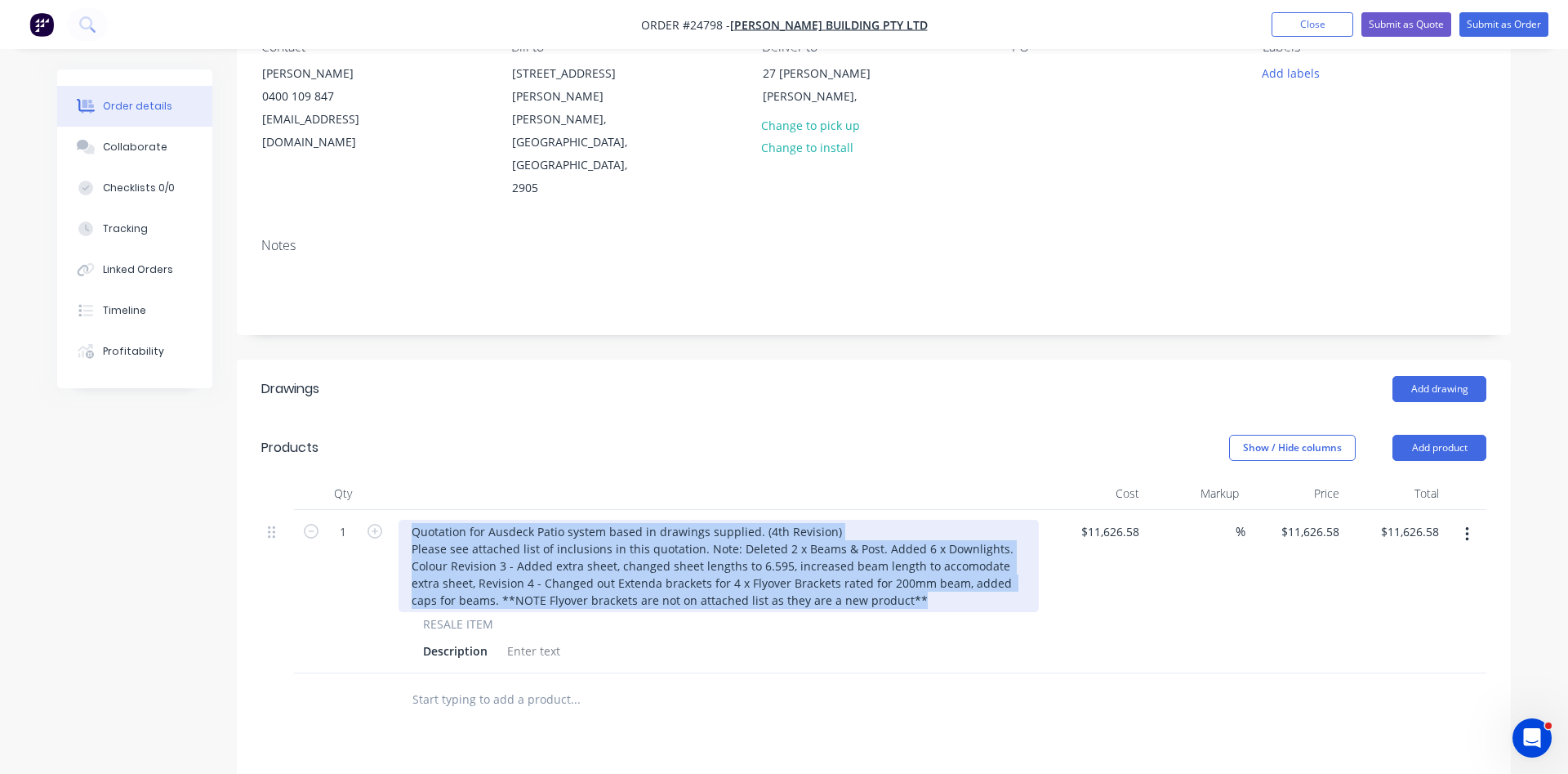
drag, startPoint x: 878, startPoint y: 557, endPoint x: 386, endPoint y: 469, distance: 499.8
click at [399, 519] on div "Quotation for Ausdeck Patio system based in drawings supplied. (4th Revision) P…" at bounding box center [719, 565] width 640 height 92
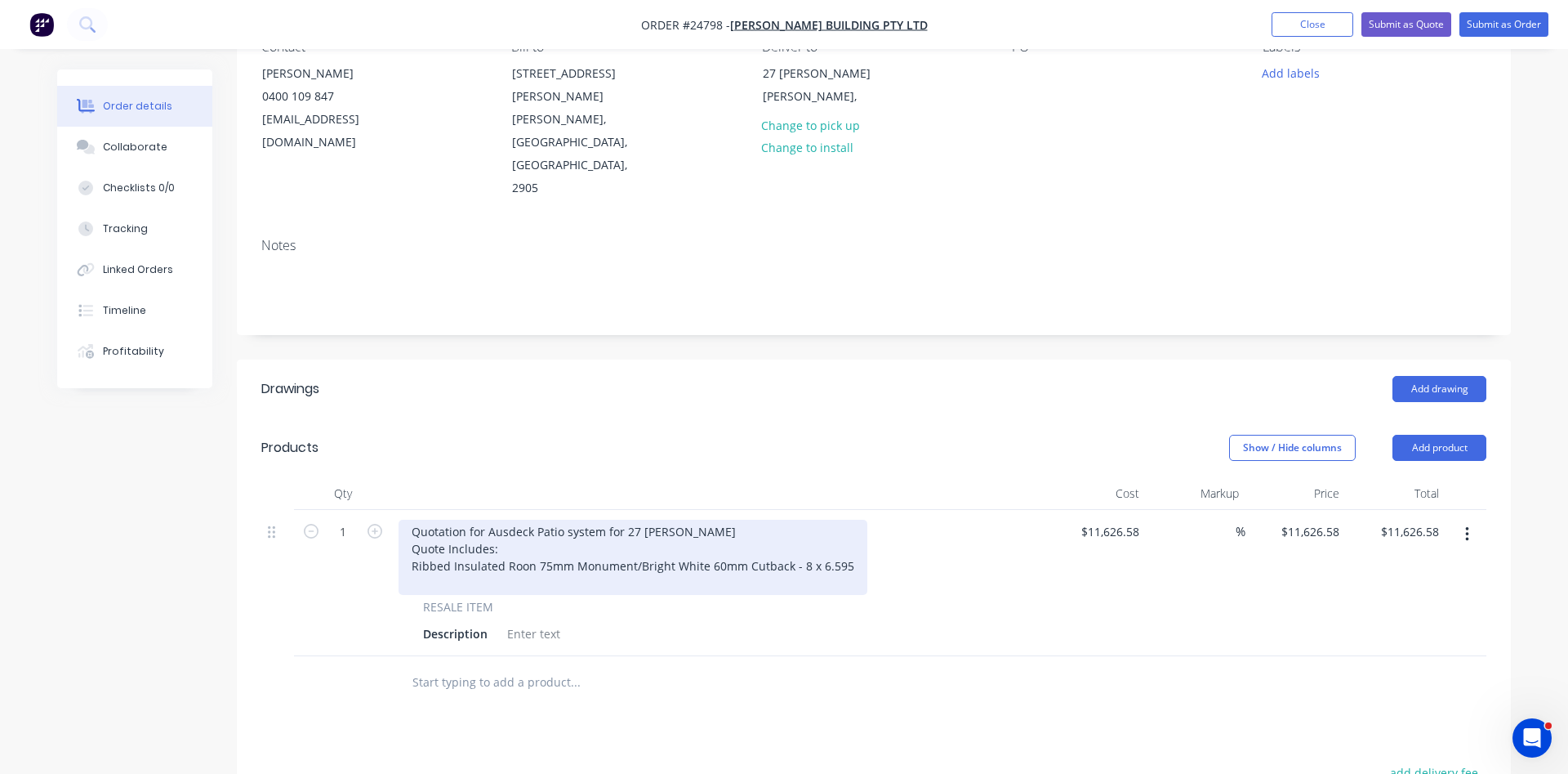
click at [531, 523] on div "Quotation for Ausdeck Patio system for 27 Ryan St Quote Includes: Ribbed Insula…" at bounding box center [634, 557] width 469 height 75
click at [418, 540] on div "Quotation for Ausdeck Patio system for 27 Ryan St Quote Includes: Ribbed Insula…" at bounding box center [632, 557] width 465 height 75
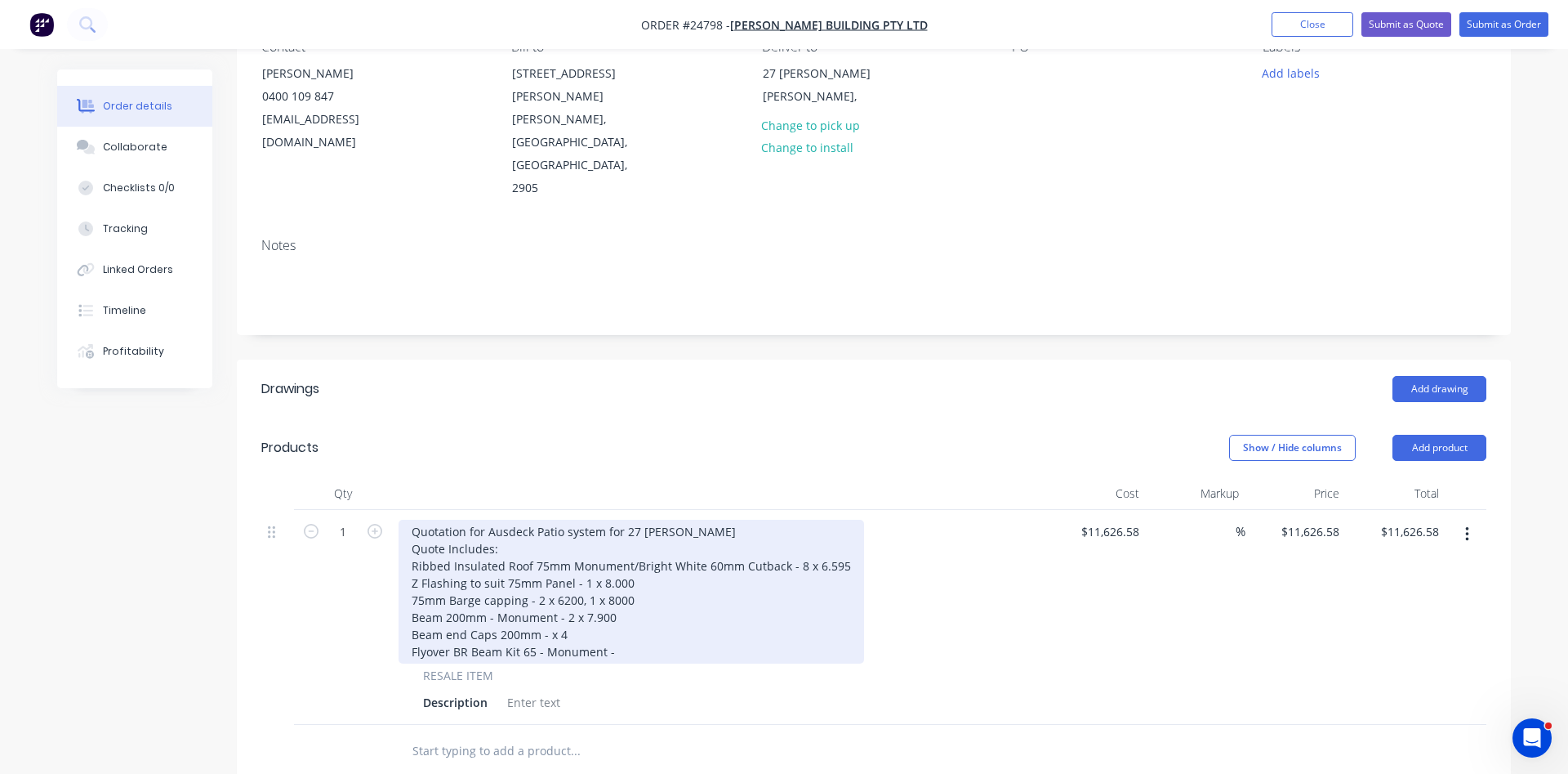
click at [541, 590] on div "Quotation for Ausdeck Patio system for 27 Ryan St Quote Includes: Ribbed Insula…" at bounding box center [632, 591] width 465 height 144
click at [626, 609] on div "Quotation for Ausdeck Patio system for 27 Ryan St Quote Includes: Ribbed Insula…" at bounding box center [632, 591] width 465 height 144
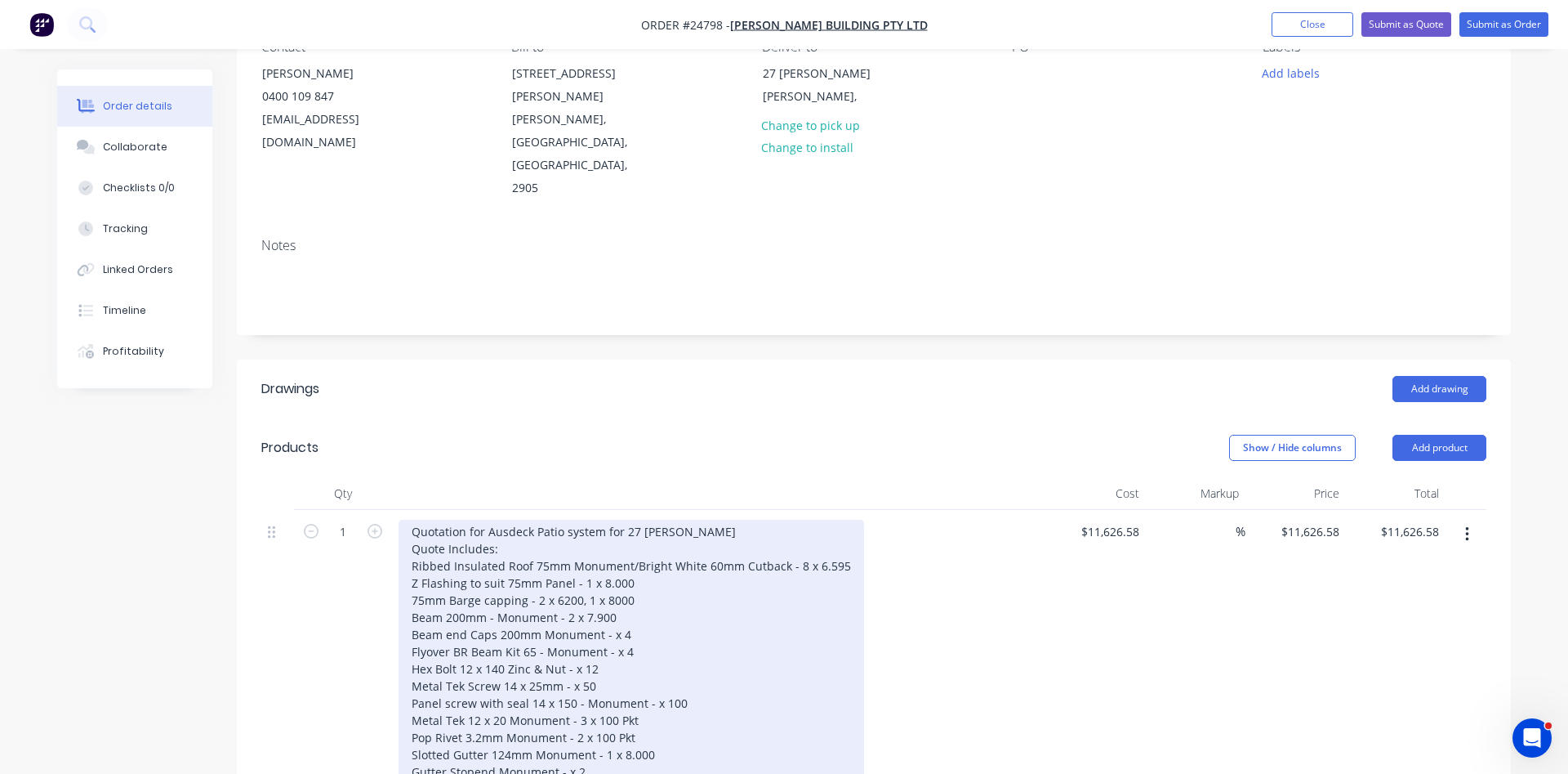
drag, startPoint x: 470, startPoint y: 743, endPoint x: 483, endPoint y: 704, distance: 41.1
click at [470, 742] on div "Quotation for Ausdeck Patio system for 27 Ryan St Quote Includes: Ribbed Insula…" at bounding box center [632, 668] width 465 height 298
click at [528, 746] on div "Quotation for Ausdeck Patio system for 27 Ryan St Quote Includes: Ribbed Insula…" at bounding box center [632, 668] width 465 height 298
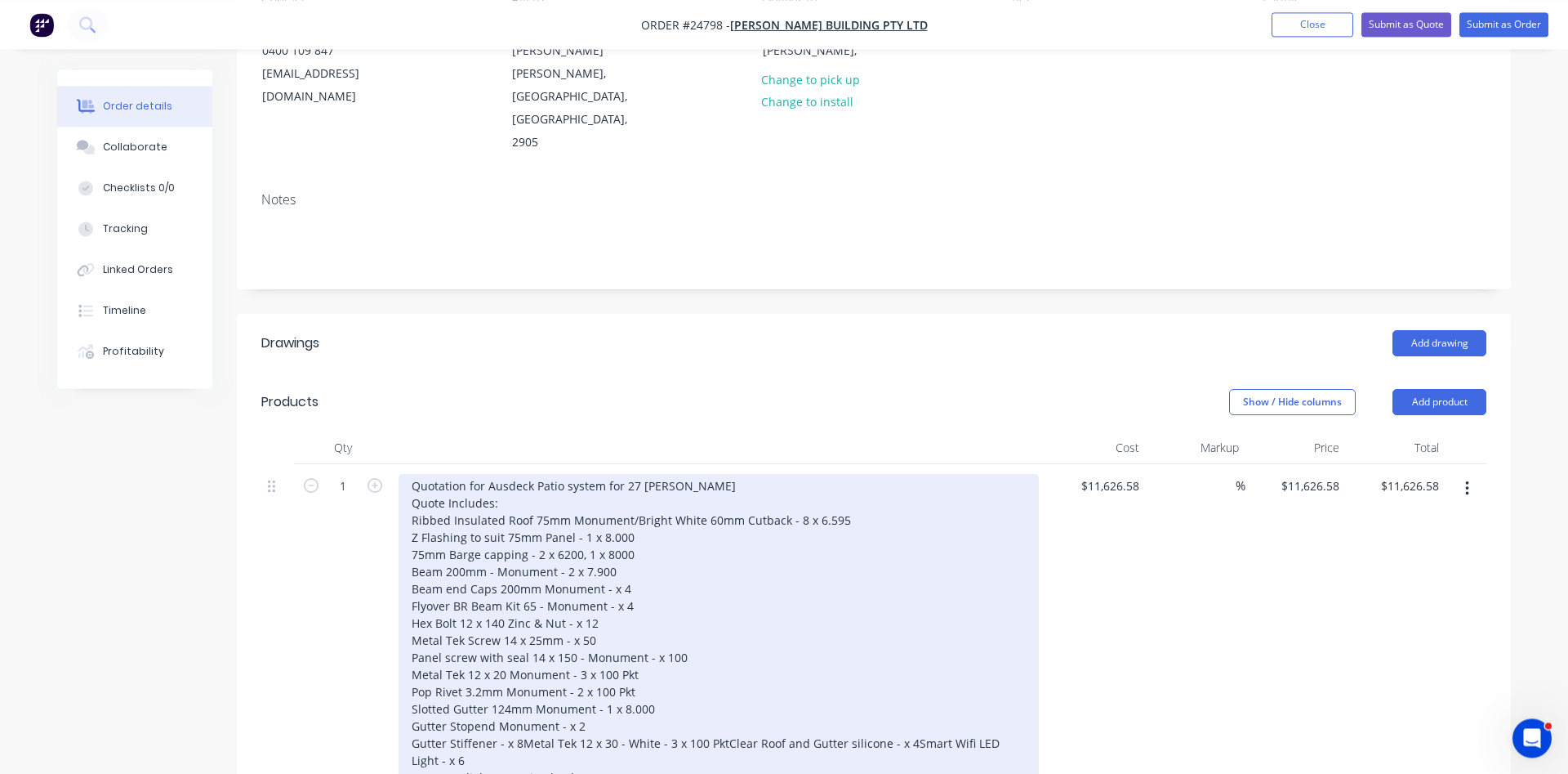
scroll to position [230, 0]
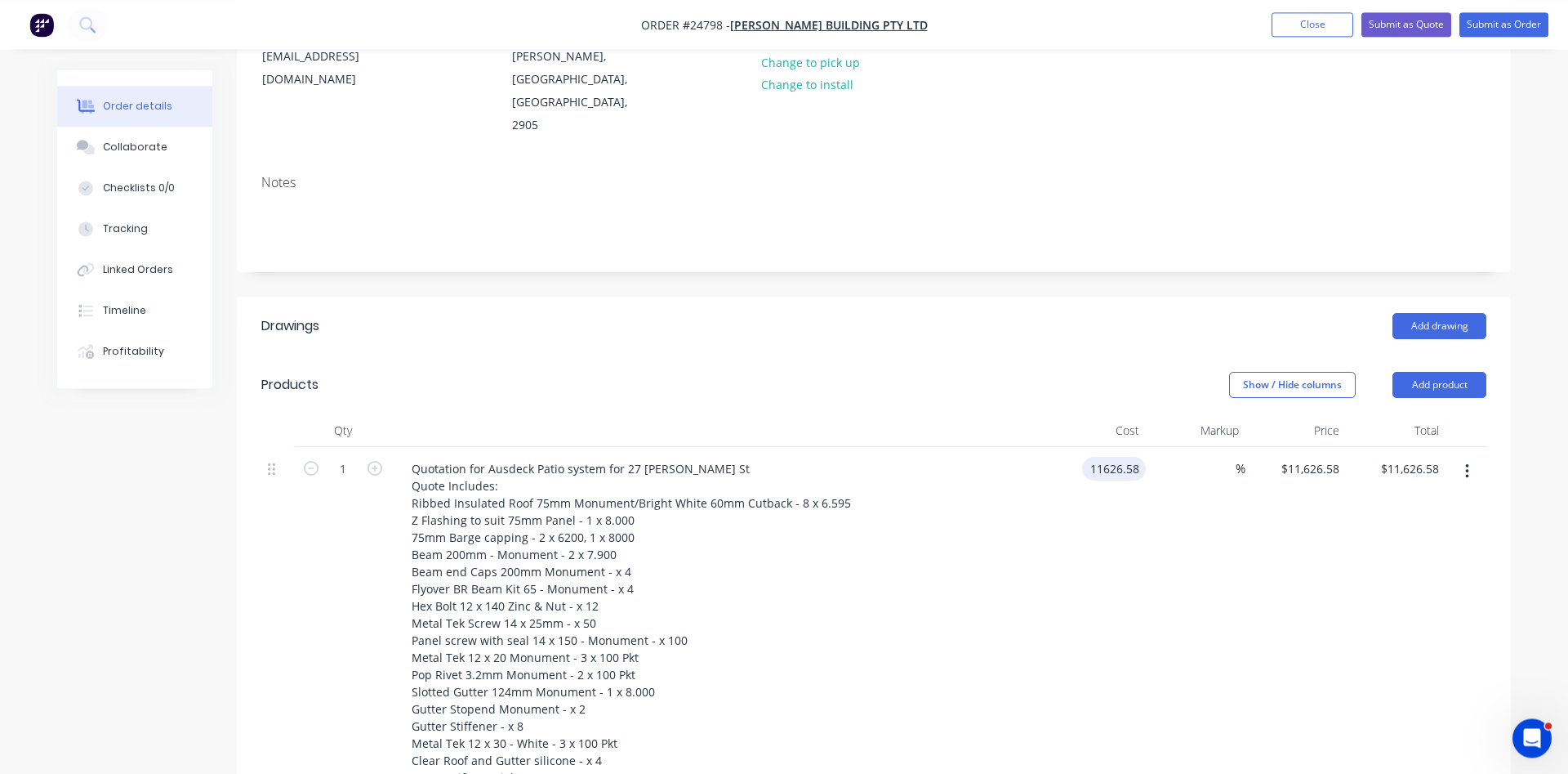
click at [1141, 457] on input "11626.58" at bounding box center [1117, 468] width 57 height 24
type input "$11,809.60"
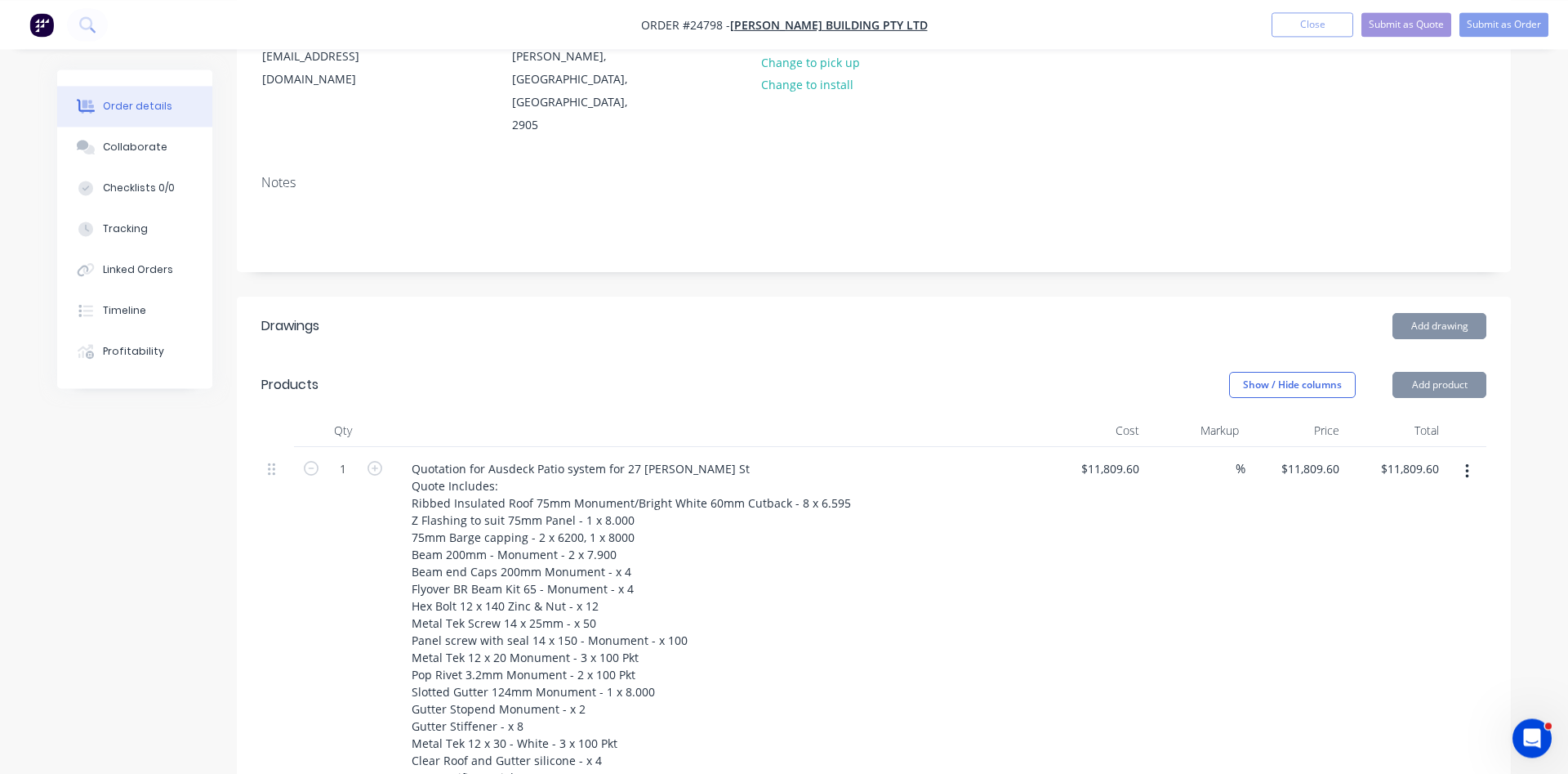
click at [1227, 498] on div "%" at bounding box center [1196, 665] width 101 height 437
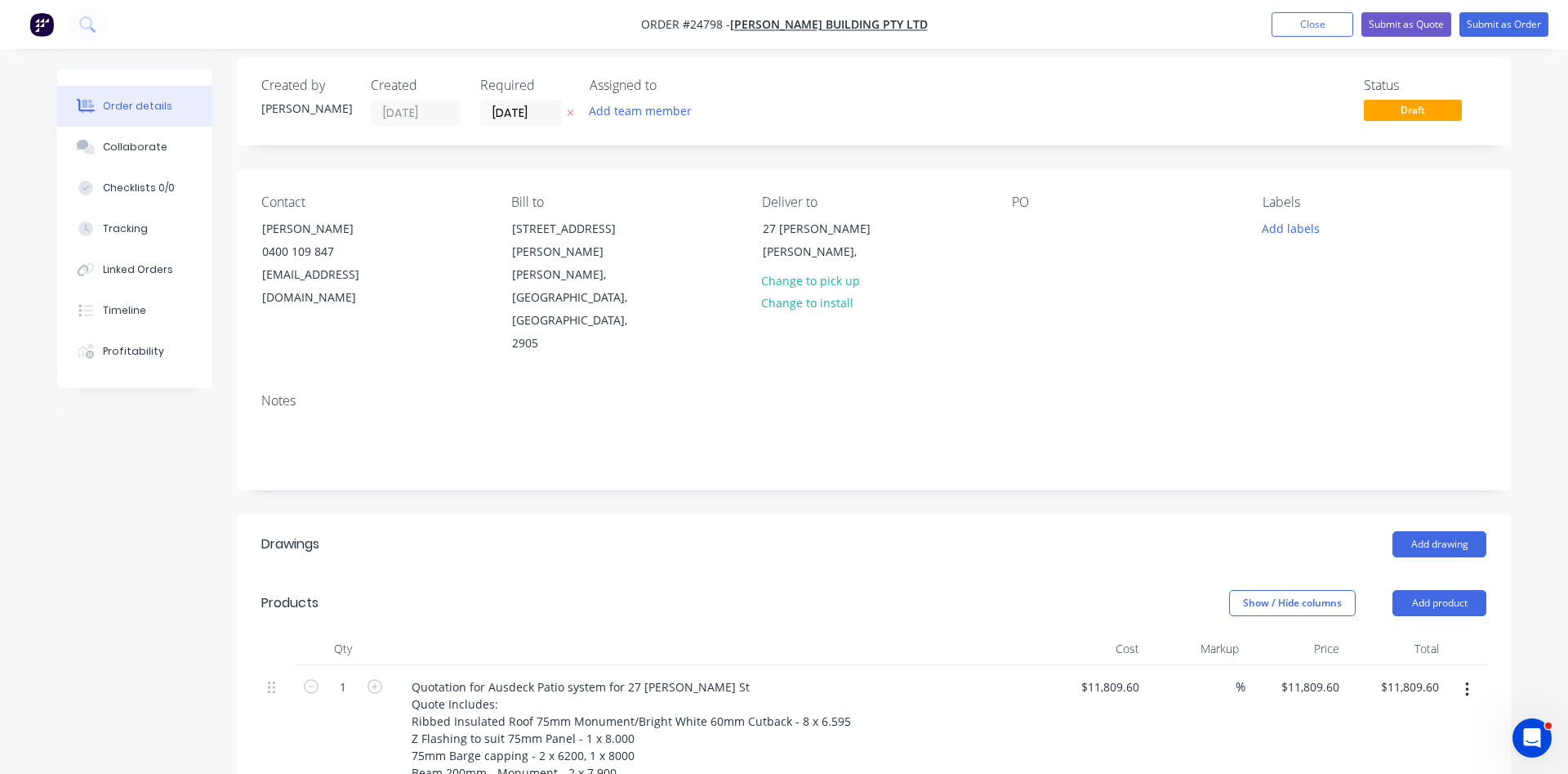
scroll to position [0, 0]
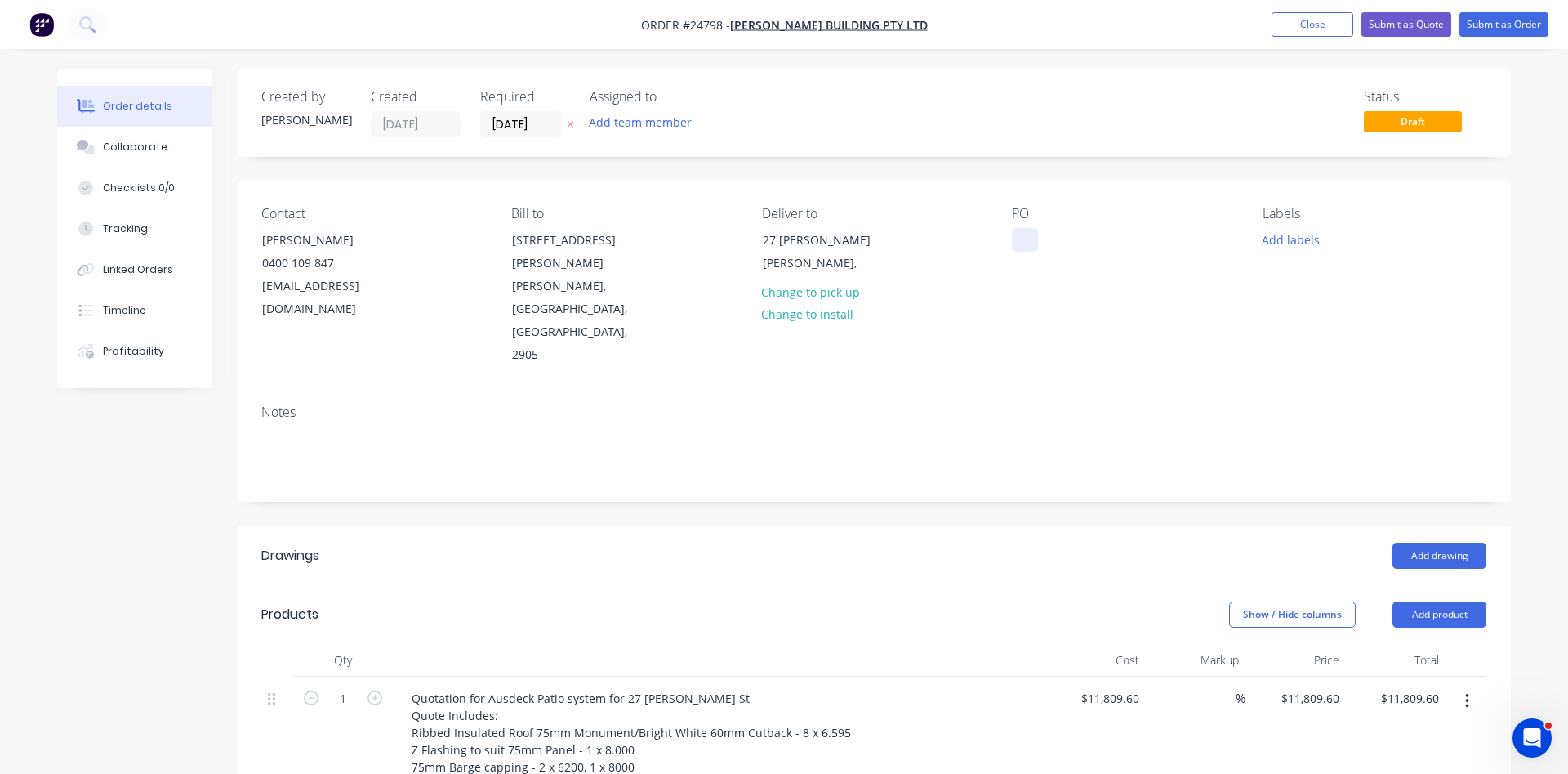
click at [1020, 245] on div at bounding box center [1025, 239] width 26 height 24
click at [1415, 25] on button "Submit as Quote" at bounding box center [1406, 24] width 89 height 24
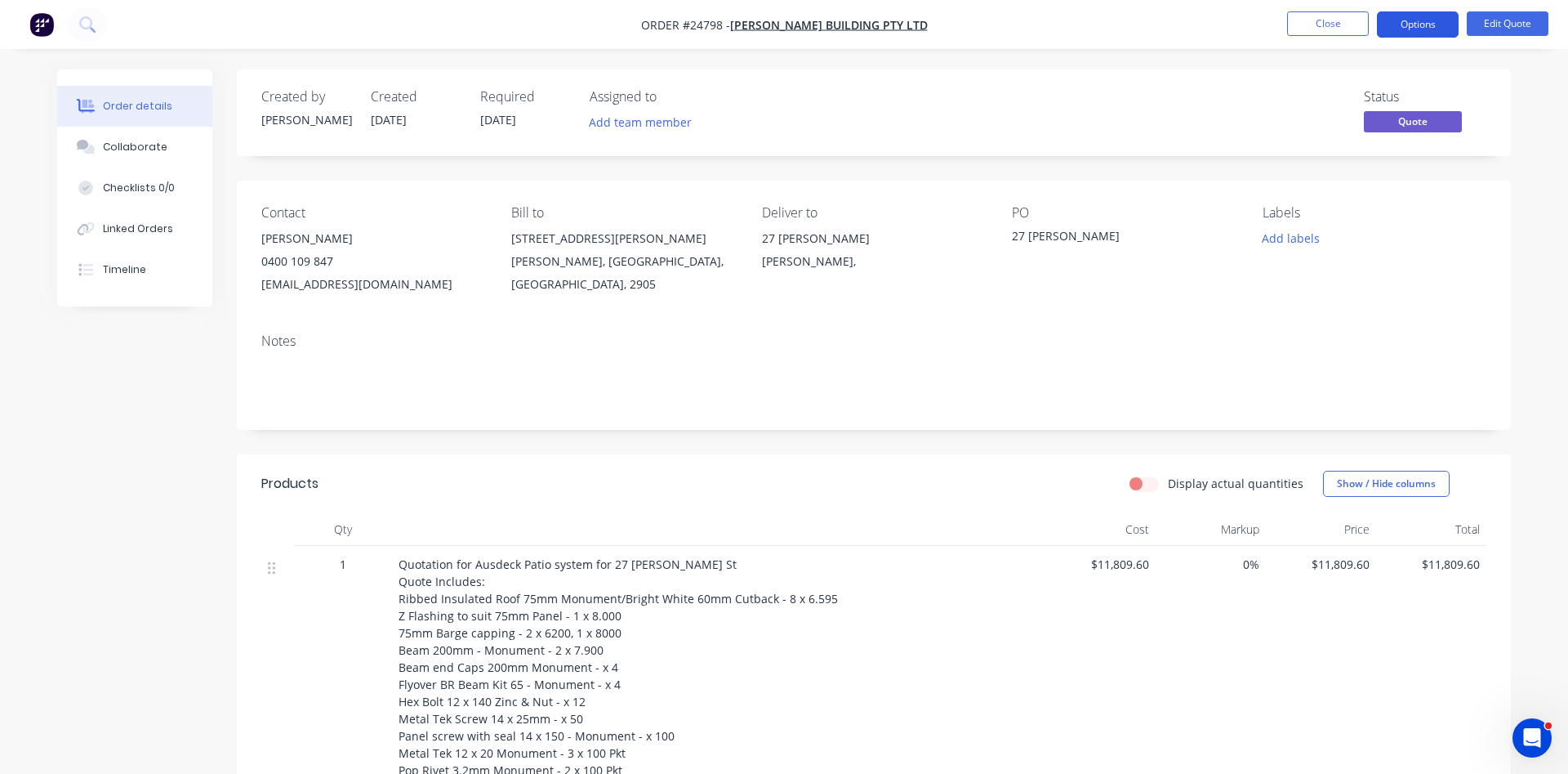
click at [1415, 21] on button "Options" at bounding box center [1418, 24] width 82 height 26
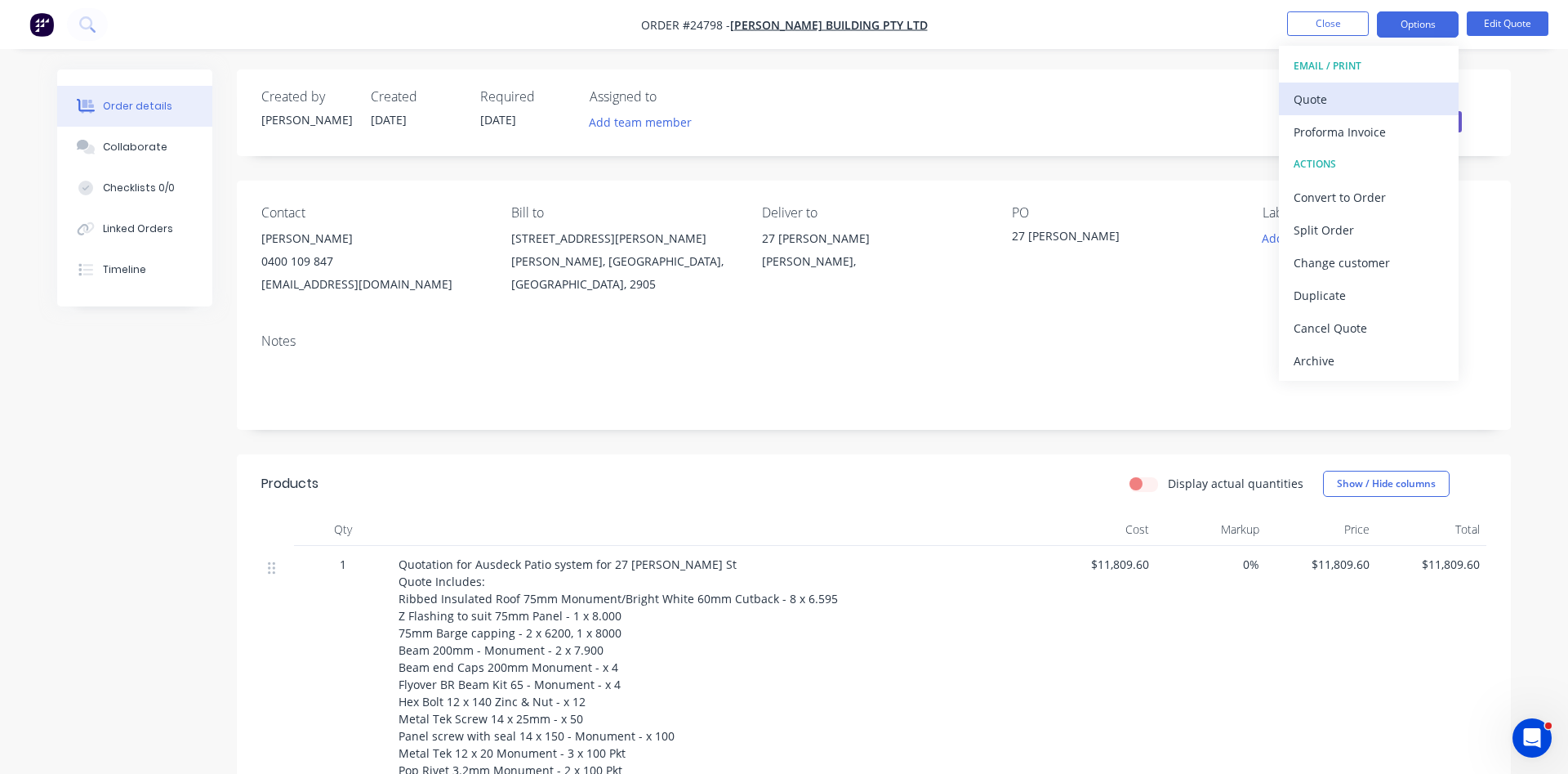
click at [1294, 99] on div "Quote" at bounding box center [1369, 99] width 150 height 24
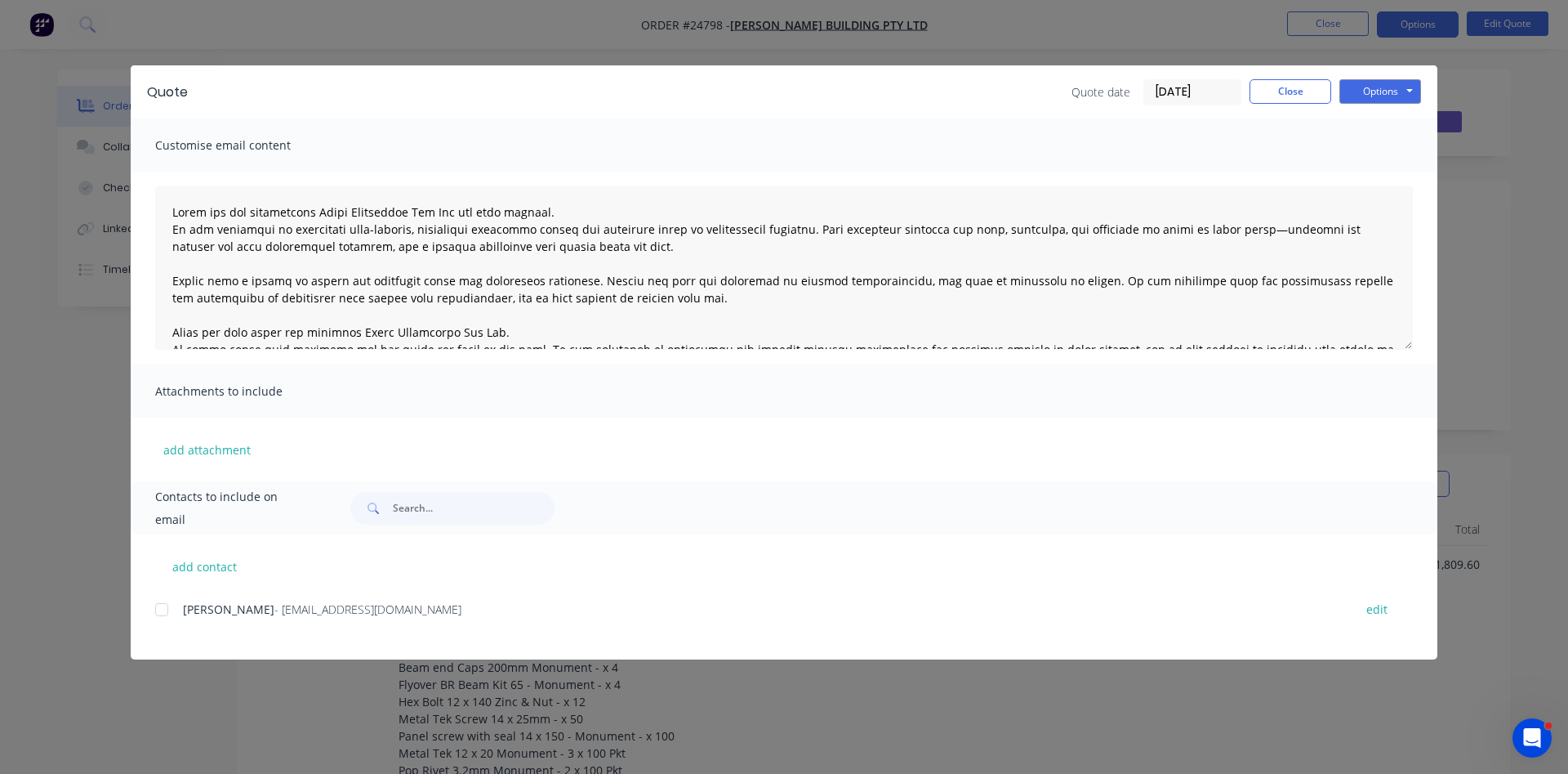
click at [162, 615] on div at bounding box center [162, 610] width 33 height 33
click at [1389, 89] on button "Options" at bounding box center [1380, 90] width 82 height 24
click at [1393, 174] on button "Email" at bounding box center [1391, 174] width 105 height 27
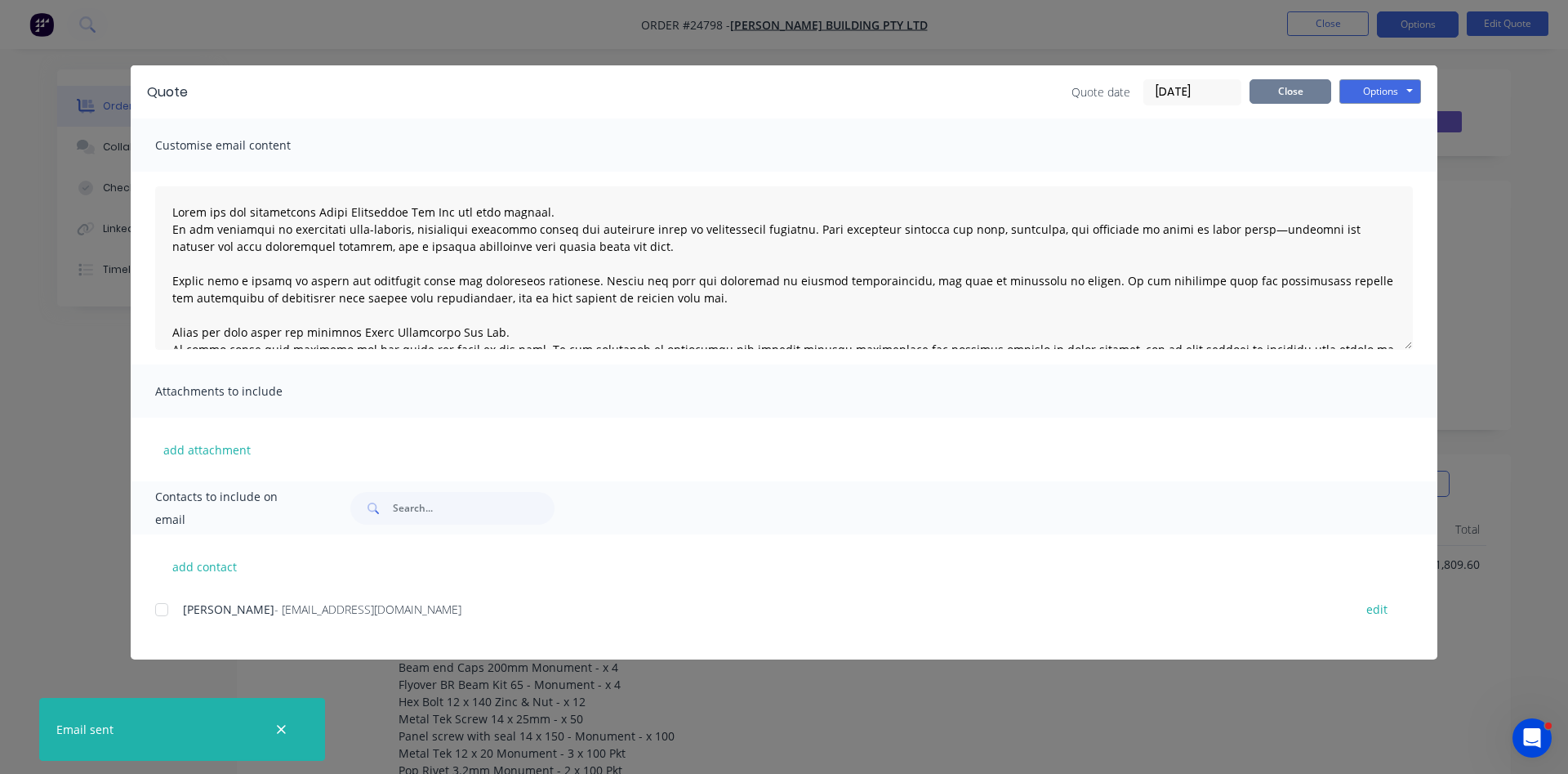
click at [1287, 84] on button "Close" at bounding box center [1290, 90] width 82 height 24
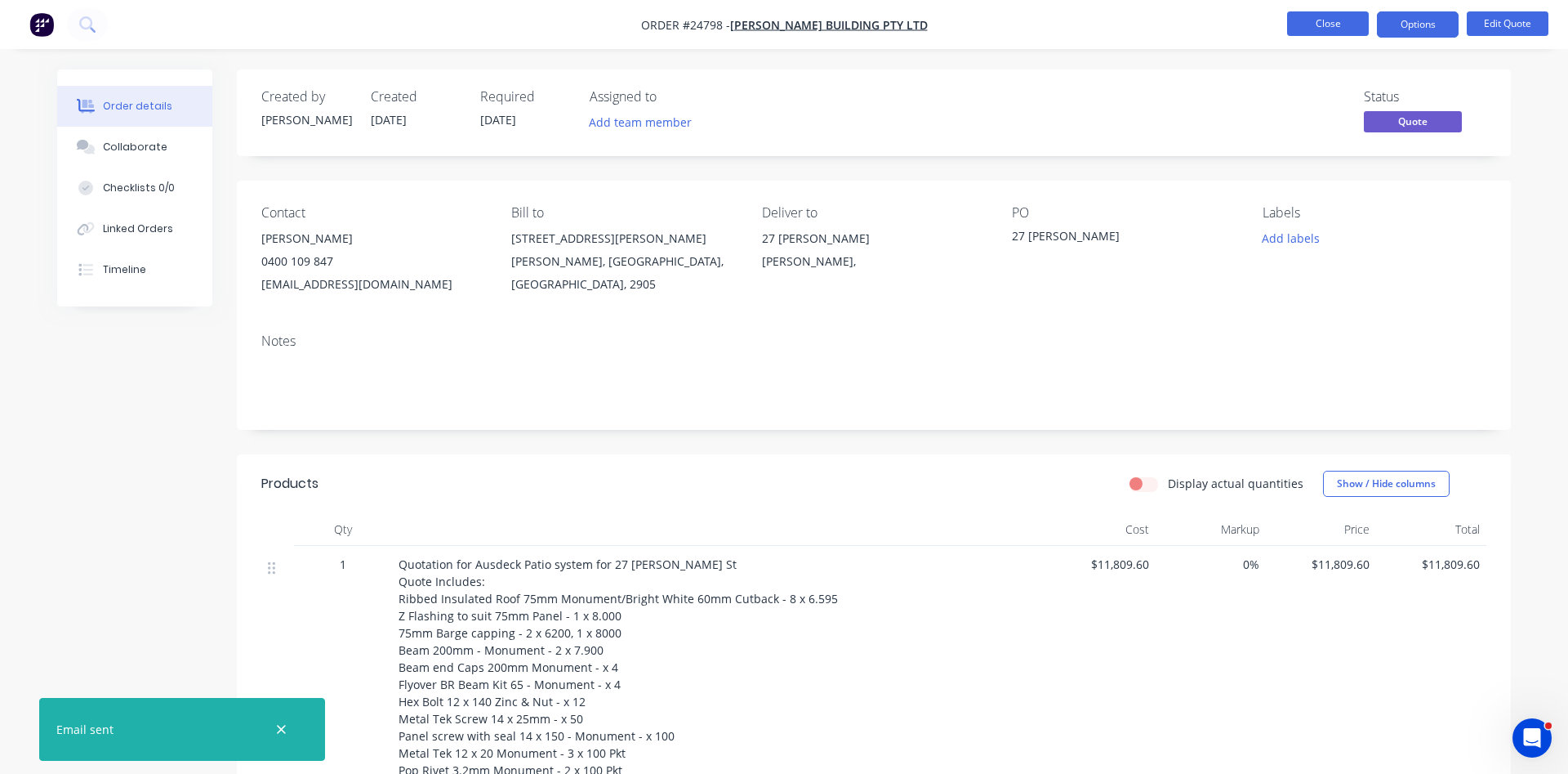
click at [1323, 24] on button "Close" at bounding box center [1328, 23] width 82 height 24
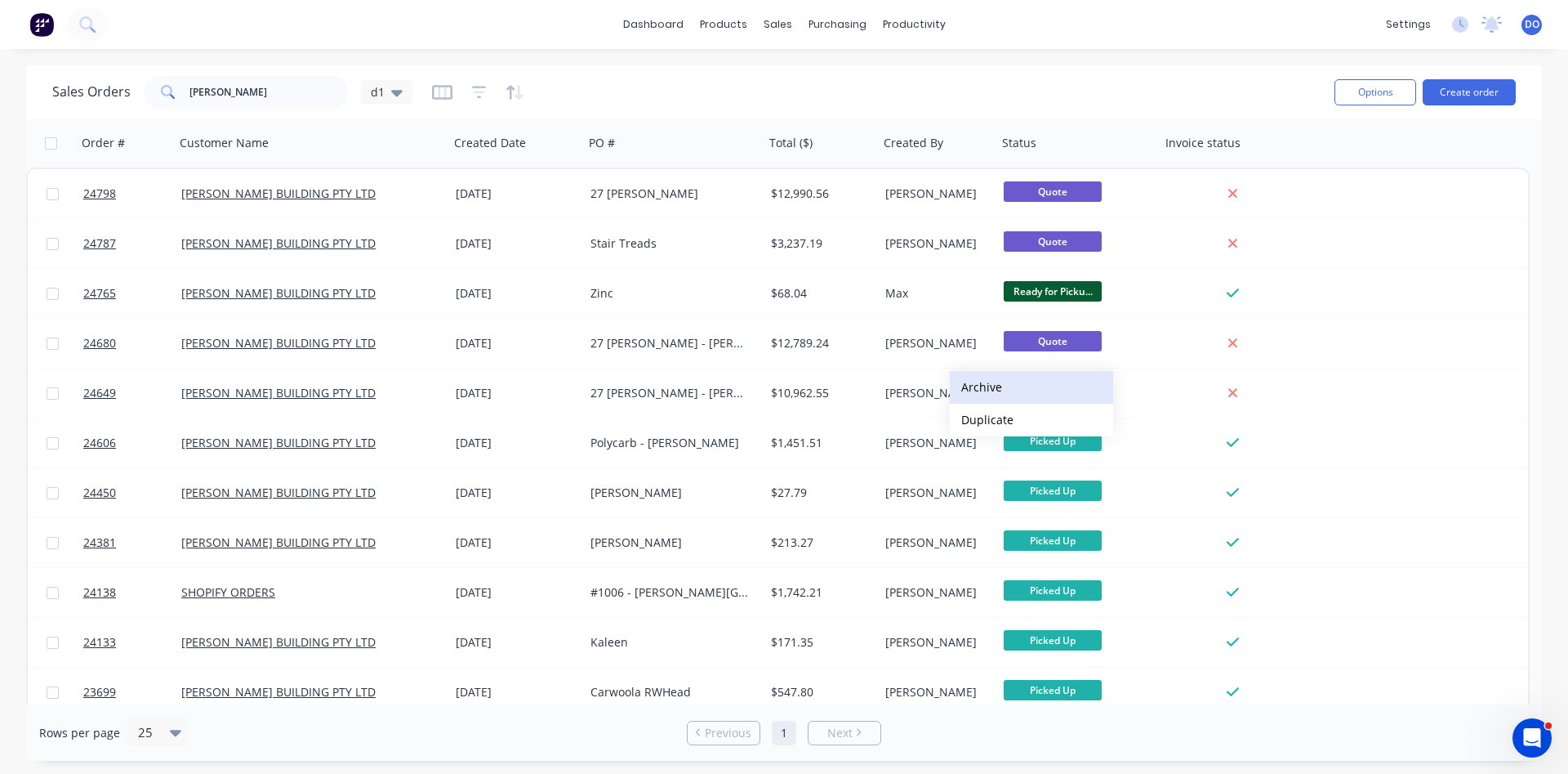
click at [992, 388] on button "Archive" at bounding box center [1032, 387] width 163 height 33
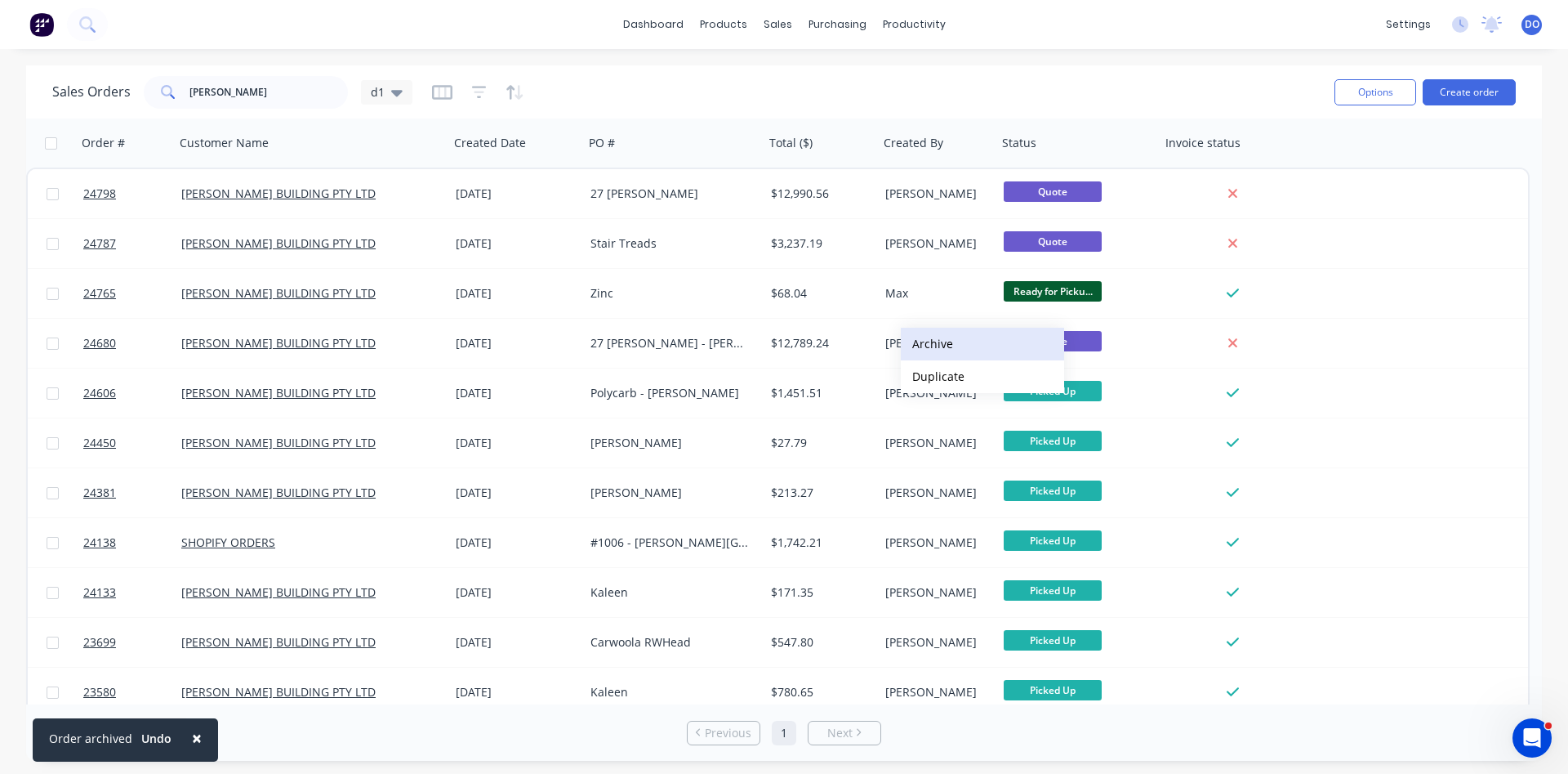
click at [951, 348] on button "Archive" at bounding box center [983, 344] width 163 height 33
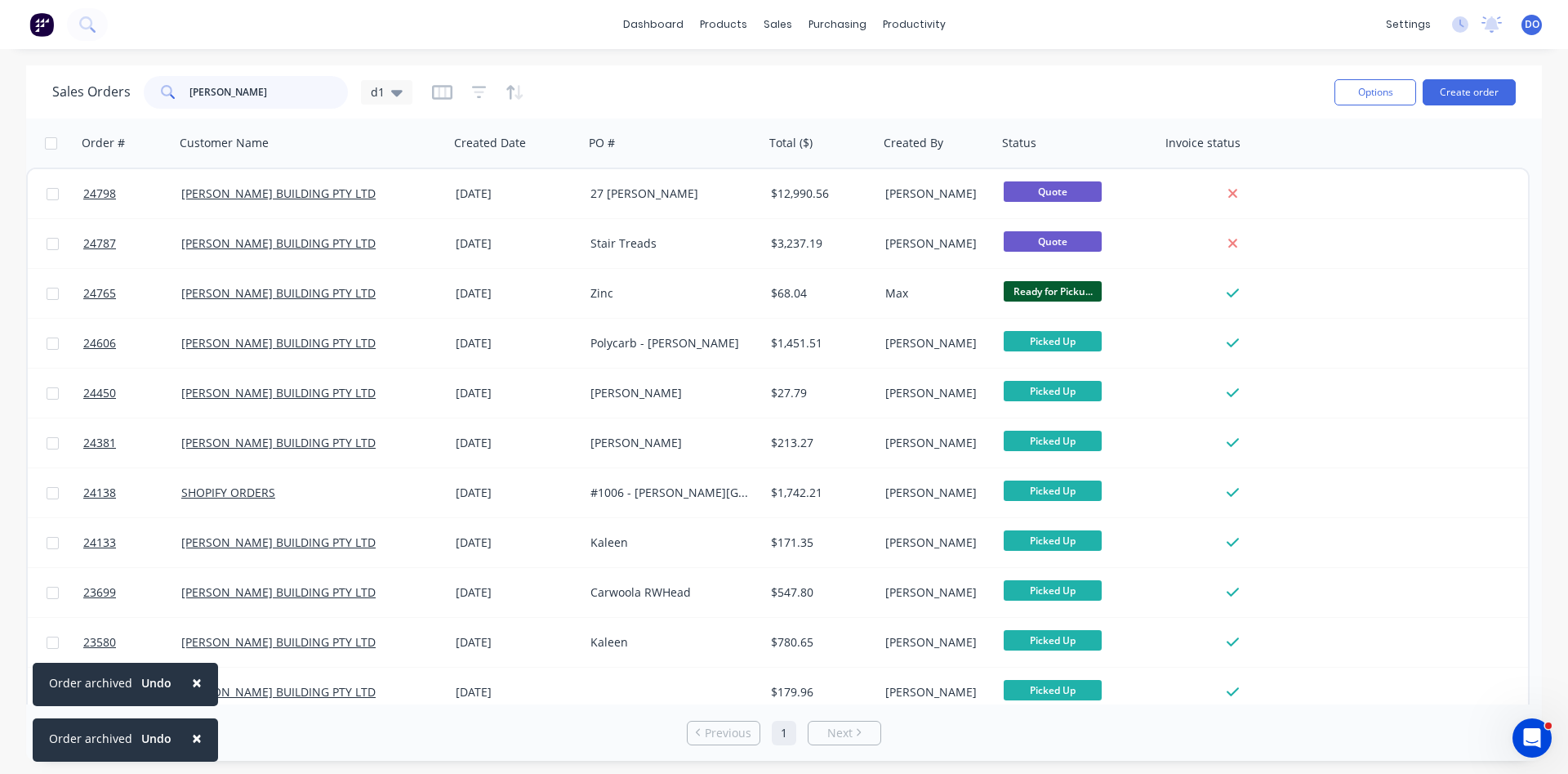
drag, startPoint x: 255, startPoint y: 92, endPoint x: 100, endPoint y: 80, distance: 155.5
click at [189, 81] on input "burley" at bounding box center [269, 92] width 160 height 33
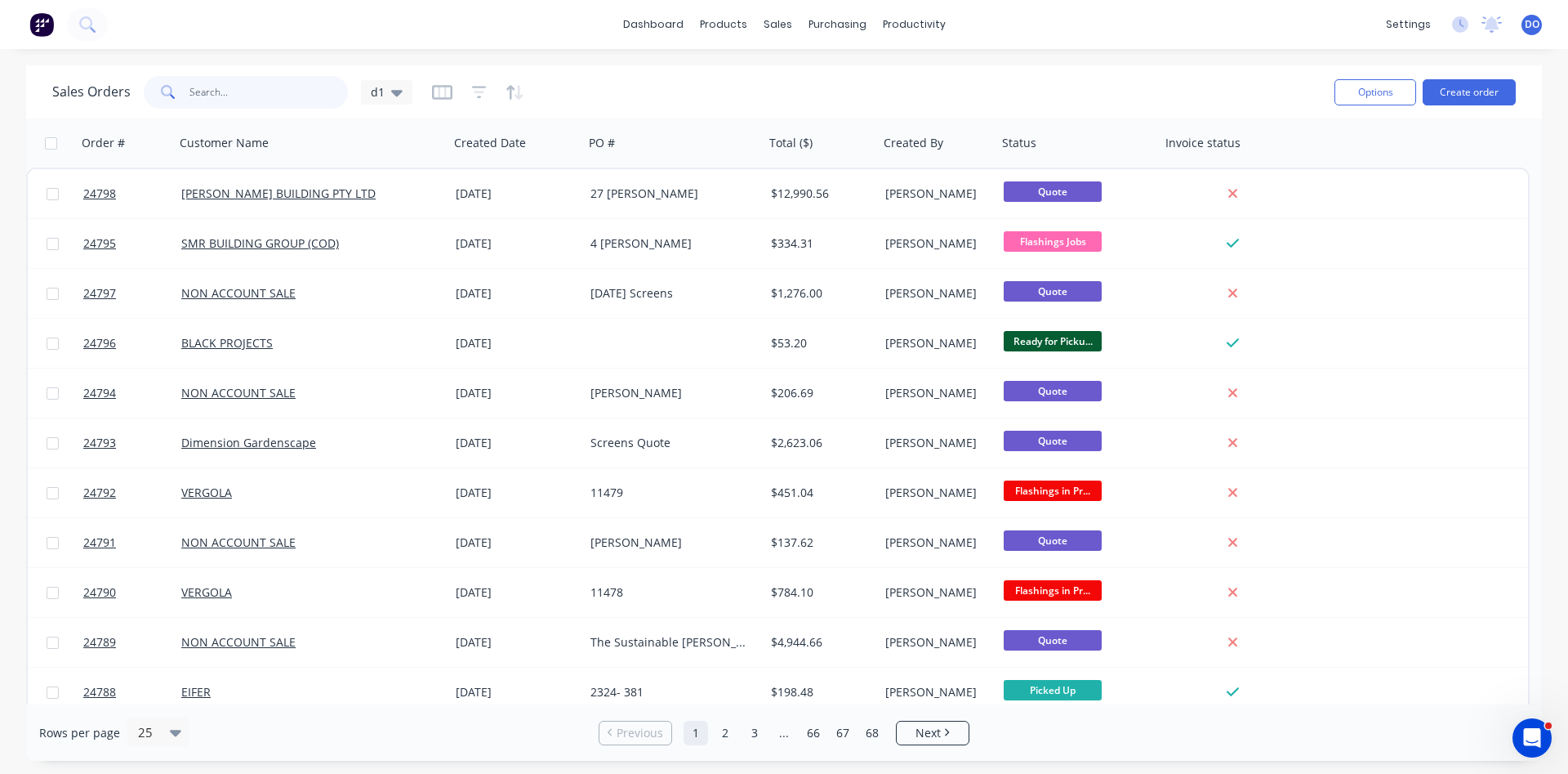
click at [234, 95] on input "text" at bounding box center [269, 92] width 160 height 33
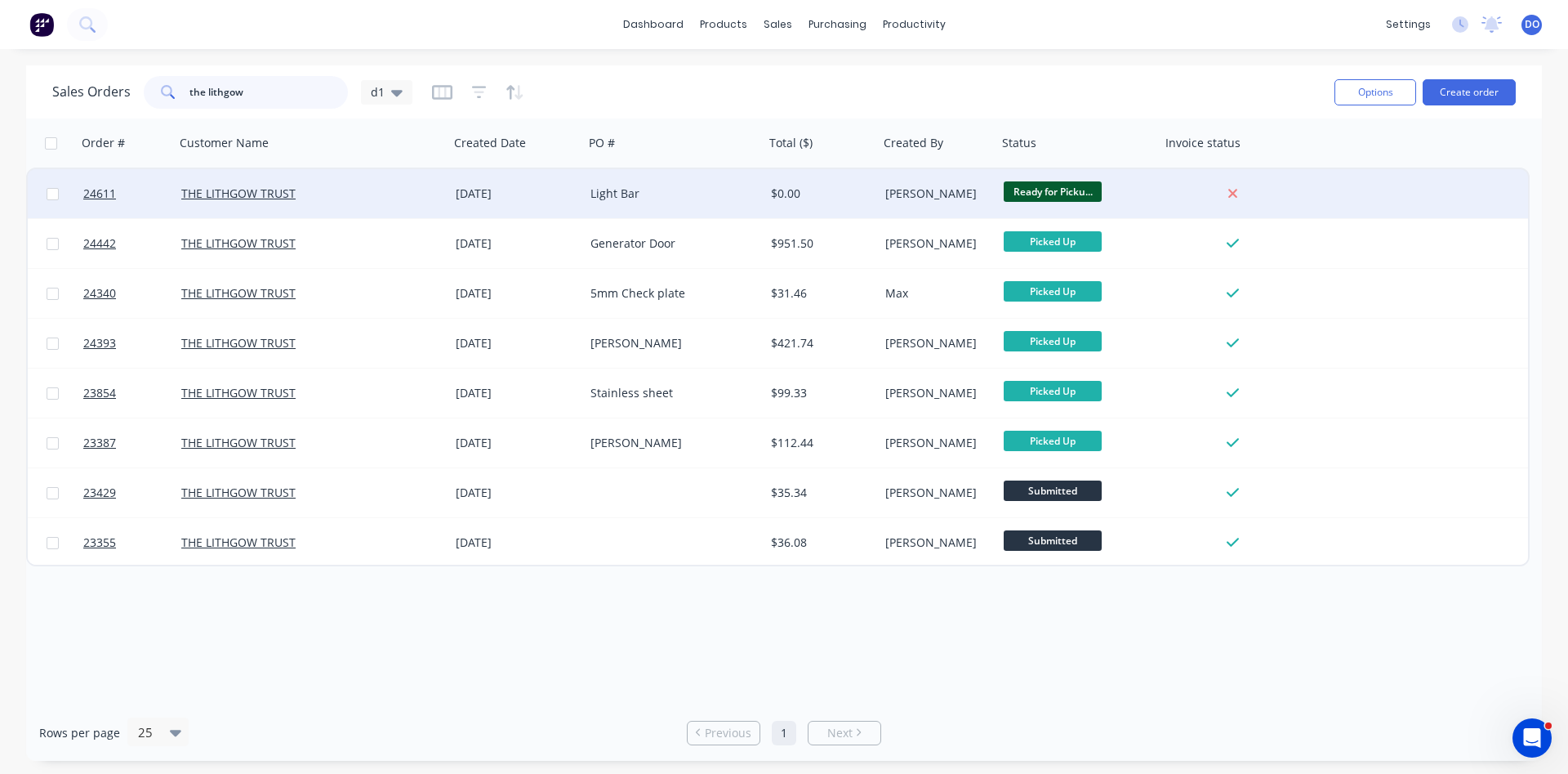
type input "the lithgow"
click at [460, 193] on div "[DATE]" at bounding box center [516, 193] width 122 height 16
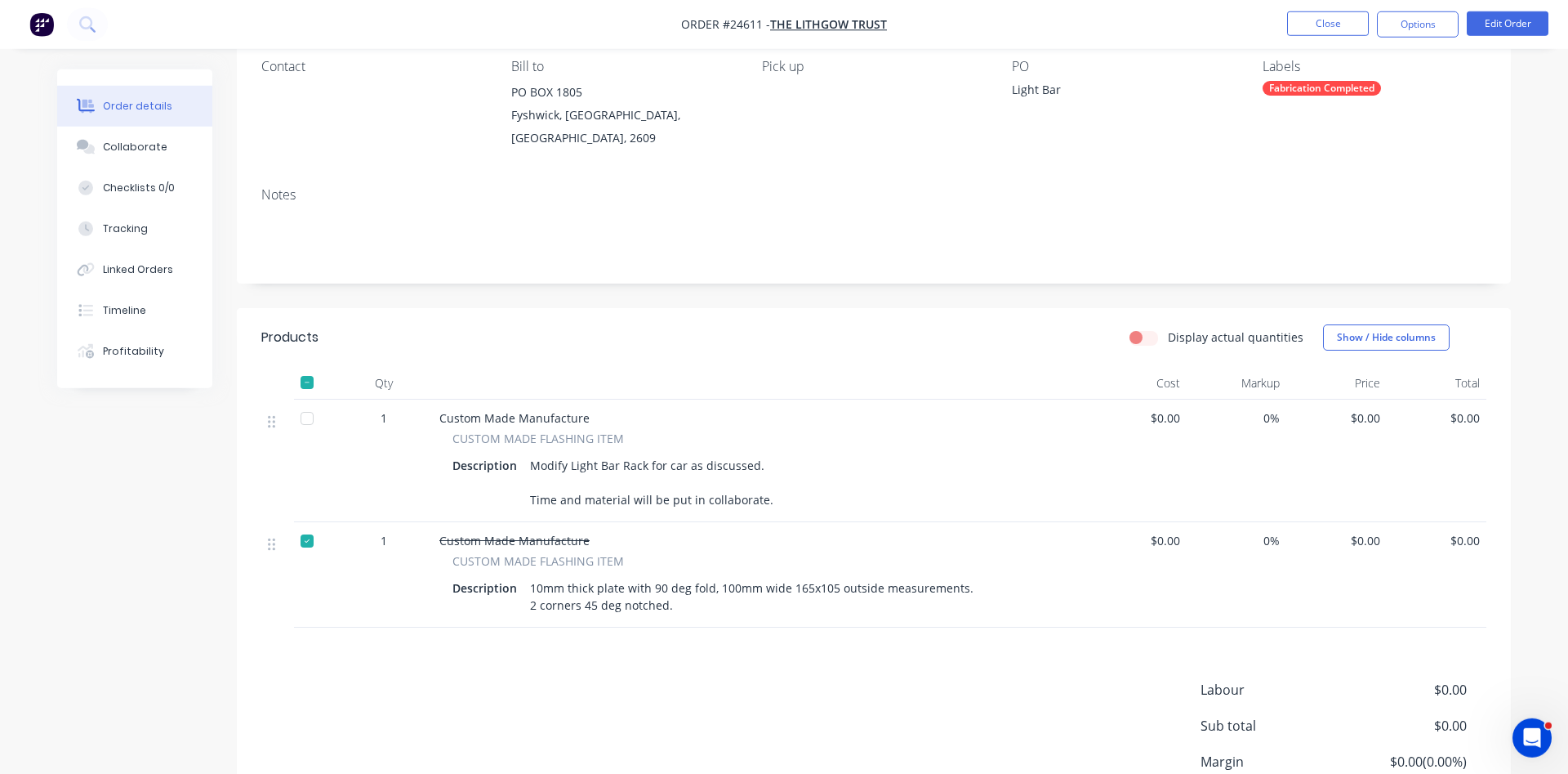
scroll to position [166, 0]
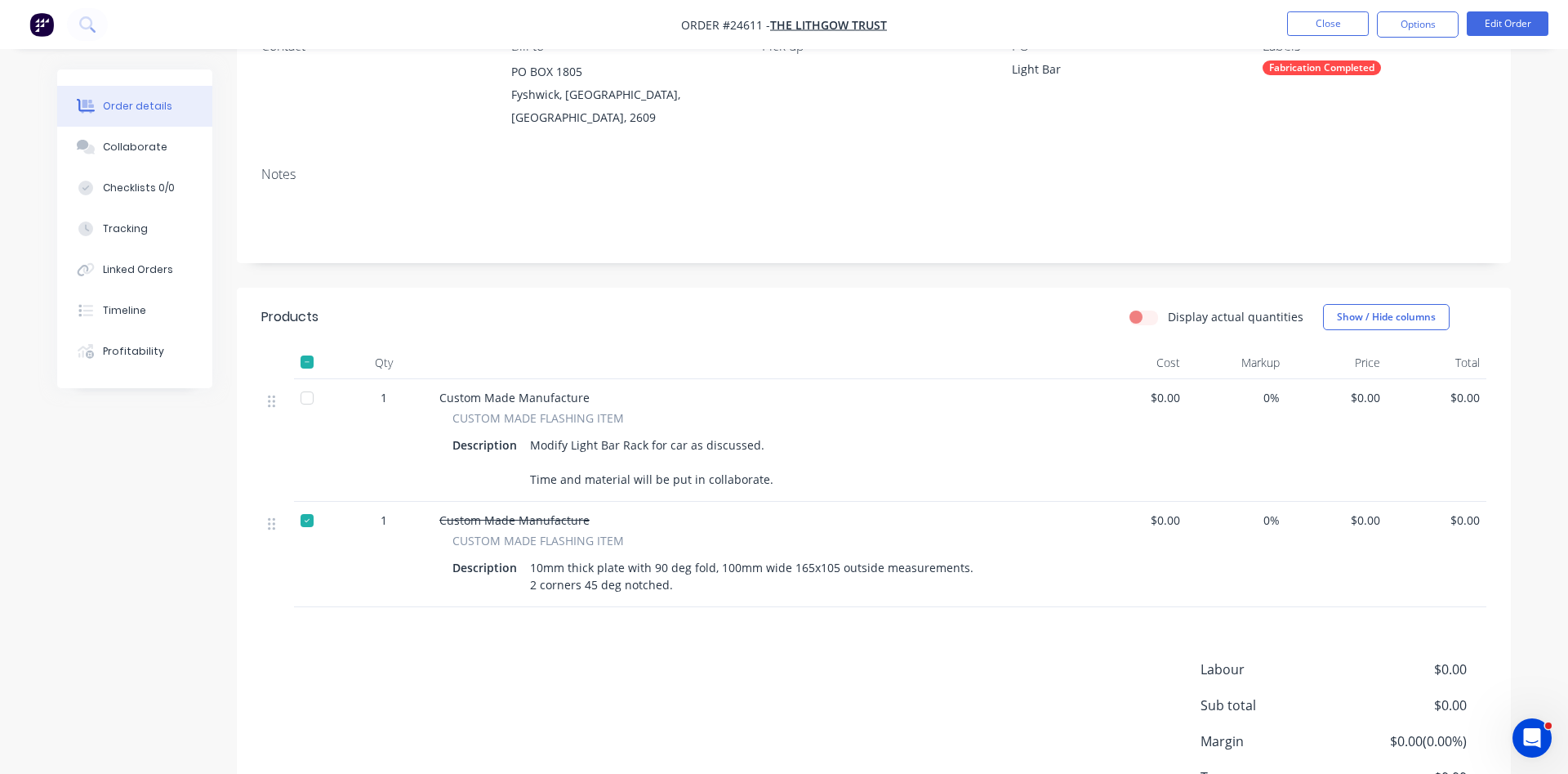
click at [1182, 395] on div "$0.00" at bounding box center [1136, 439] width 101 height 122
drag, startPoint x: 1177, startPoint y: 395, endPoint x: 1140, endPoint y: 398, distance: 37.1
click at [1140, 398] on span "$0.00" at bounding box center [1136, 397] width 87 height 17
click at [1174, 401] on span "$0.00" at bounding box center [1136, 397] width 87 height 17
click at [1183, 394] on div "$0.00" at bounding box center [1136, 439] width 101 height 122
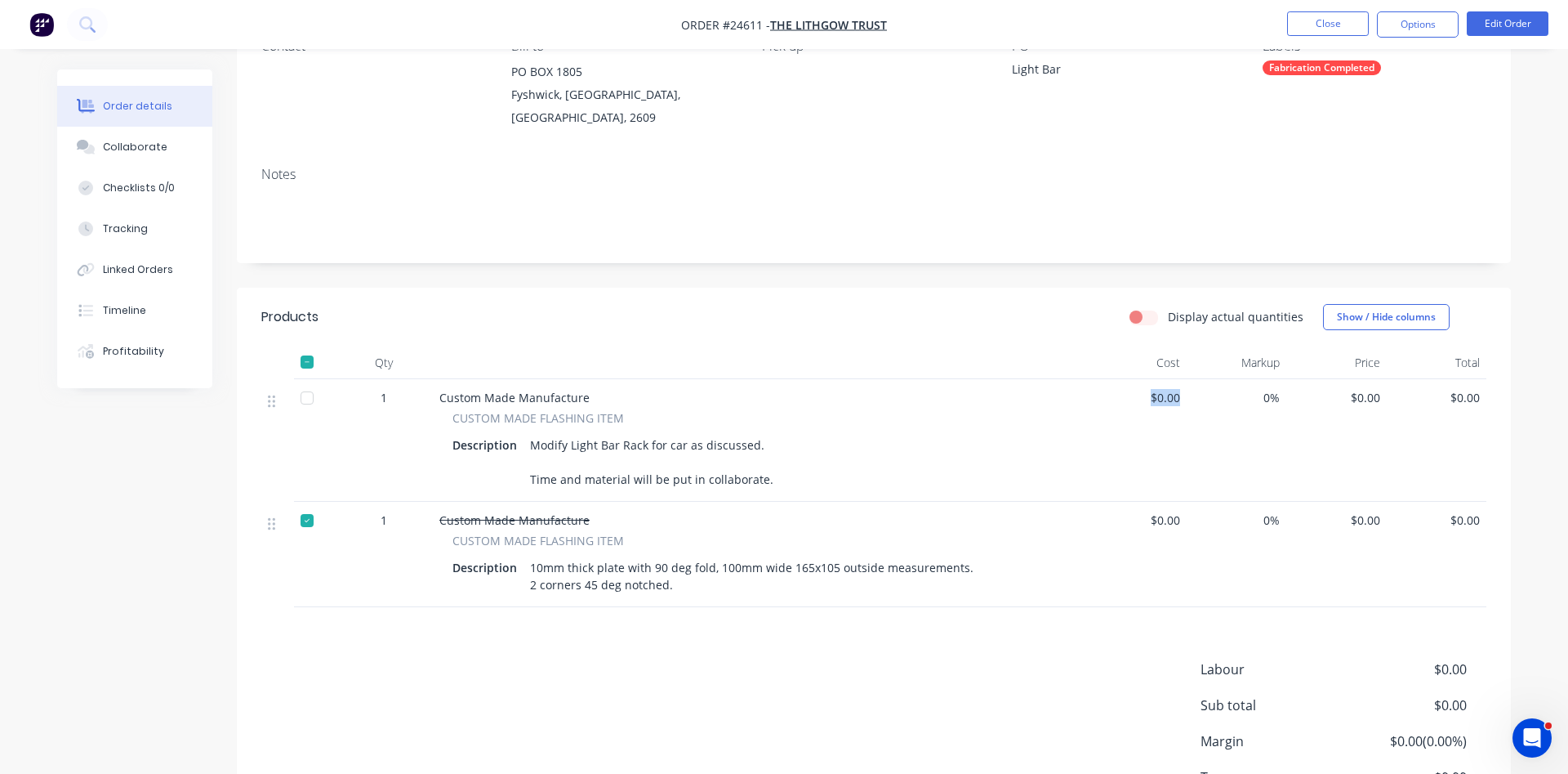
drag, startPoint x: 1178, startPoint y: 396, endPoint x: 1139, endPoint y: 400, distance: 39.2
click at [1139, 400] on span "$0.00" at bounding box center [1136, 397] width 87 height 17
click at [1501, 18] on button "Edit Order" at bounding box center [1507, 23] width 82 height 24
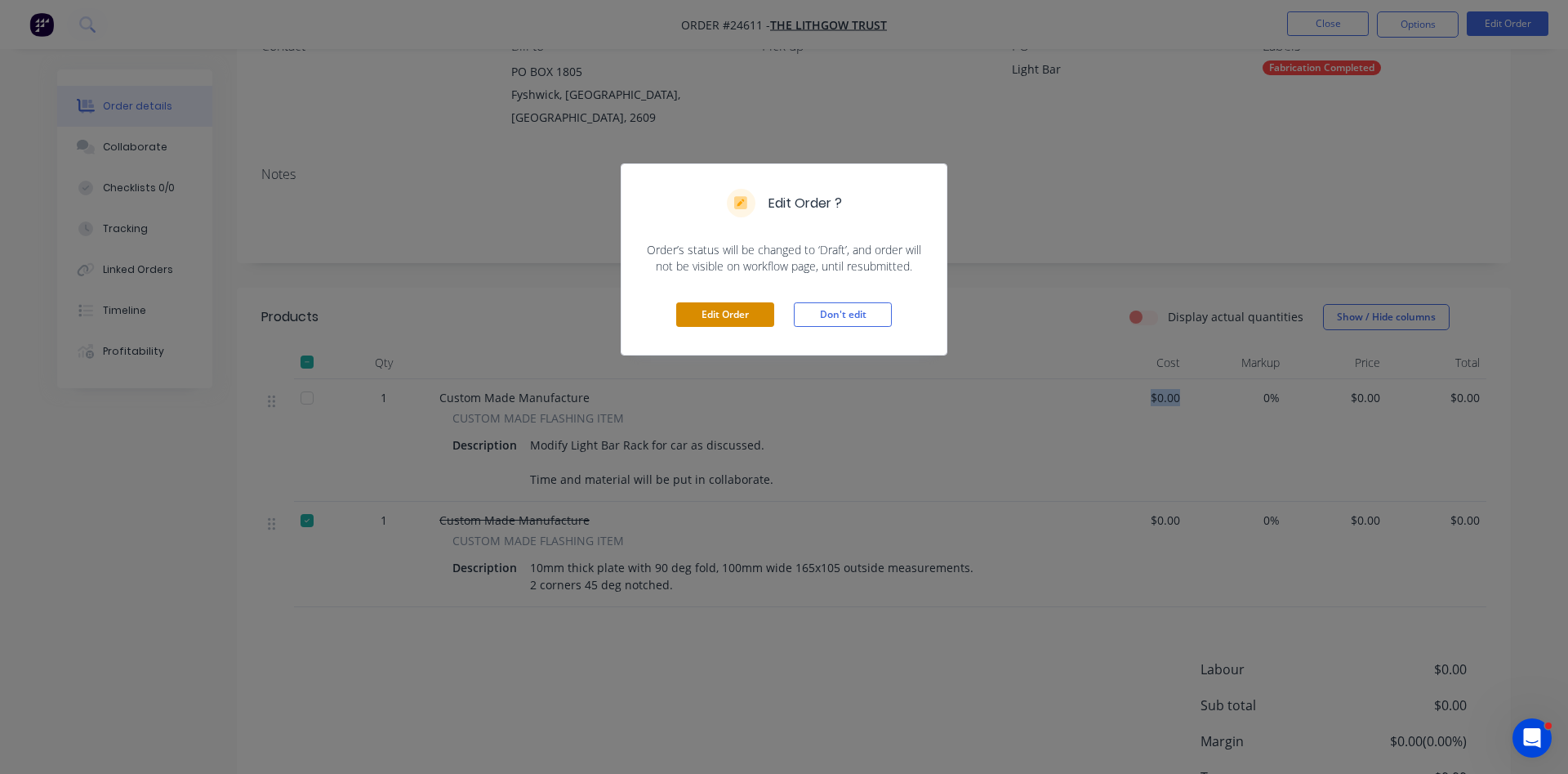
click at [732, 311] on button "Edit Order" at bounding box center [726, 313] width 98 height 24
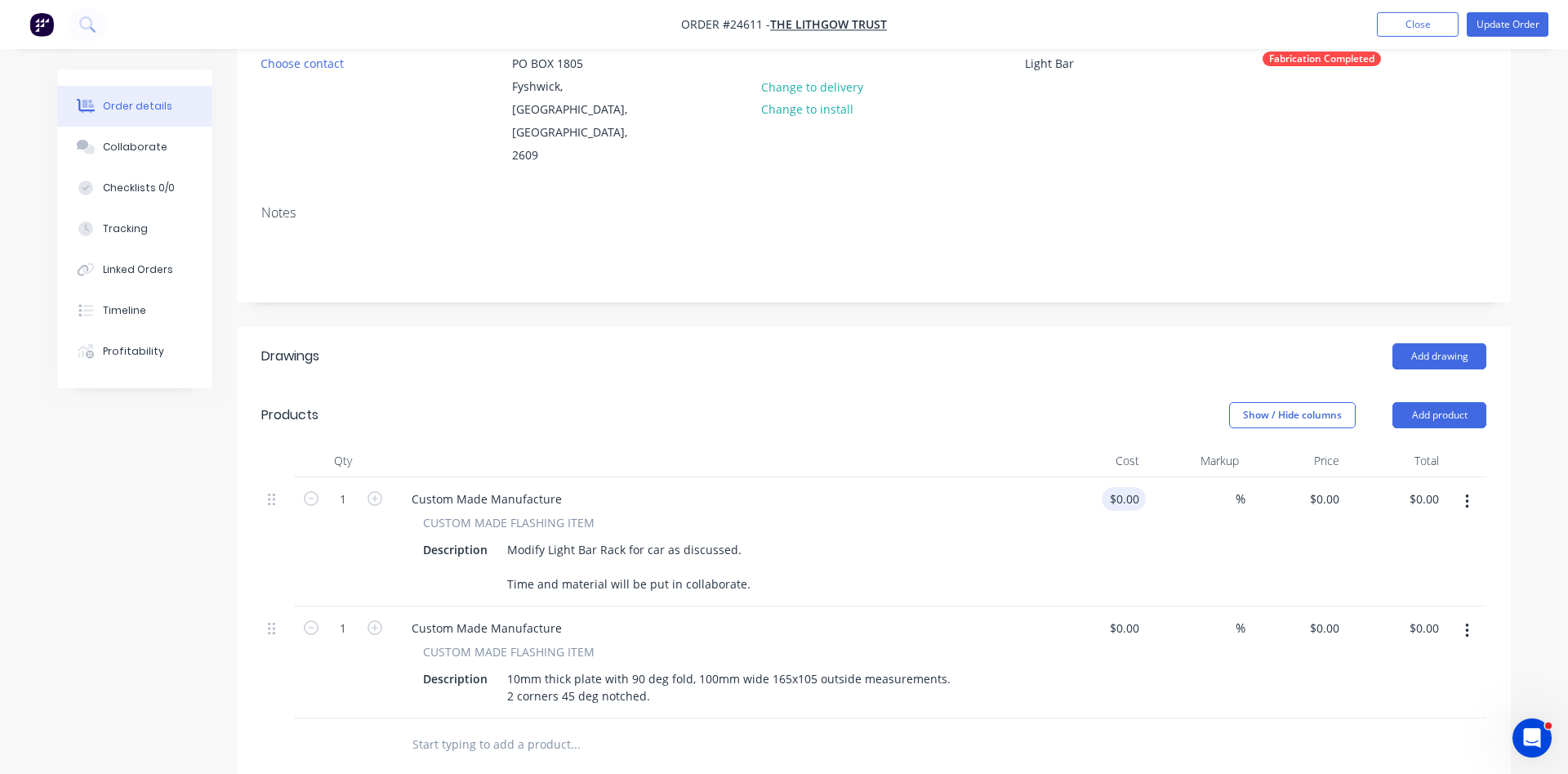
scroll to position [250, 0]
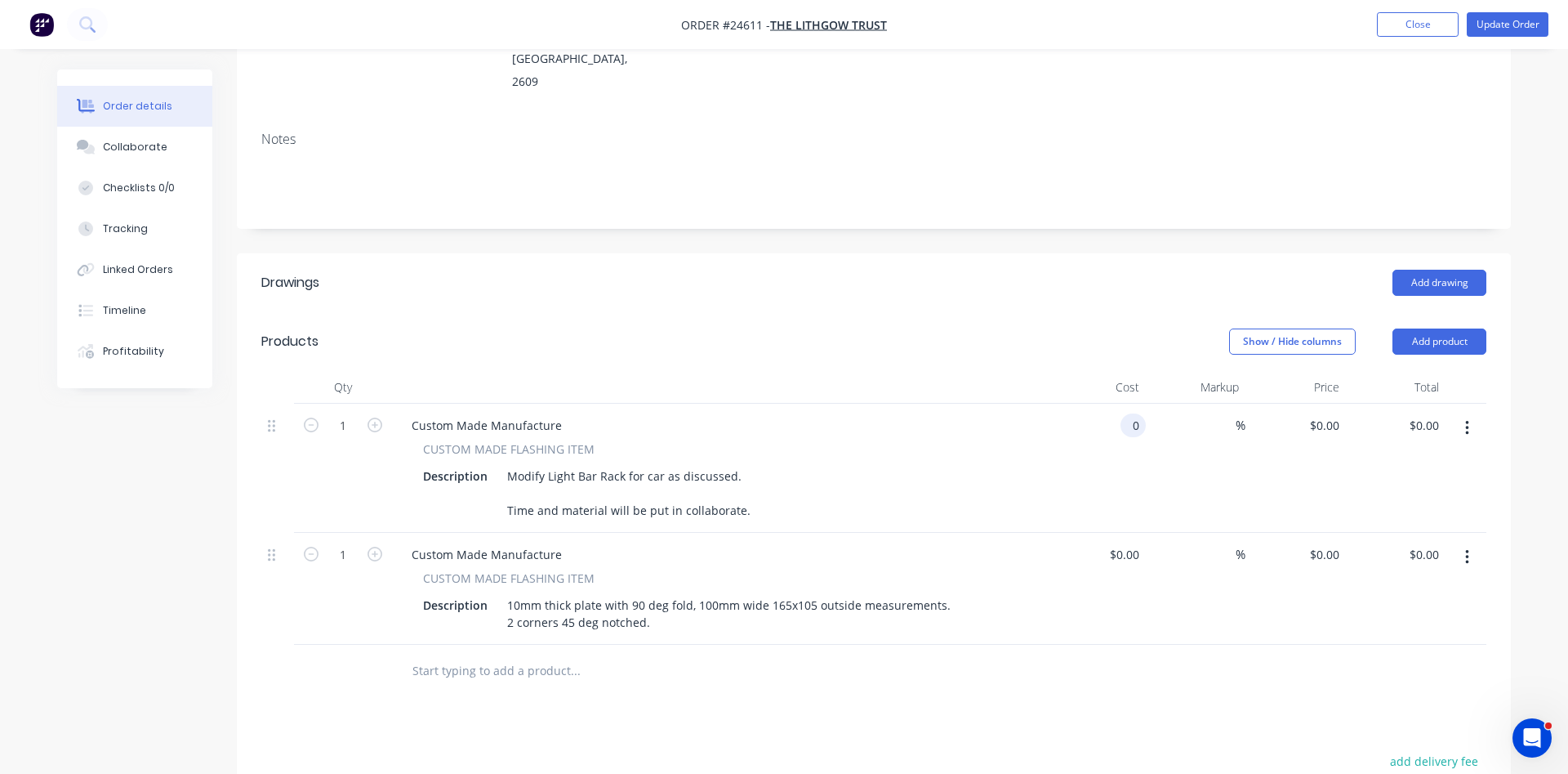
drag, startPoint x: 1141, startPoint y: 405, endPoint x: 1093, endPoint y: 398, distance: 48.5
click at [1093, 404] on div "0 0" at bounding box center [1096, 468] width 101 height 129
drag, startPoint x: 1131, startPoint y: 398, endPoint x: 1168, endPoint y: 391, distance: 37.7
click at [1146, 413] on input "0" at bounding box center [1137, 425] width 19 height 24
type input "$345.00"
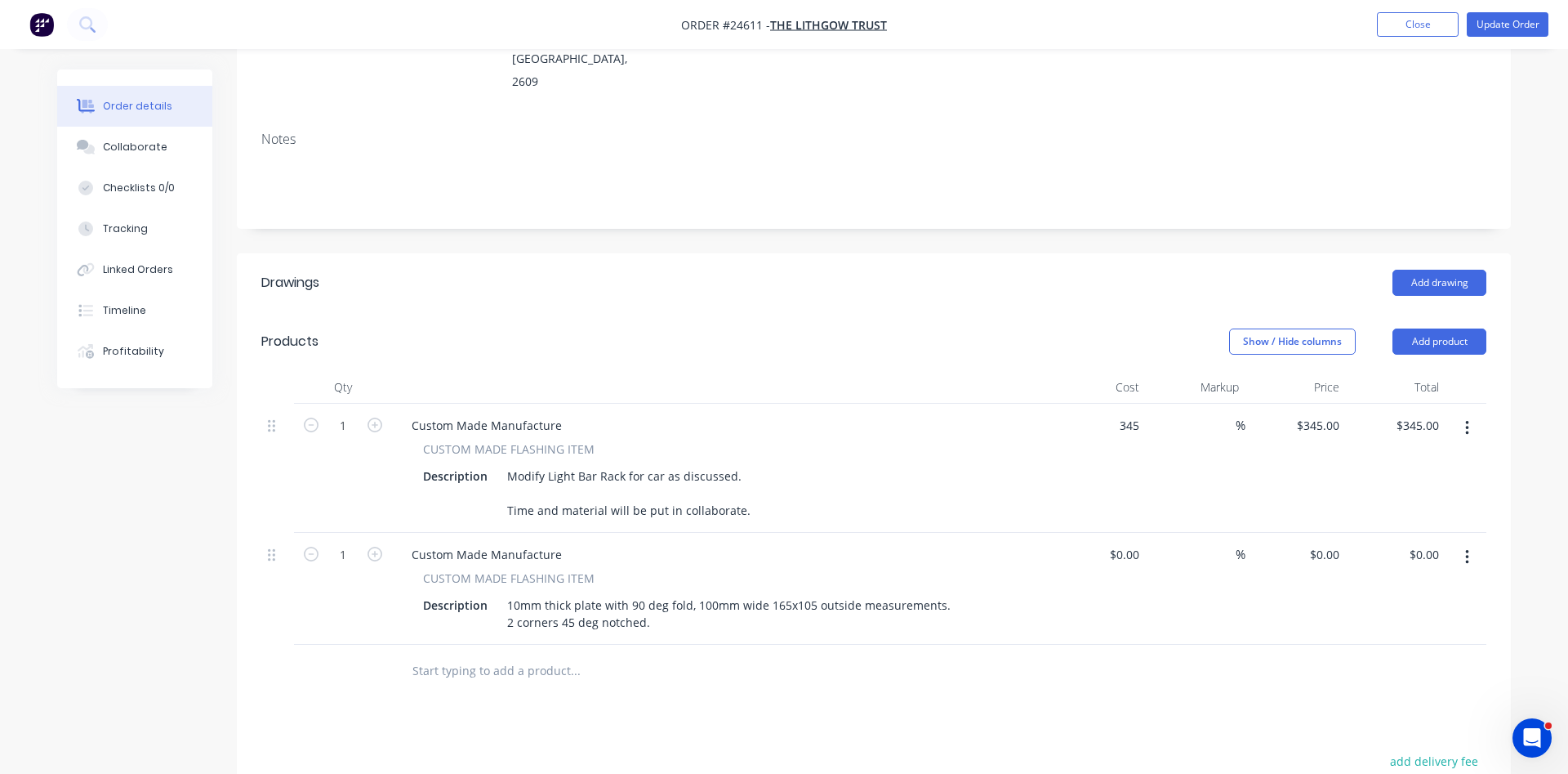
type input "$345.00"
click at [899, 470] on div "Description Modify Light Bar Rack for car as discussed. Time and material will …" at bounding box center [715, 493] width 598 height 58
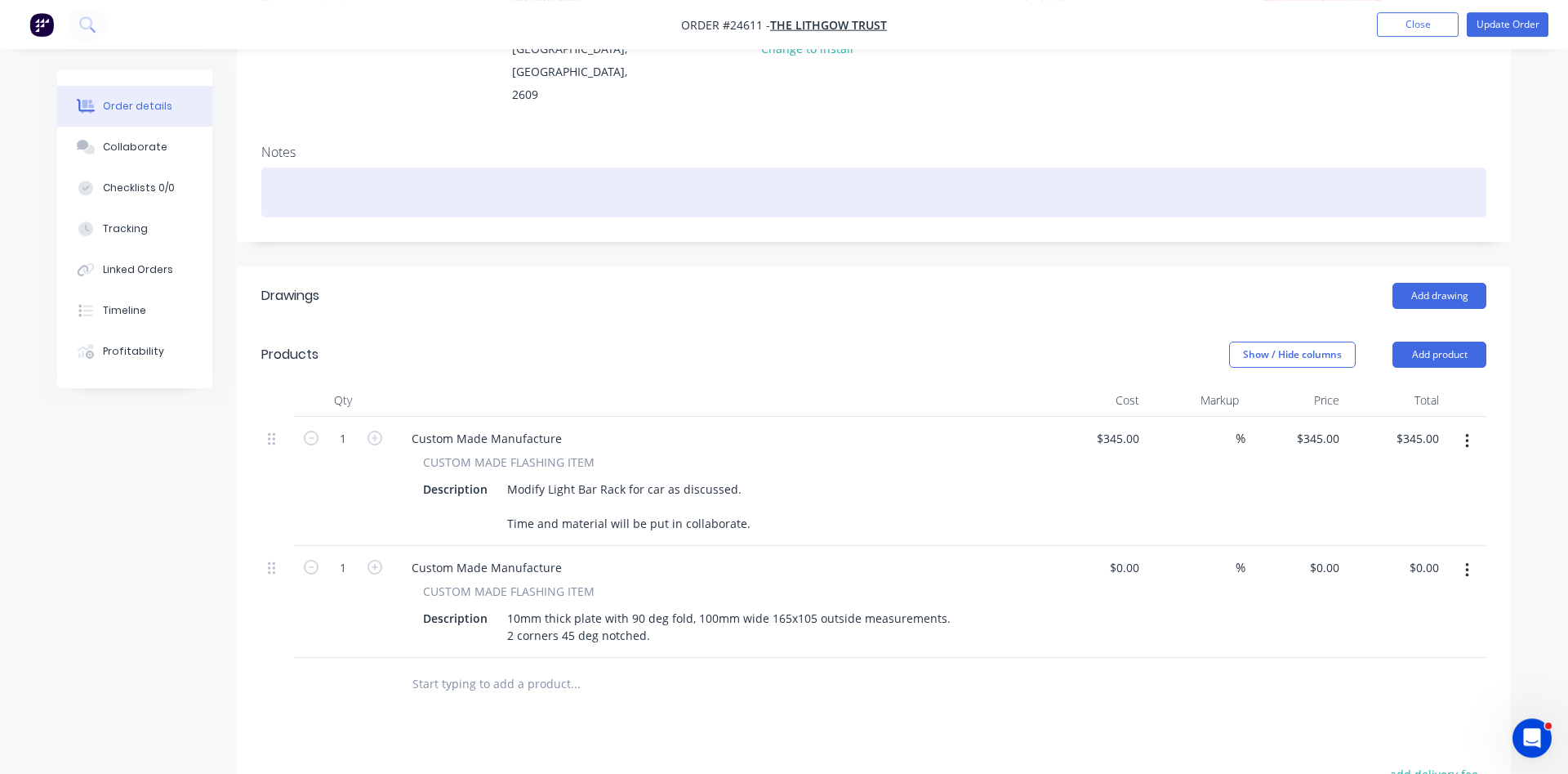
scroll to position [235, 0]
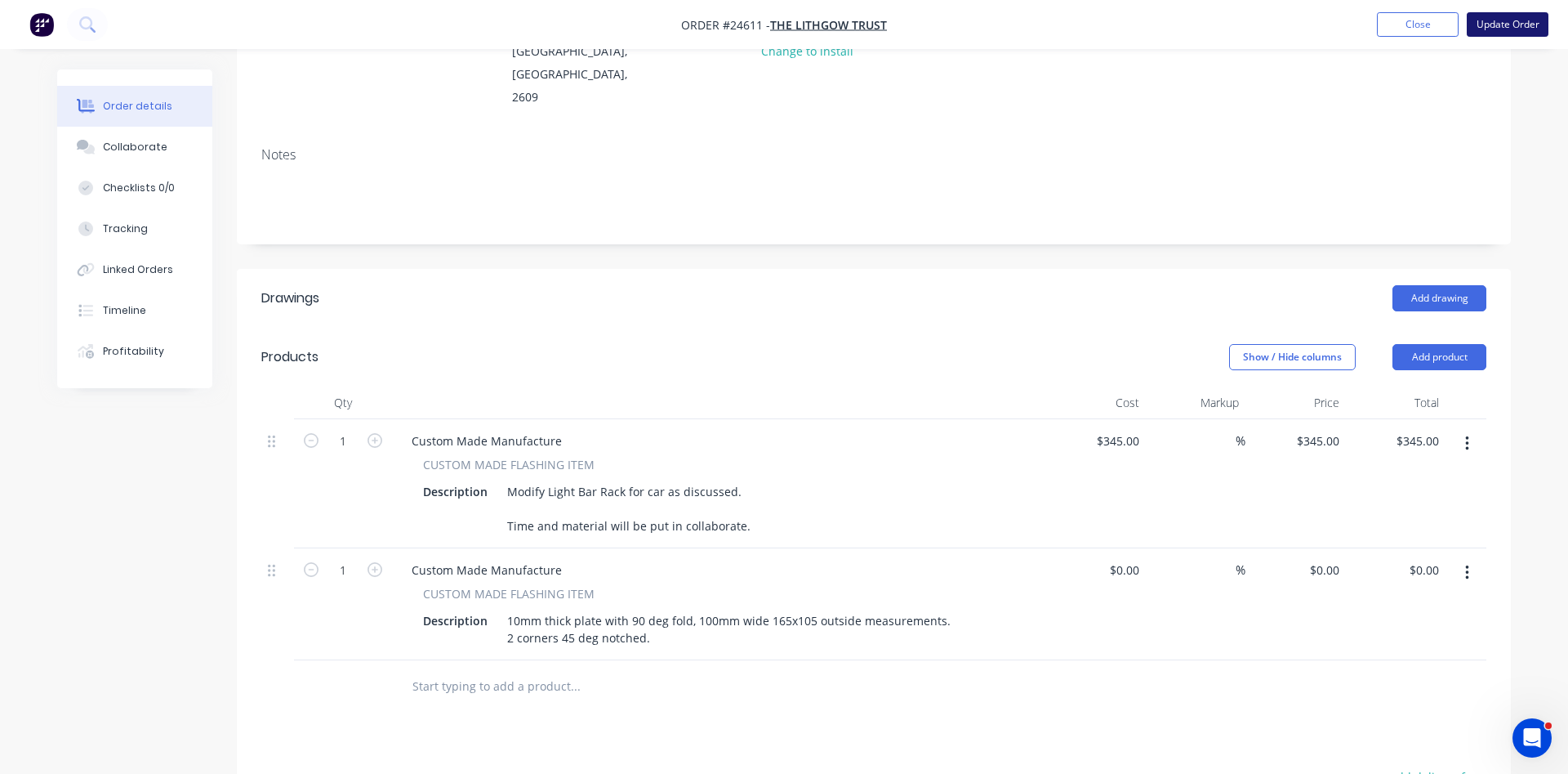
click at [1510, 22] on button "Update Order" at bounding box center [1507, 24] width 82 height 24
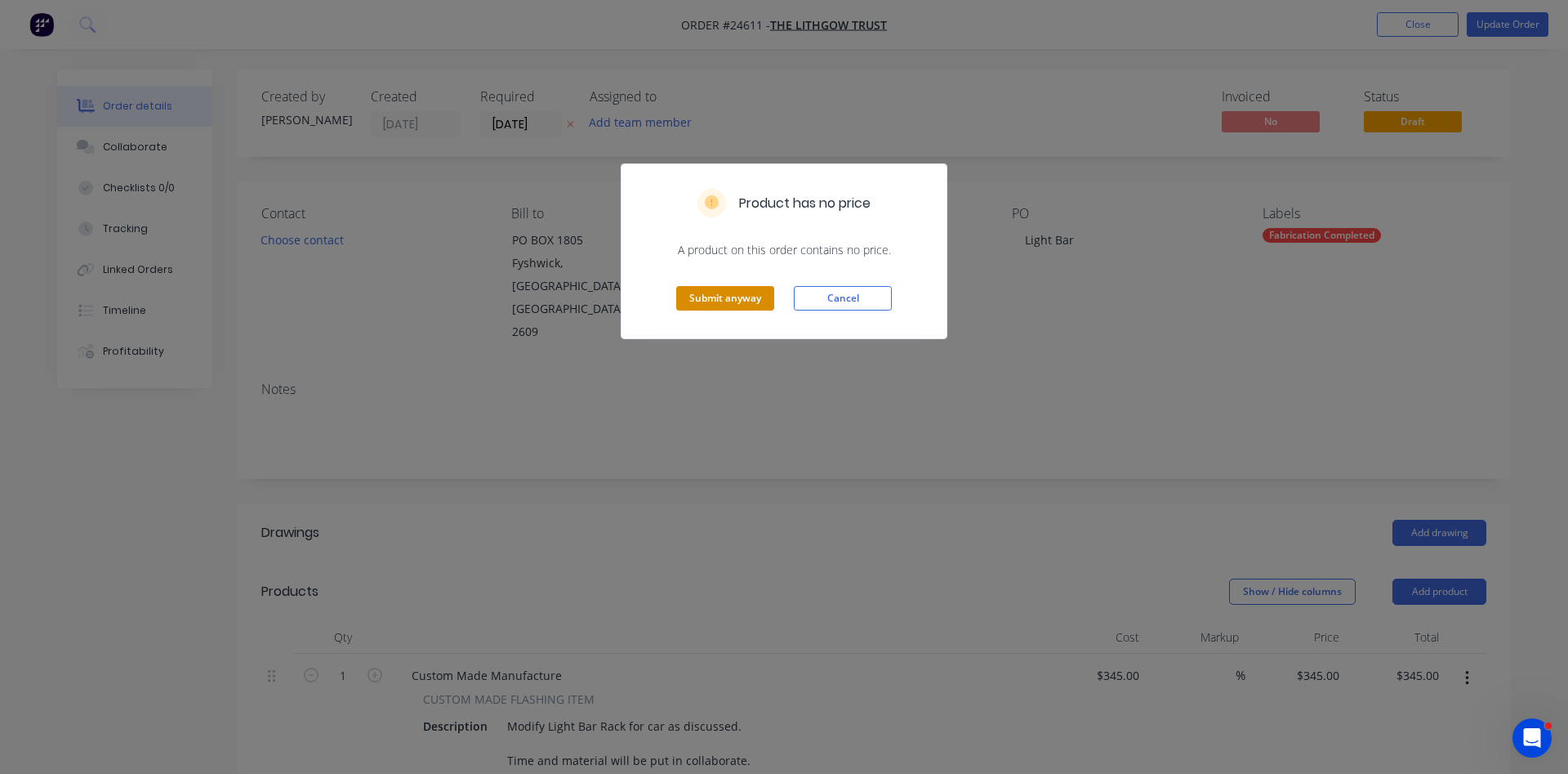
click at [719, 298] on button "Submit anyway" at bounding box center [726, 297] width 98 height 24
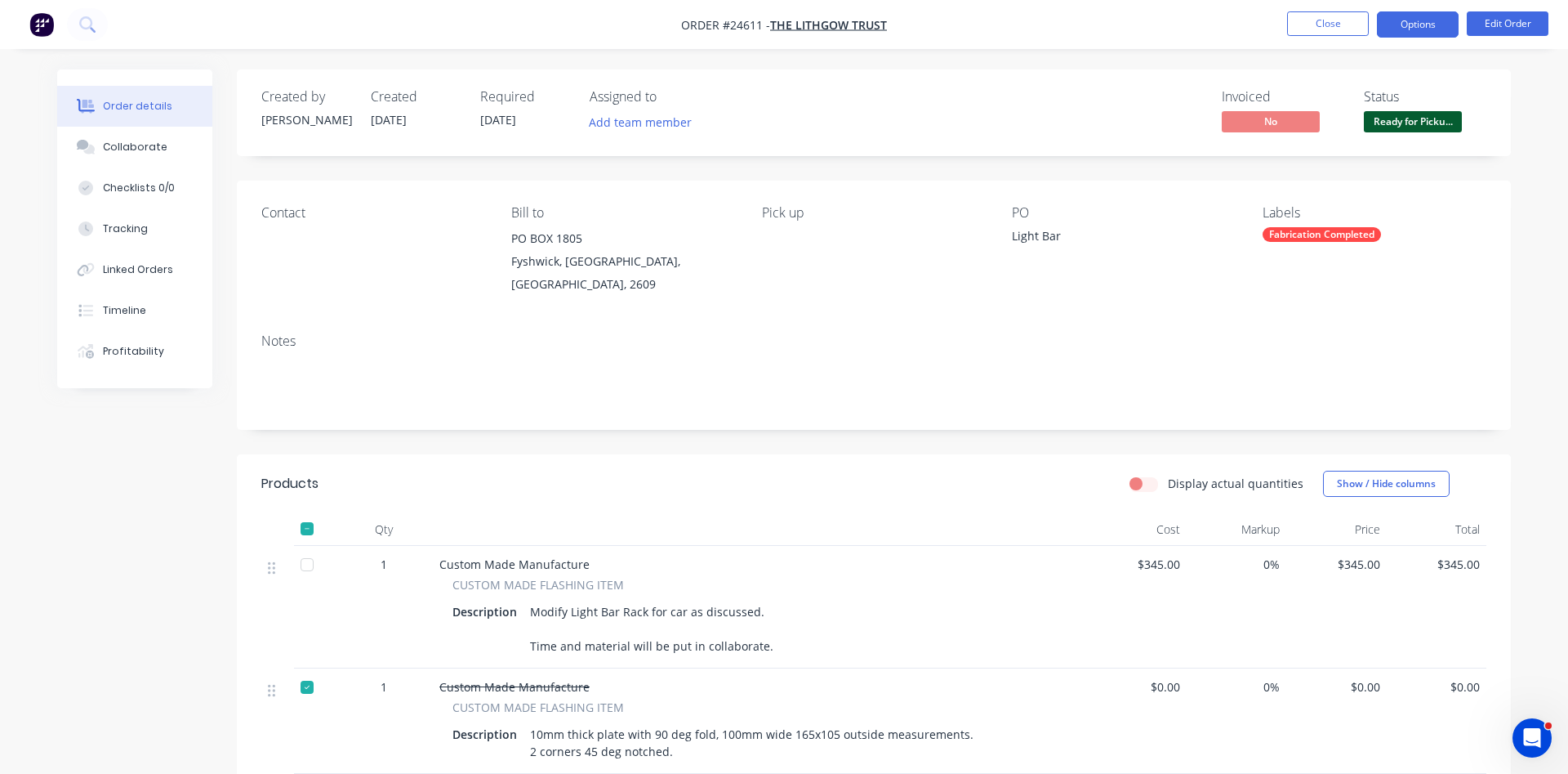
click at [1428, 24] on button "Options" at bounding box center [1418, 24] width 82 height 26
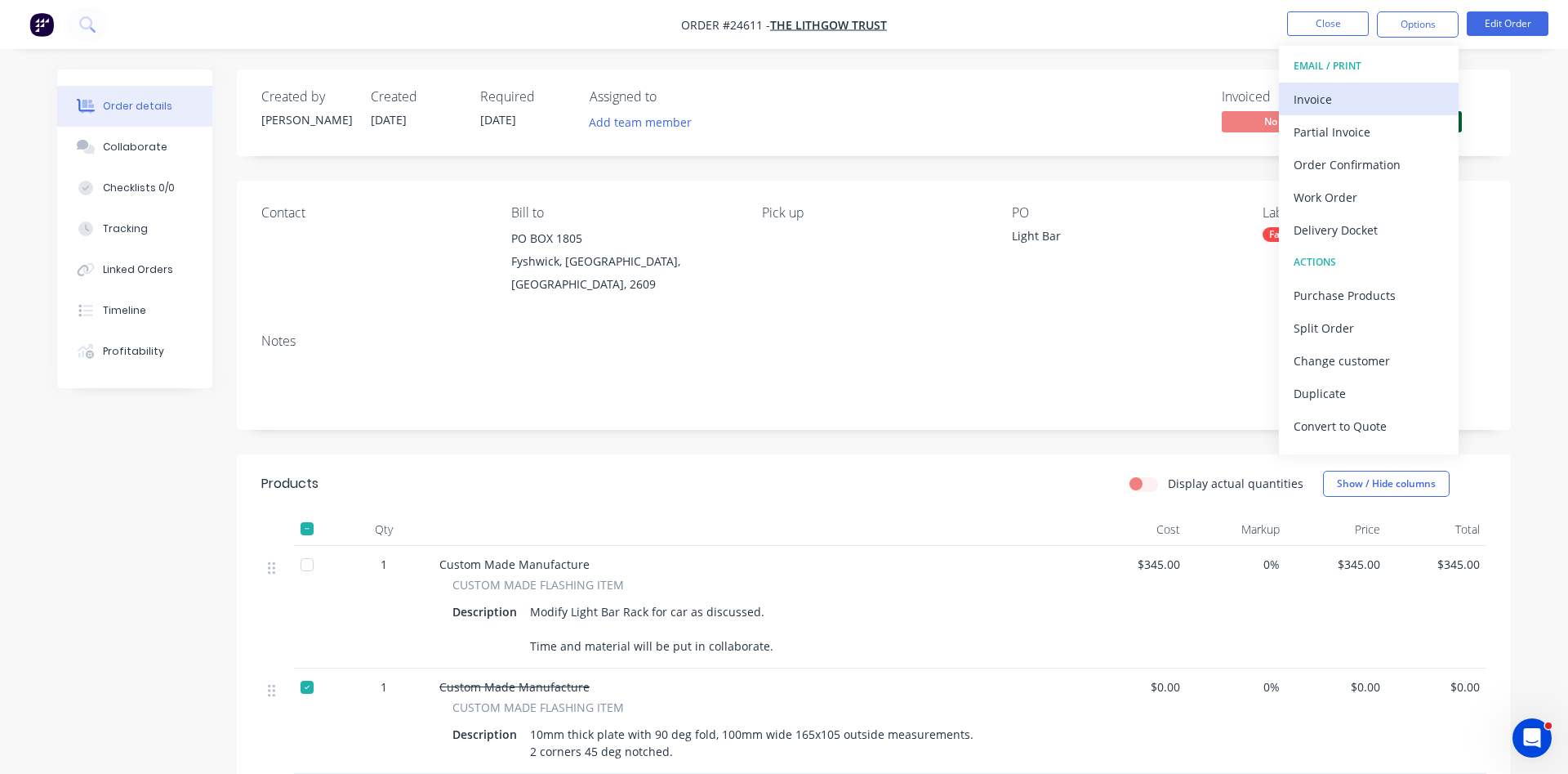
click at [1324, 100] on div "Invoice" at bounding box center [1369, 99] width 150 height 24
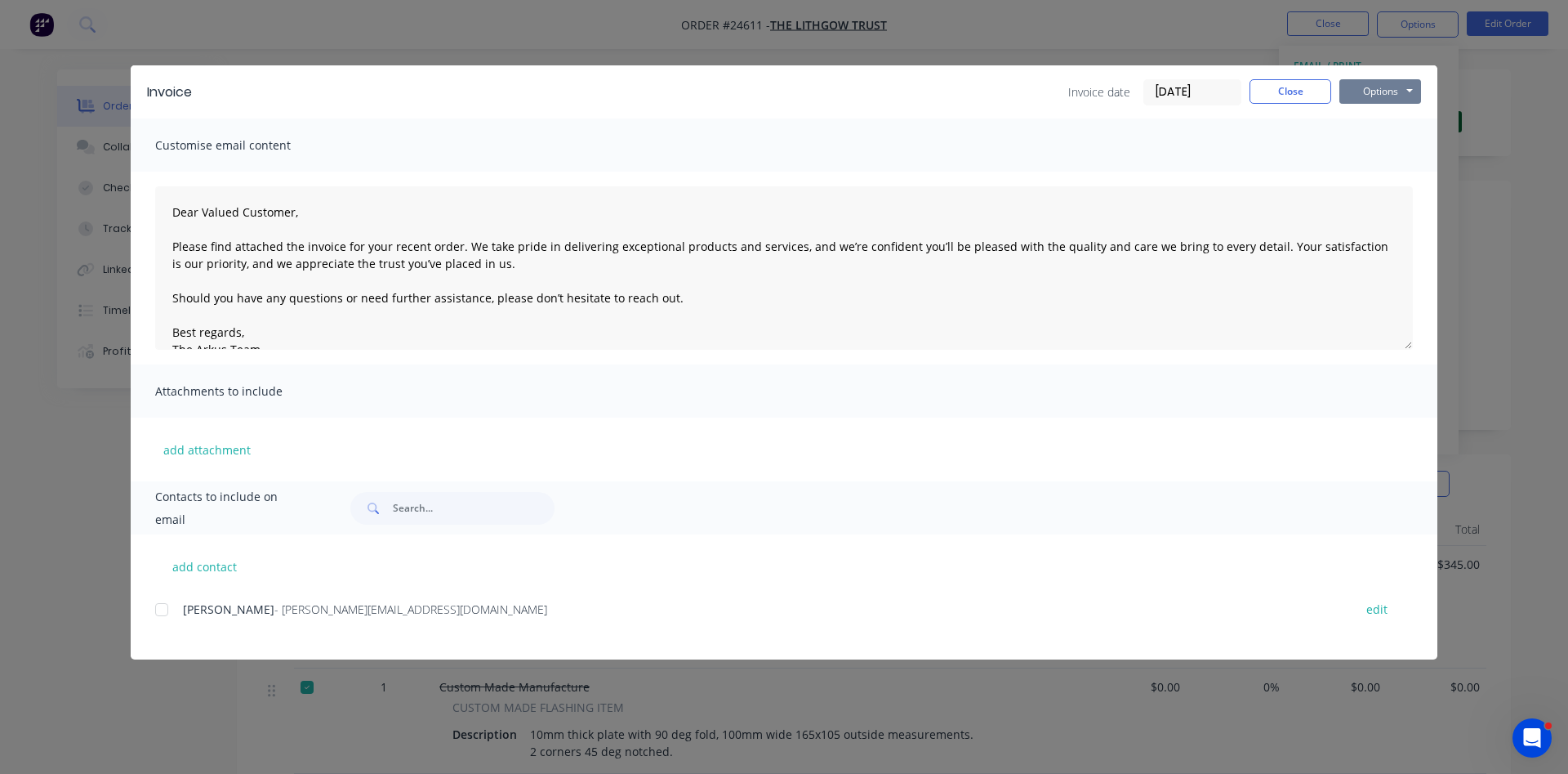
click at [1364, 86] on button "Options" at bounding box center [1380, 90] width 82 height 24
click at [1367, 151] on button "Print" at bounding box center [1391, 147] width 105 height 27
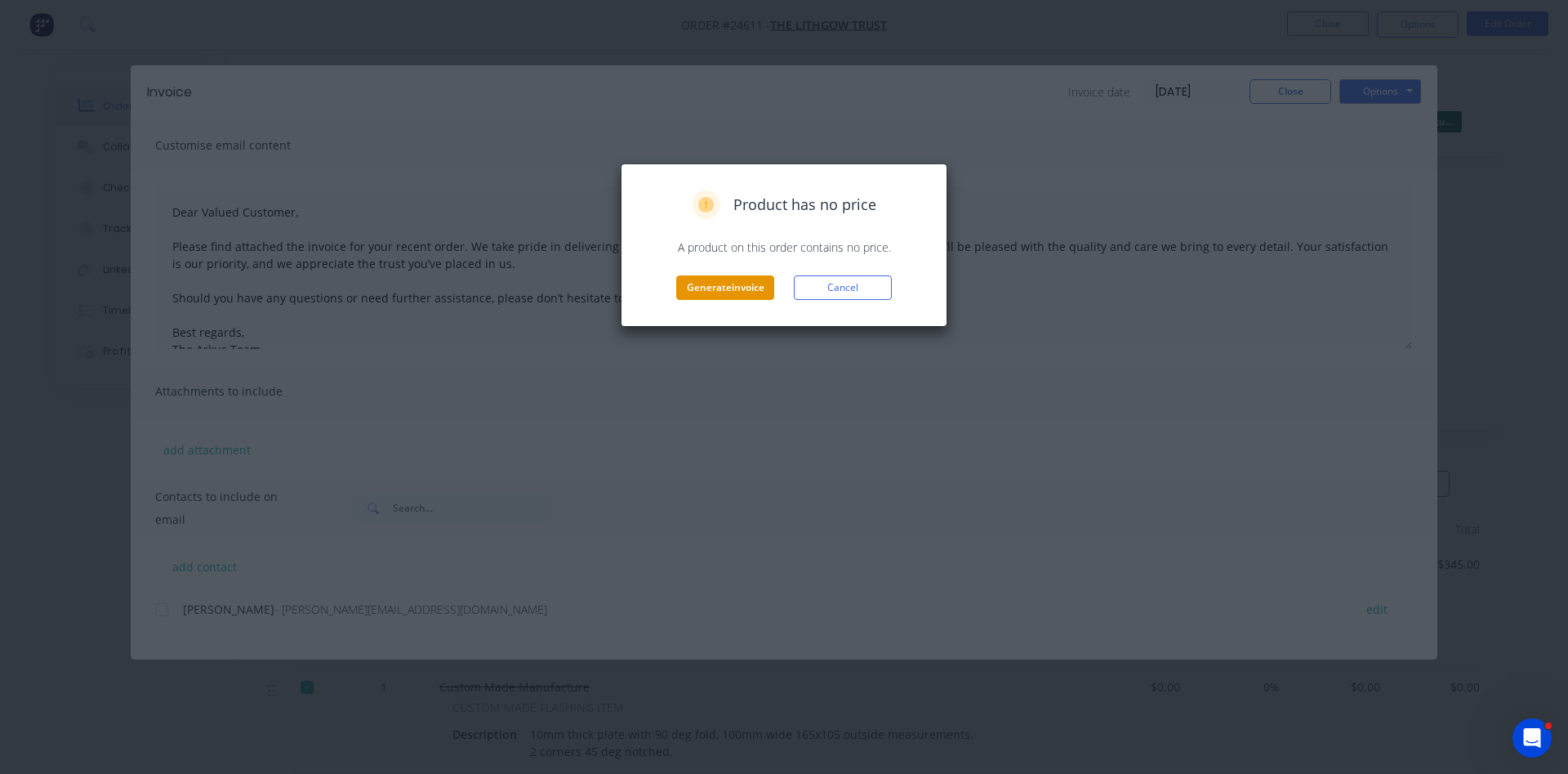
click at [726, 281] on button "Generate invoice" at bounding box center [726, 287] width 98 height 24
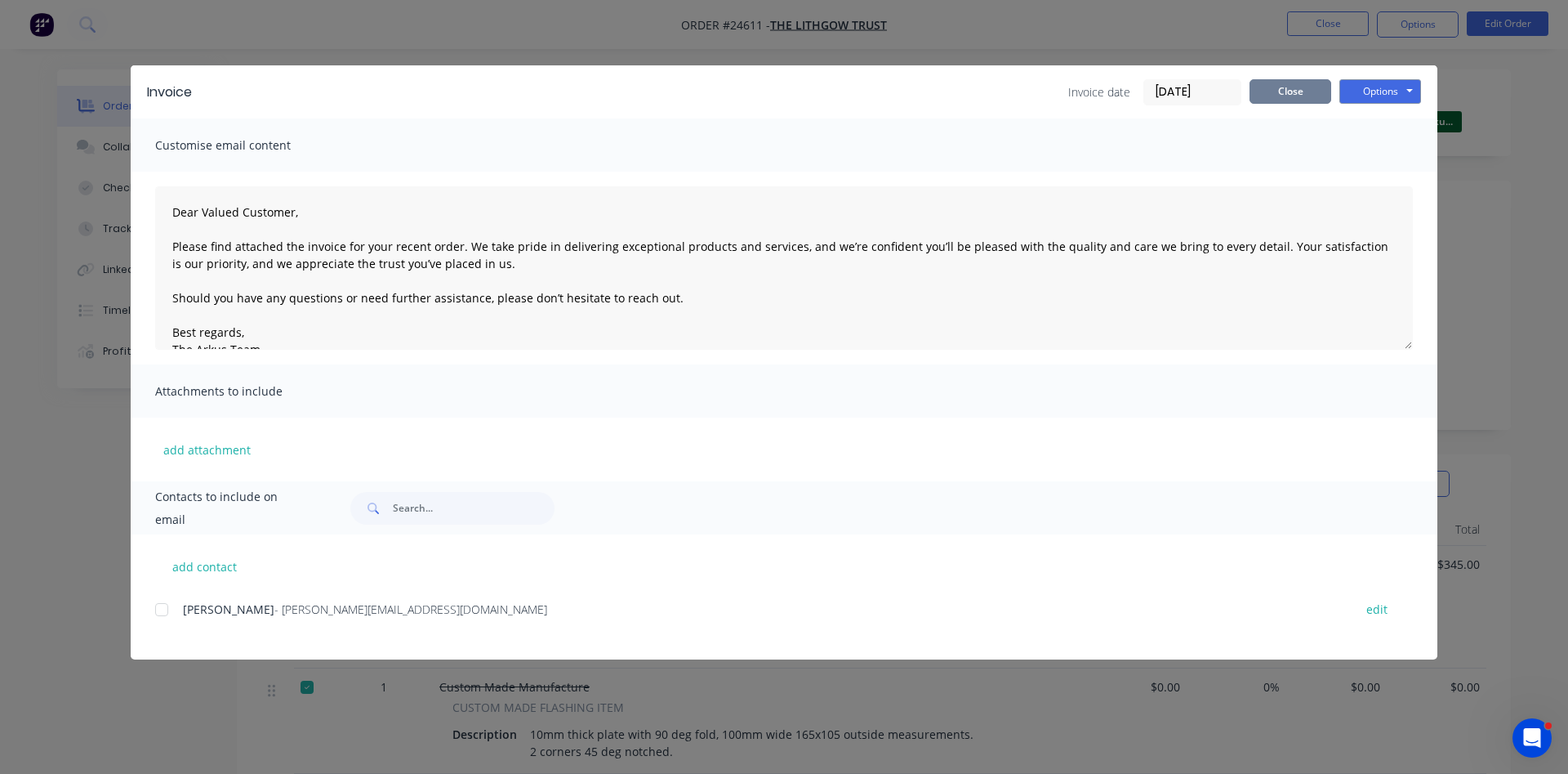
click at [1266, 86] on button "Close" at bounding box center [1290, 90] width 82 height 24
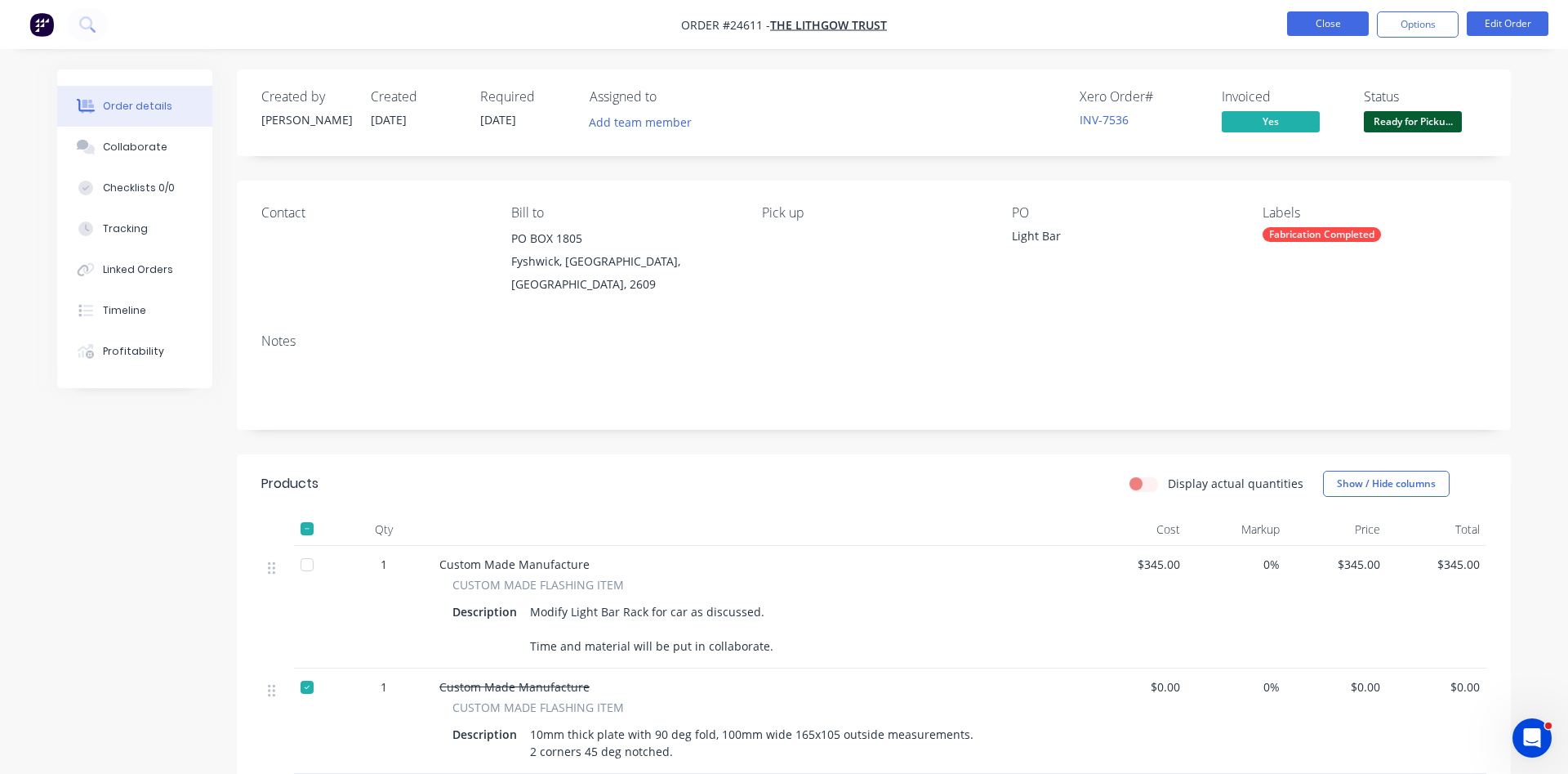
click at [1321, 22] on button "Close" at bounding box center [1328, 23] width 82 height 24
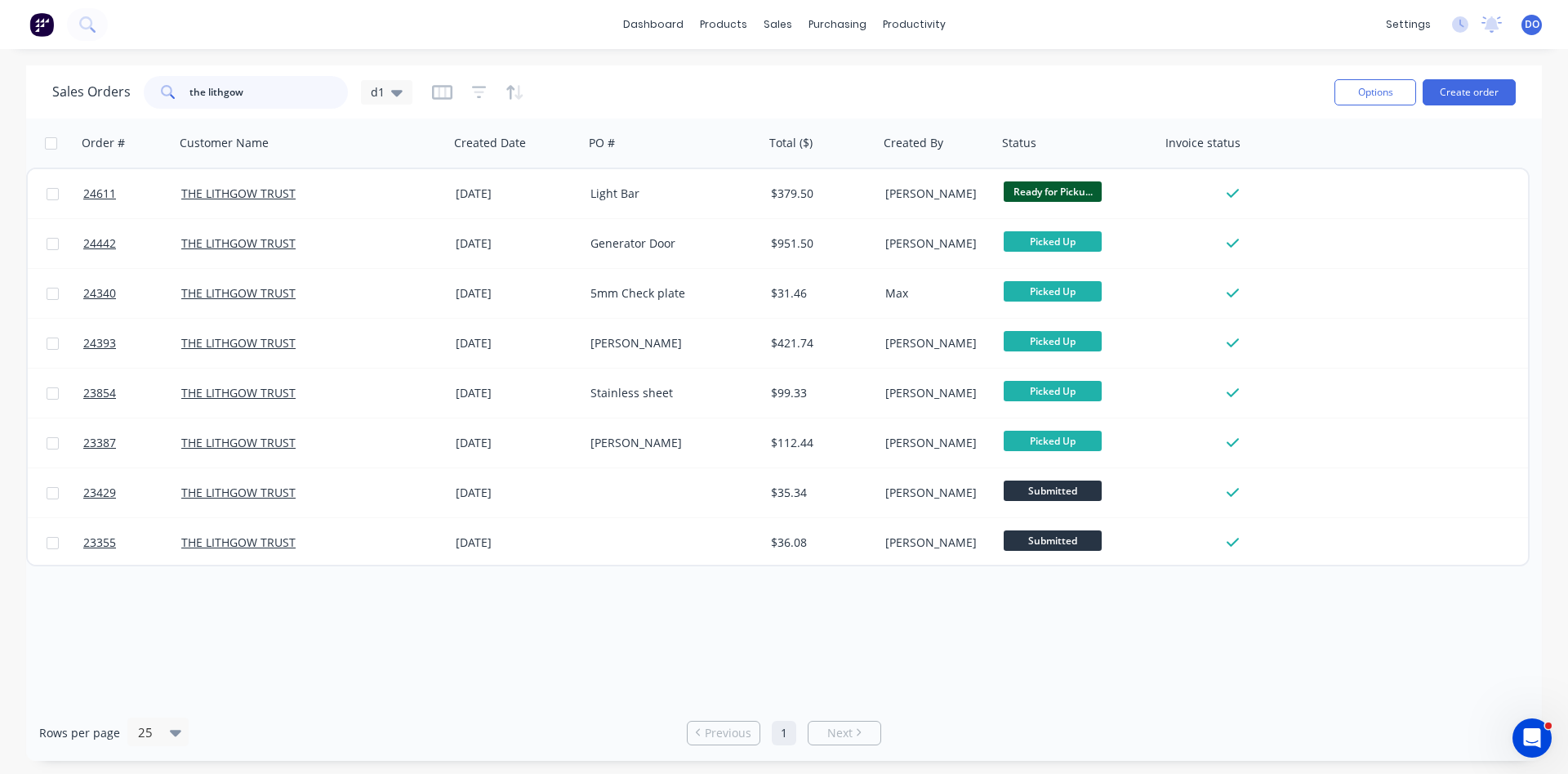
drag, startPoint x: 262, startPoint y: 87, endPoint x: 18, endPoint y: 69, distance: 244.7
click at [189, 76] on input "the lithgow" at bounding box center [269, 92] width 160 height 33
